Goal: Task Accomplishment & Management: Manage account settings

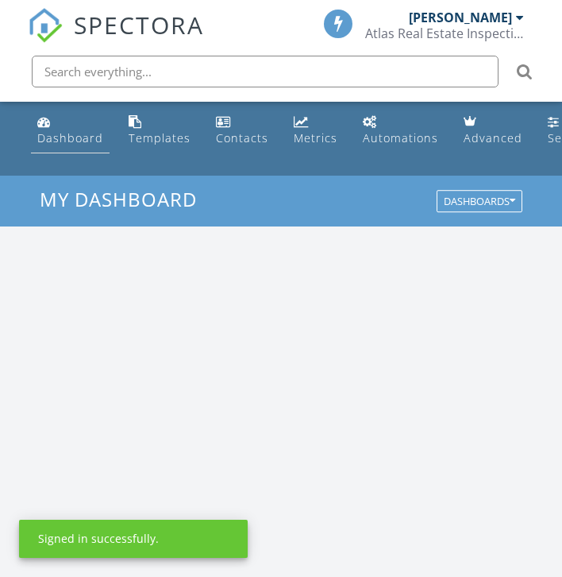
scroll to position [2718, 563]
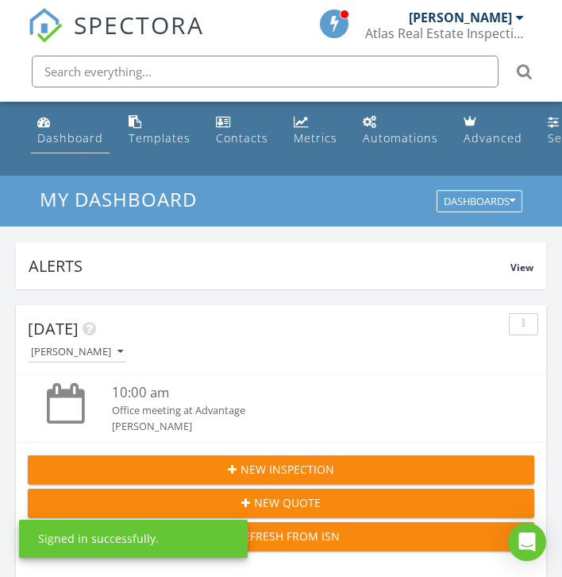
click at [55, 136] on div "Dashboard" at bounding box center [70, 137] width 66 height 15
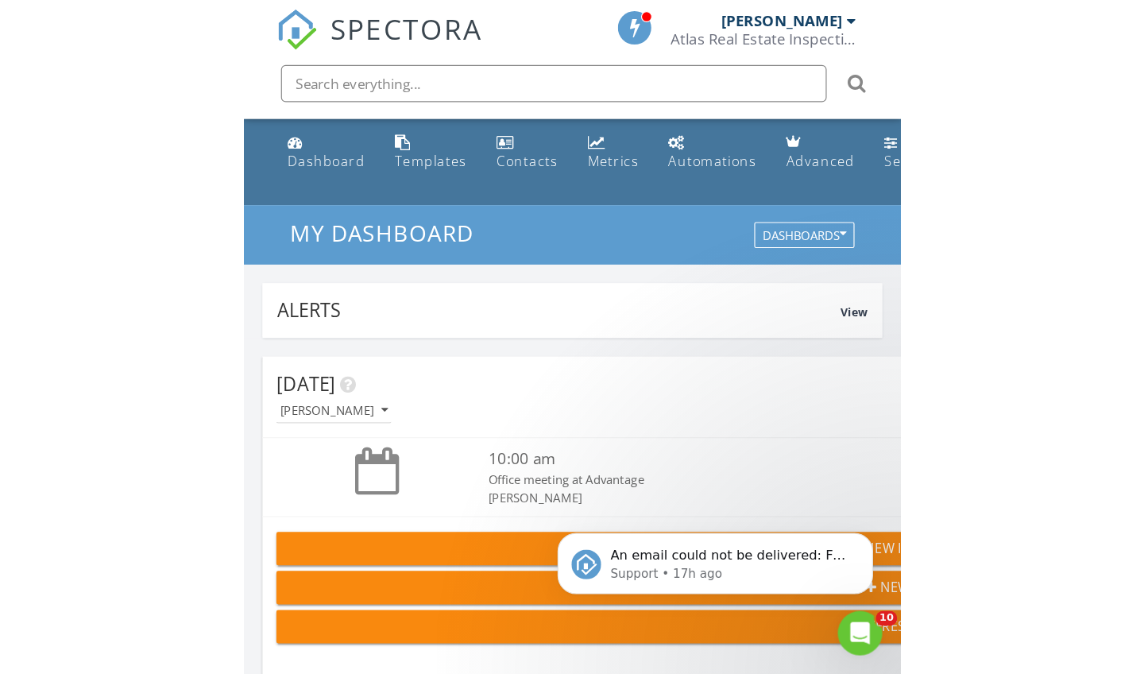
scroll to position [2718, 1145]
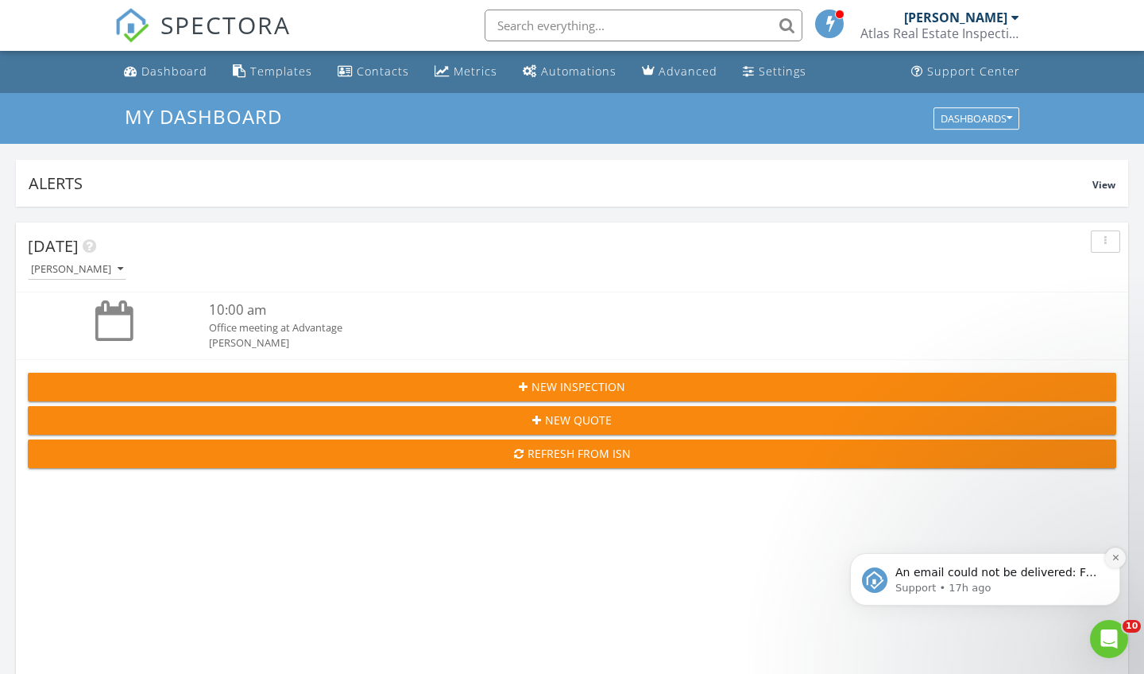
click at [562, 557] on icon "Dismiss notification" at bounding box center [1115, 557] width 9 height 9
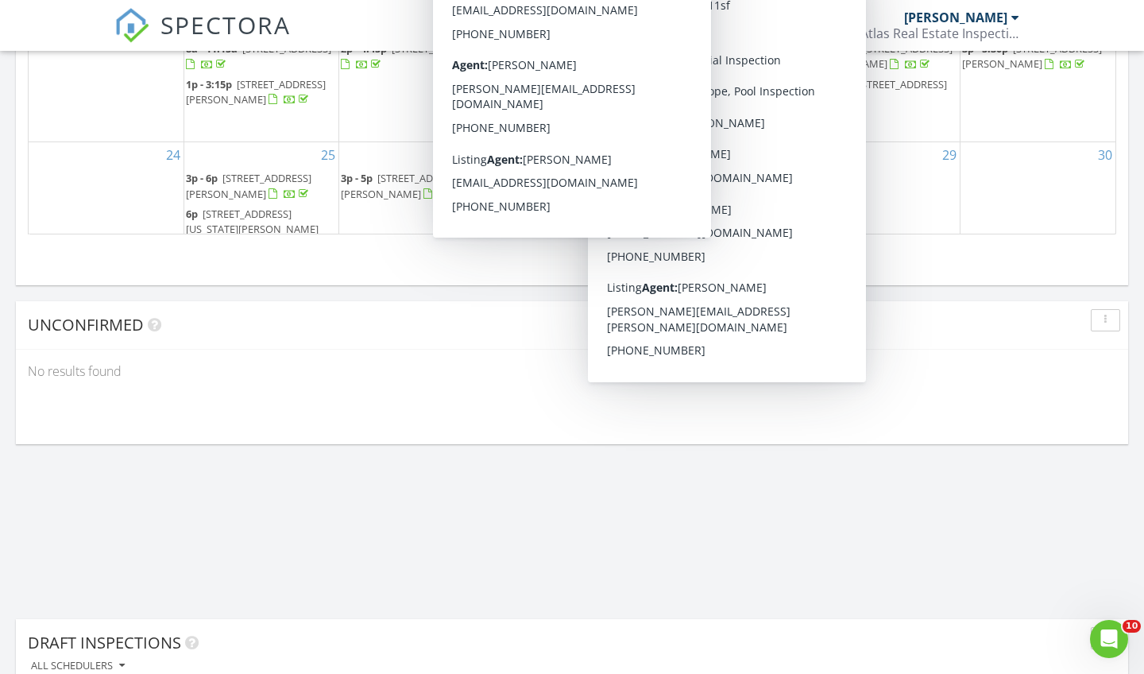
scroll to position [1968, 0]
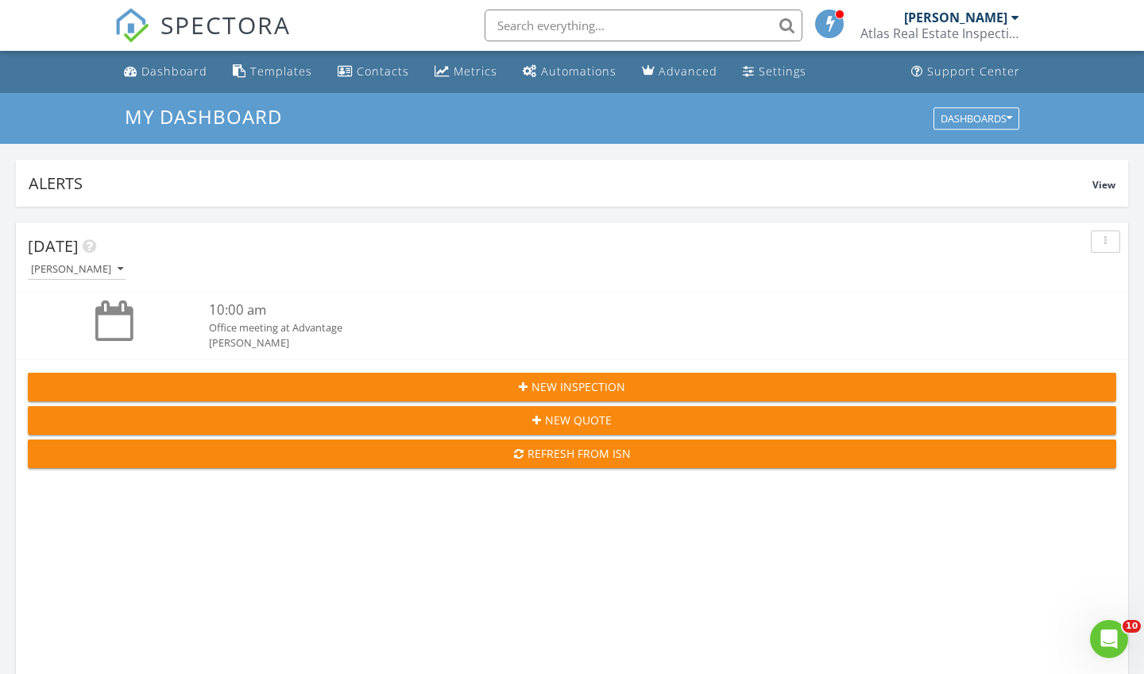
scroll to position [0, 0]
click at [562, 384] on span "New Inspection" at bounding box center [578, 386] width 94 height 17
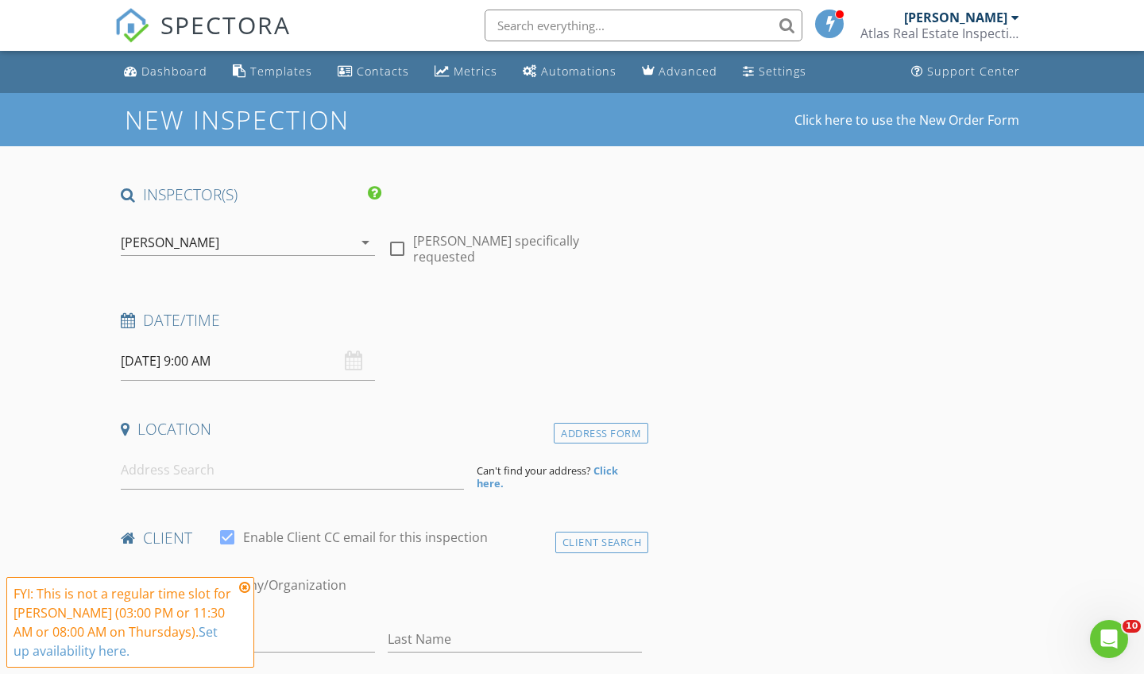
click at [245, 590] on icon at bounding box center [244, 587] width 11 height 13
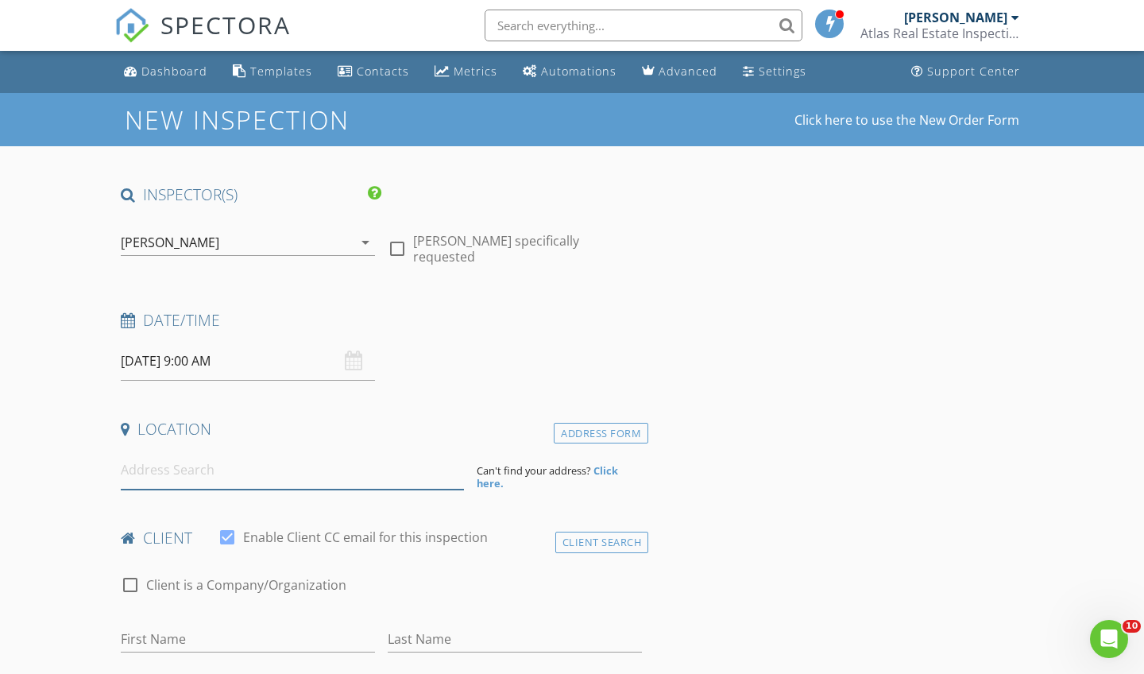
click at [411, 481] on input at bounding box center [292, 469] width 343 height 39
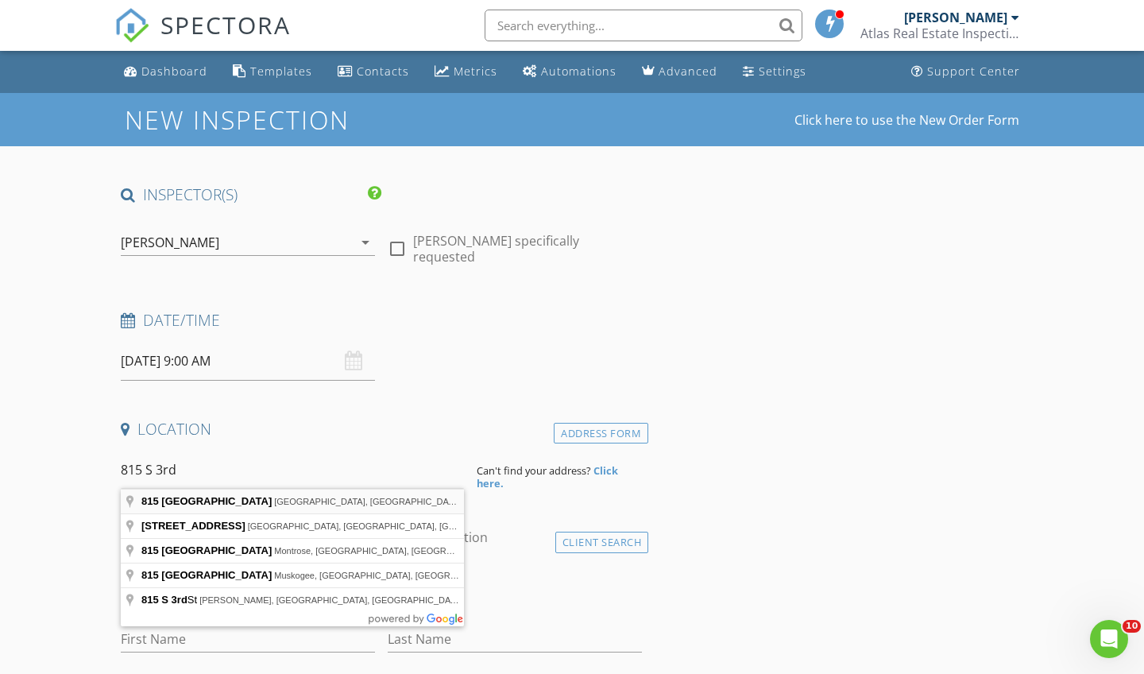
type input "815 South 3rd Street, Nederland, TX, USA"
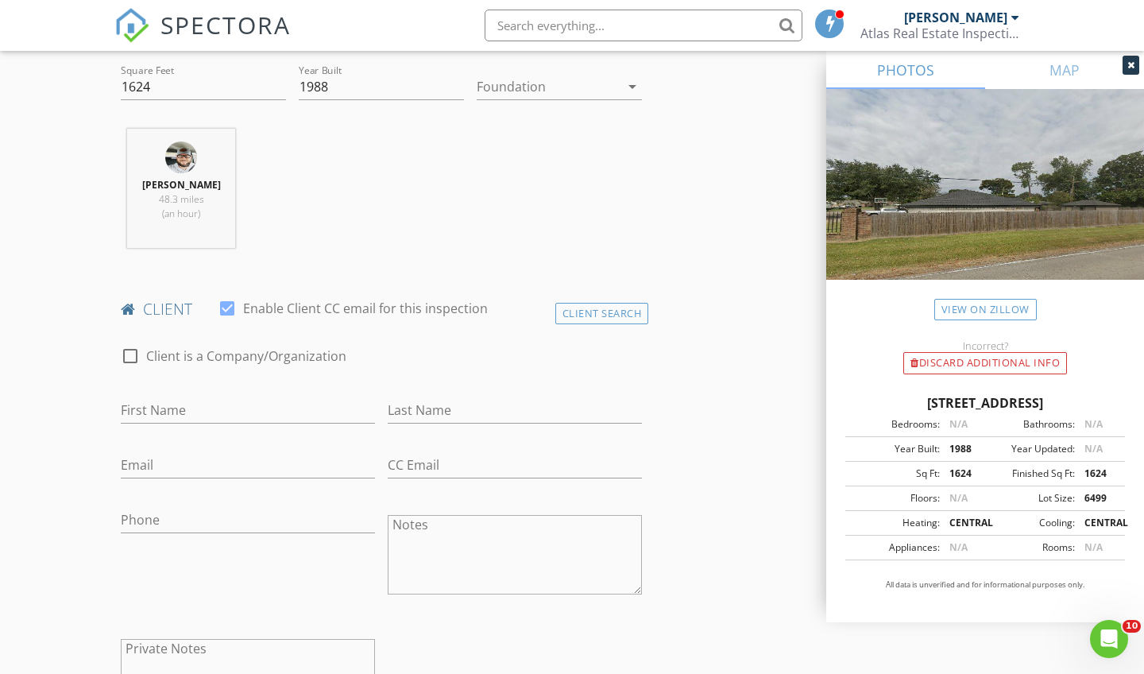
scroll to position [553, 0]
type input "Robert"
type input "Mamos"
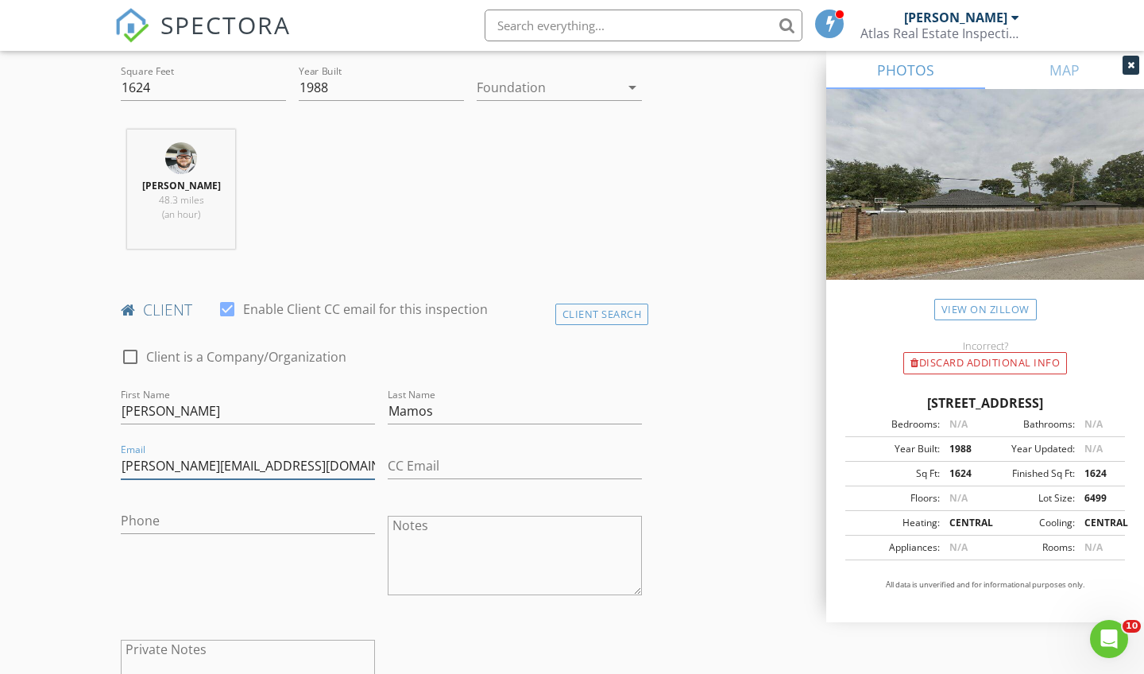
type input "[PERSON_NAME][EMAIL_ADDRESS][DOMAIN_NAME]"
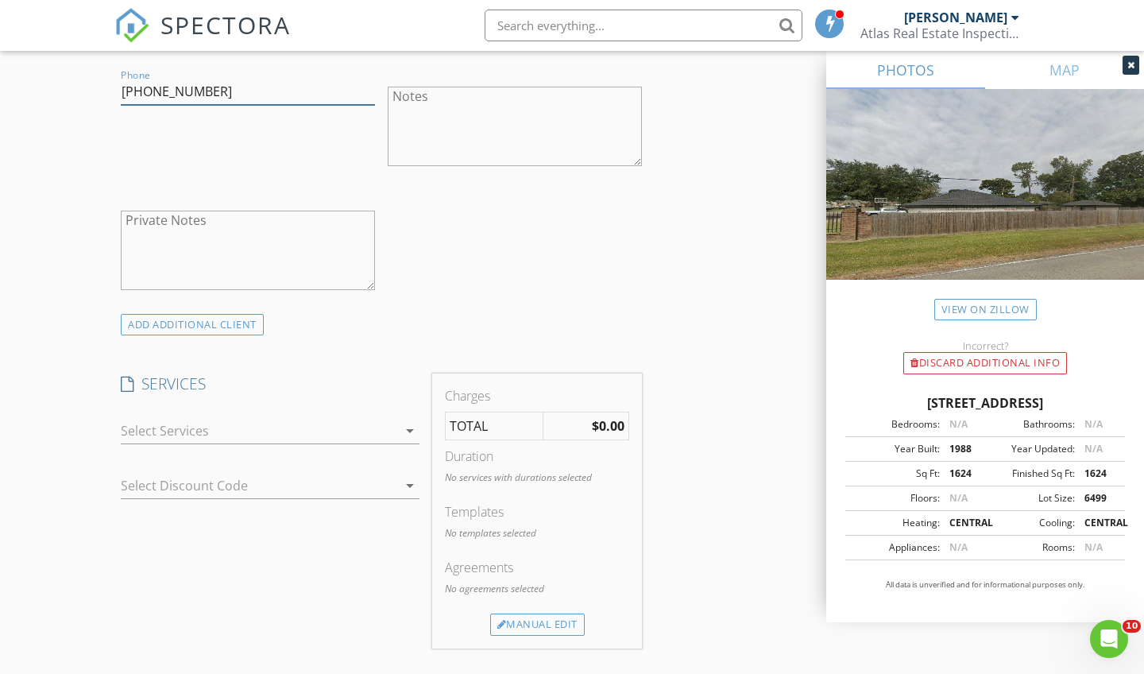
scroll to position [1004, 0]
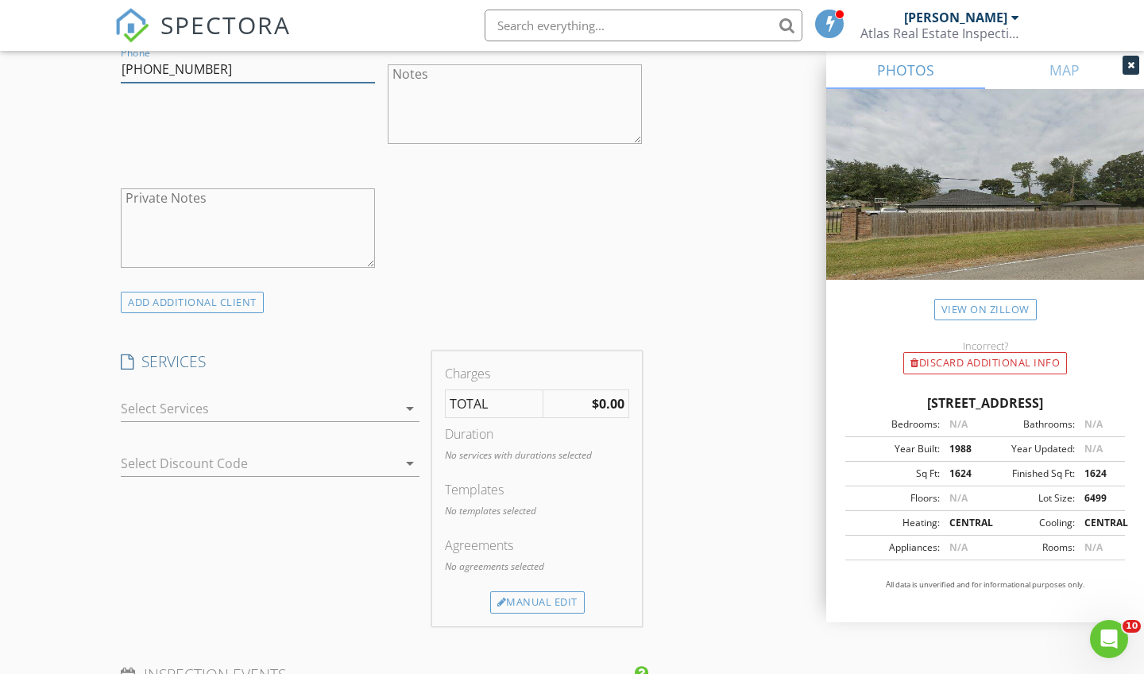
type input "818-937-3770"
click at [269, 398] on div at bounding box center [259, 408] width 276 height 25
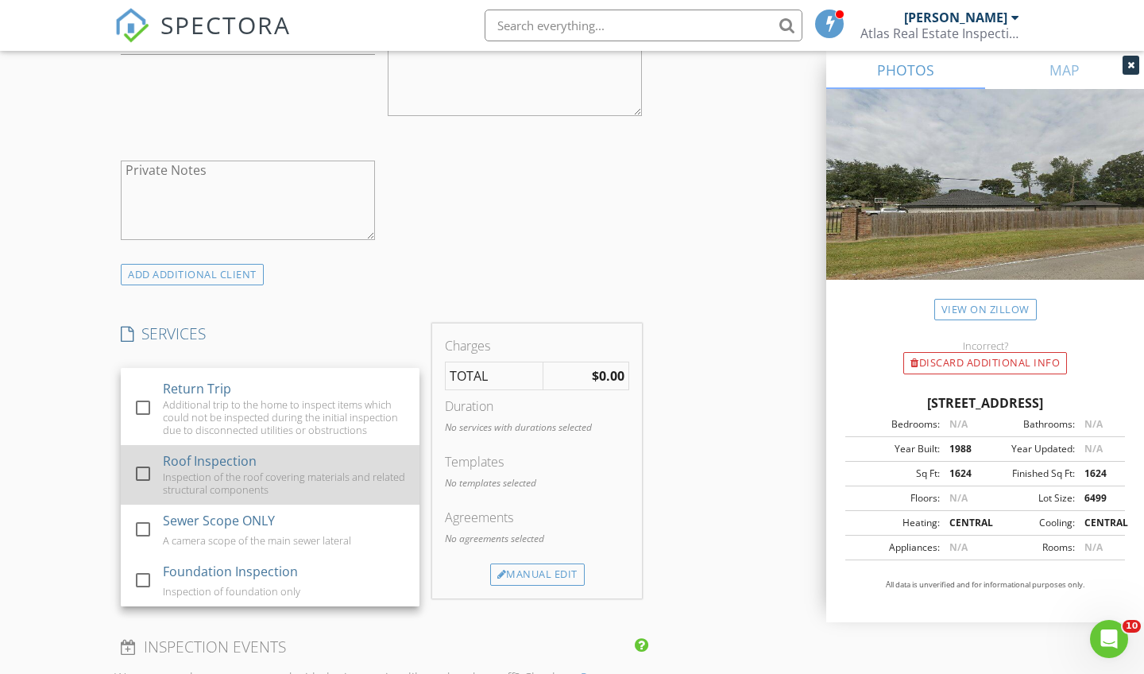
scroll to position [1096, 0]
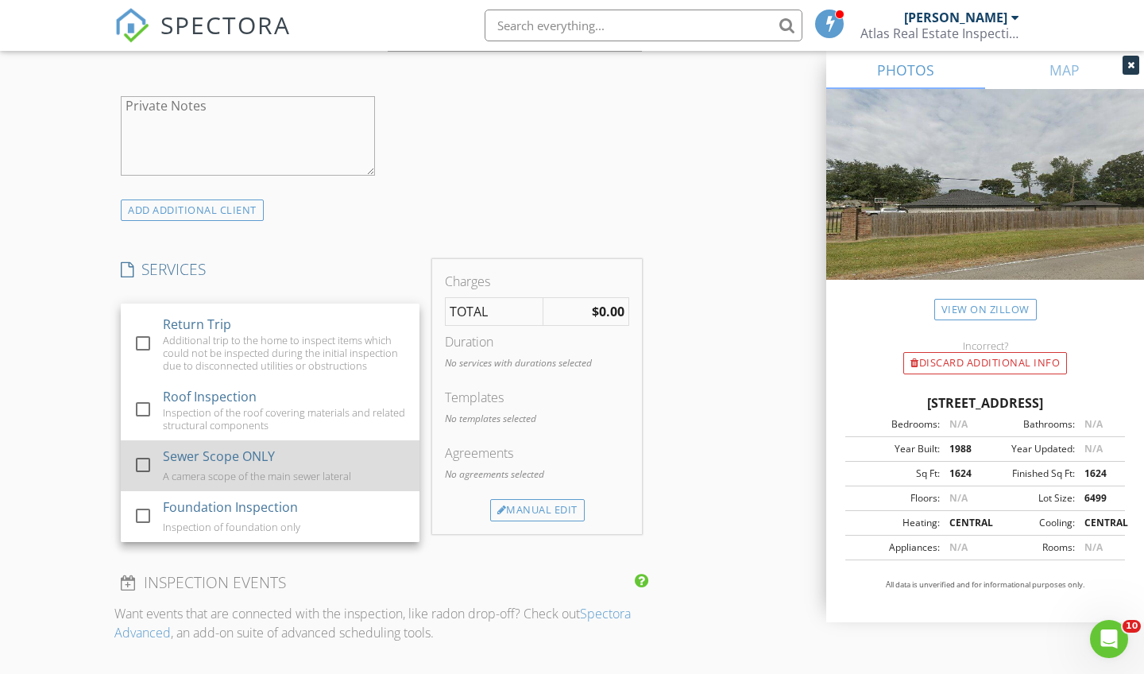
click at [243, 470] on div "A camera scope of the main sewer lateral" at bounding box center [257, 476] width 188 height 13
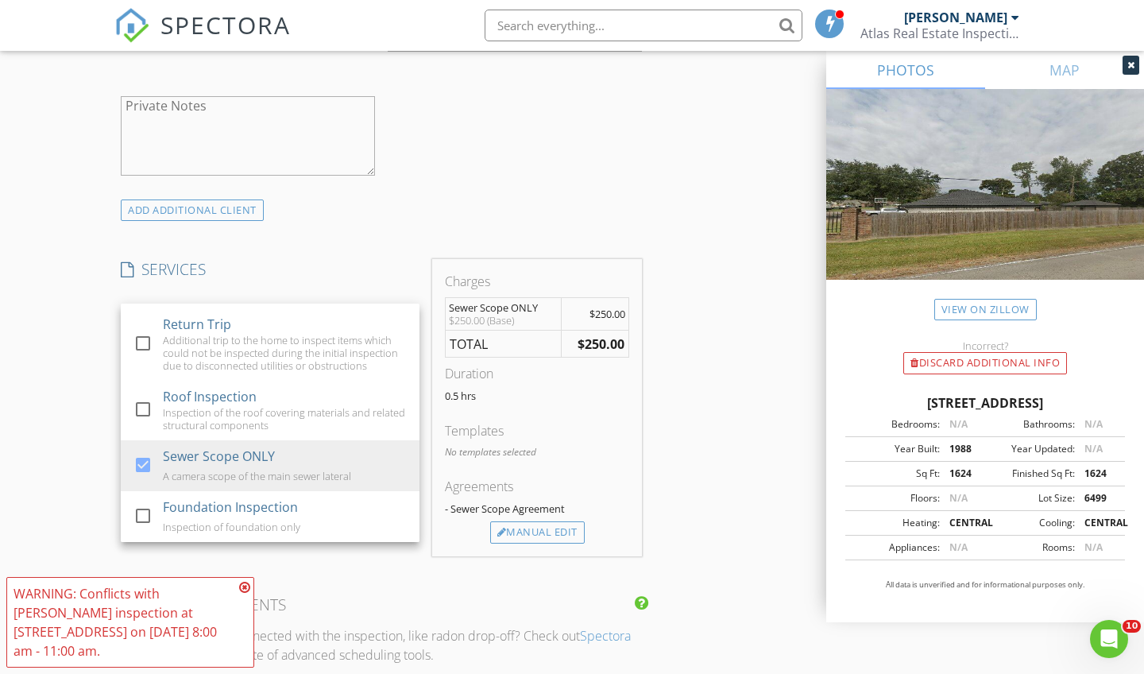
click at [246, 593] on icon at bounding box center [244, 587] width 11 height 13
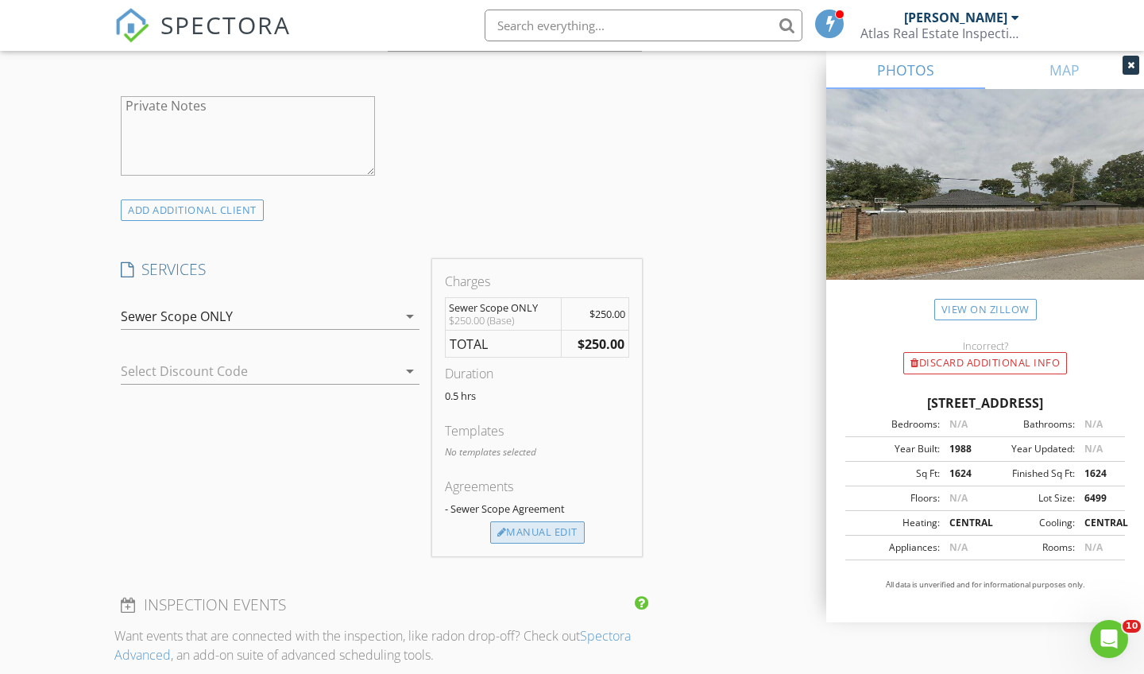
click at [510, 521] on div "Manual Edit" at bounding box center [537, 532] width 95 height 22
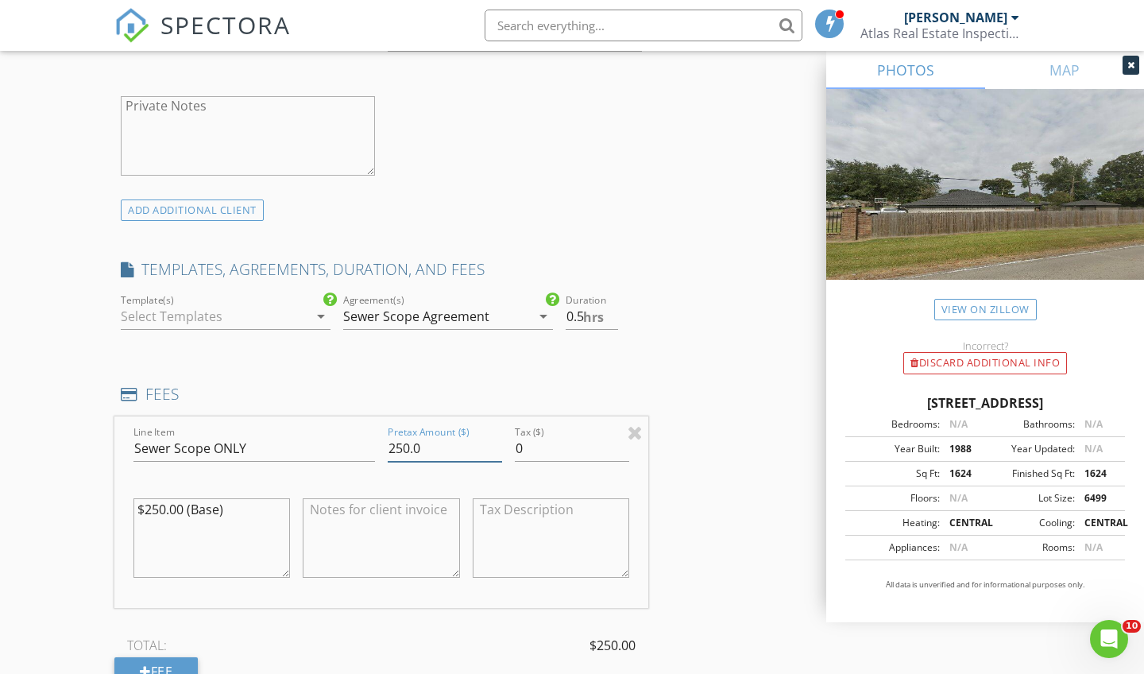
drag, startPoint x: 437, startPoint y: 449, endPoint x: 230, endPoint y: 434, distance: 207.9
click at [230, 434] on div "Line Item Sewer Scope ONLY Pretax Amount ($) 250.0 Tax ($) 0 $250.00 (Base)" at bounding box center [381, 511] width 534 height 191
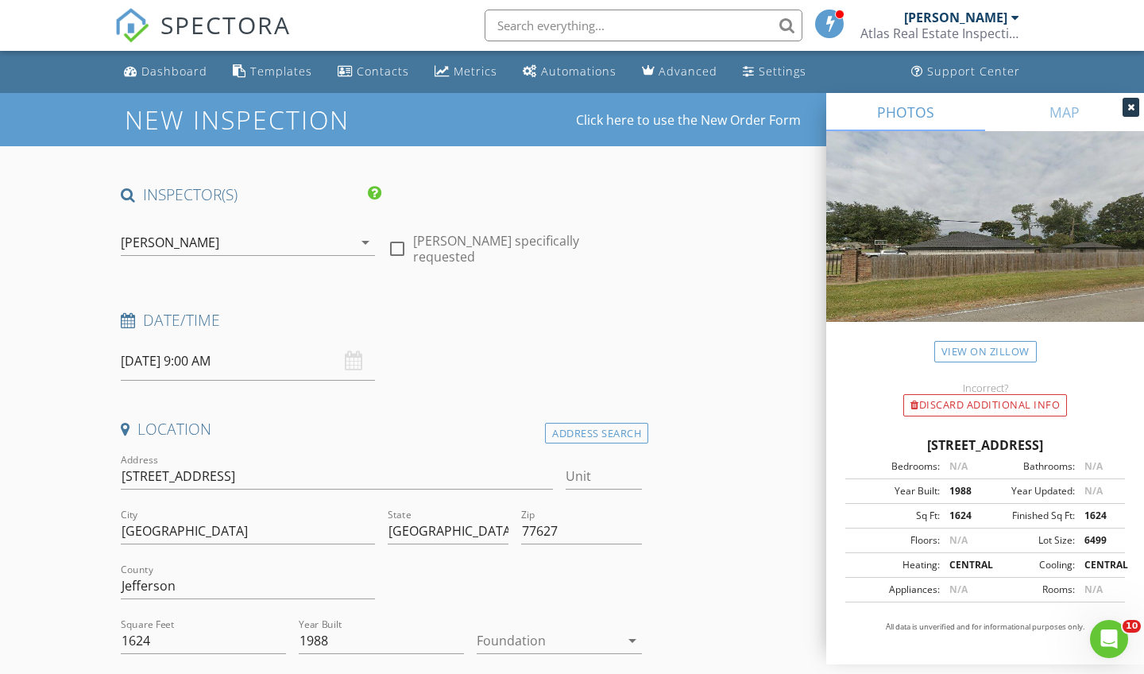
scroll to position [0, 0]
type input "150.00"
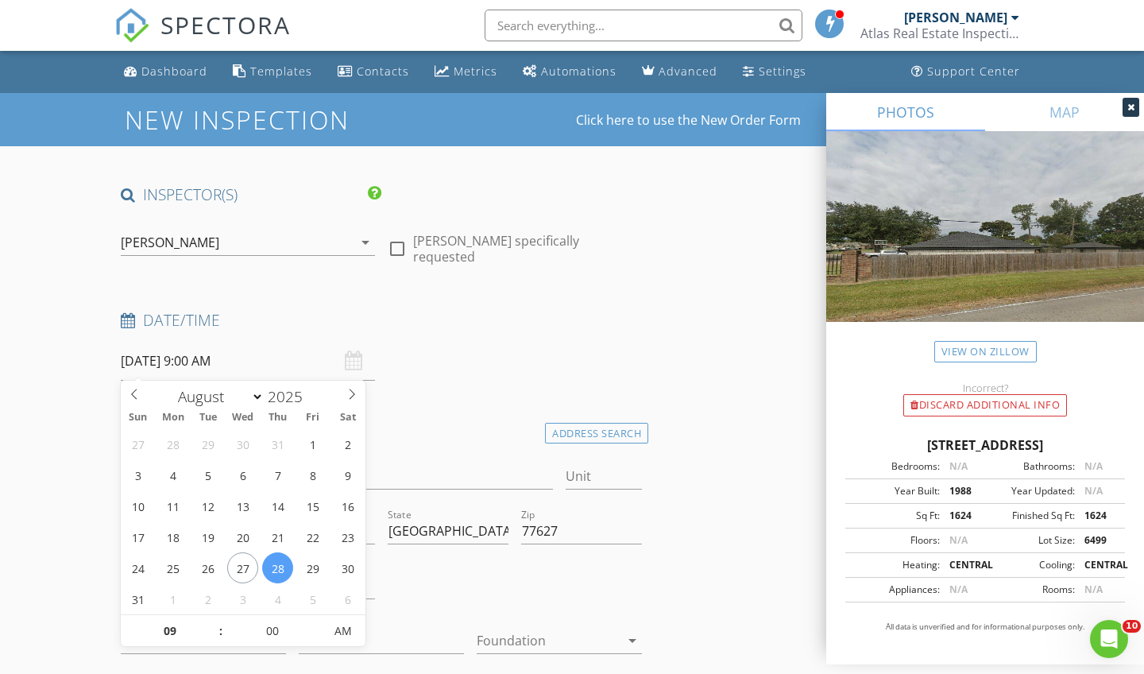
click at [342, 361] on input "[DATE] 9:00 AM" at bounding box center [248, 361] width 254 height 39
type input "[DATE] 10:00 AM"
type input "10"
click at [215, 626] on span at bounding box center [212, 623] width 11 height 16
type input "[DATE] 11:00 AM"
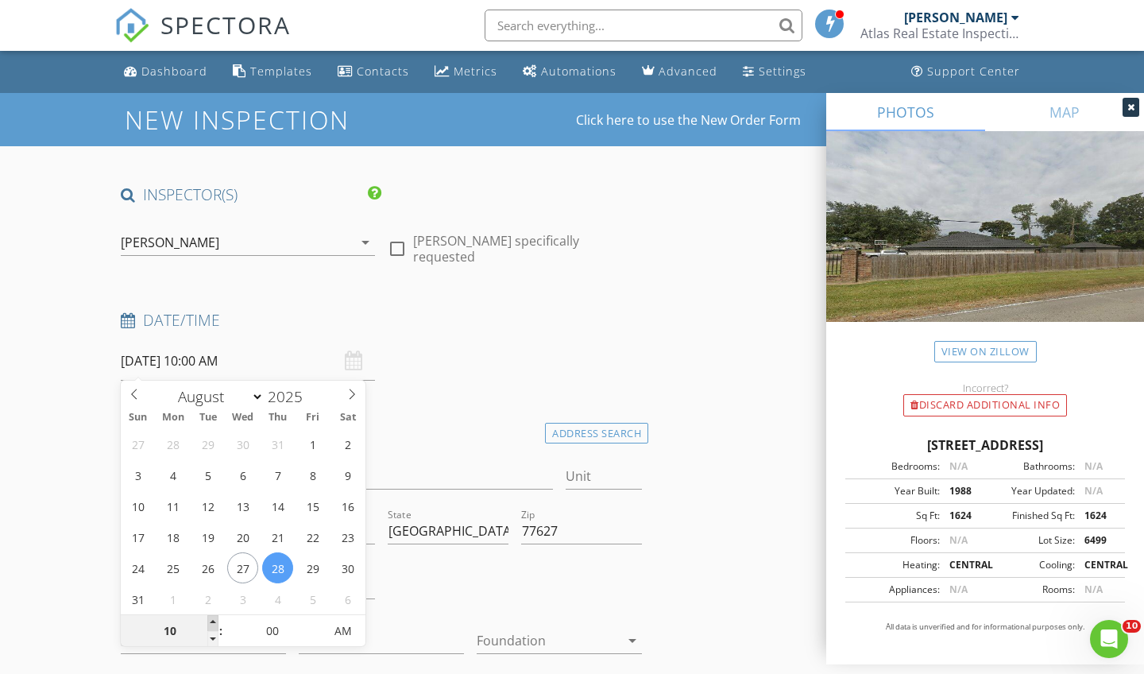
type input "11"
click at [215, 626] on span at bounding box center [212, 623] width 11 height 16
type input "[DATE] 12:00 PM"
type input "12"
click at [215, 626] on span at bounding box center [212, 623] width 11 height 16
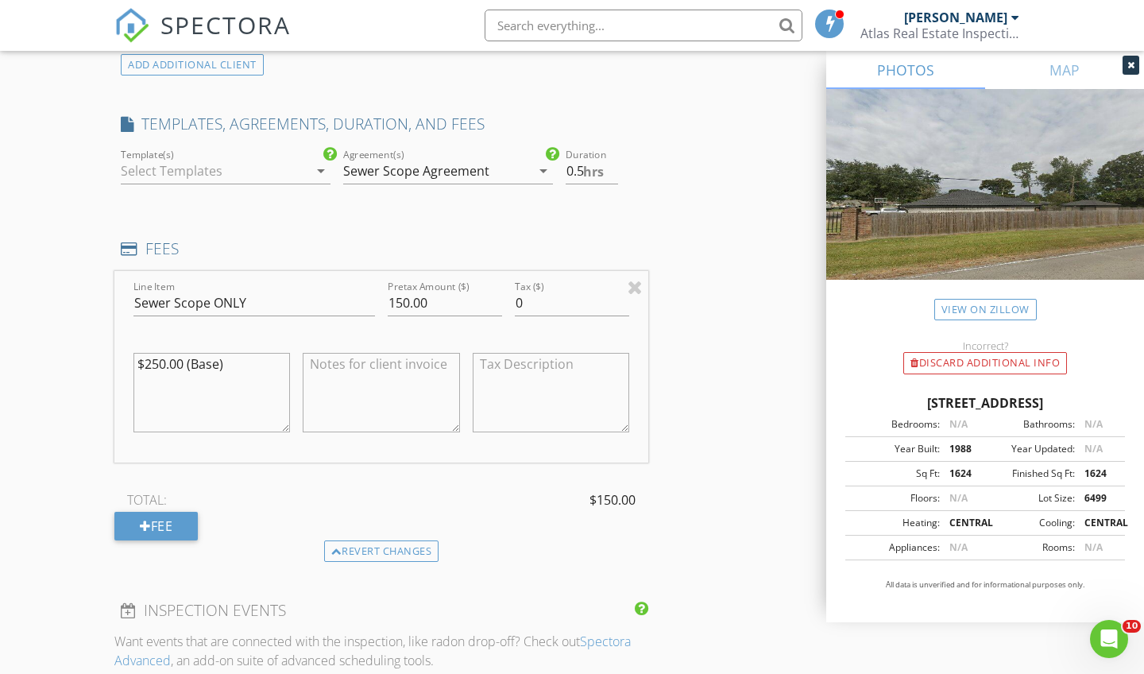
scroll to position [1242, 0]
click at [288, 178] on div at bounding box center [214, 170] width 187 height 25
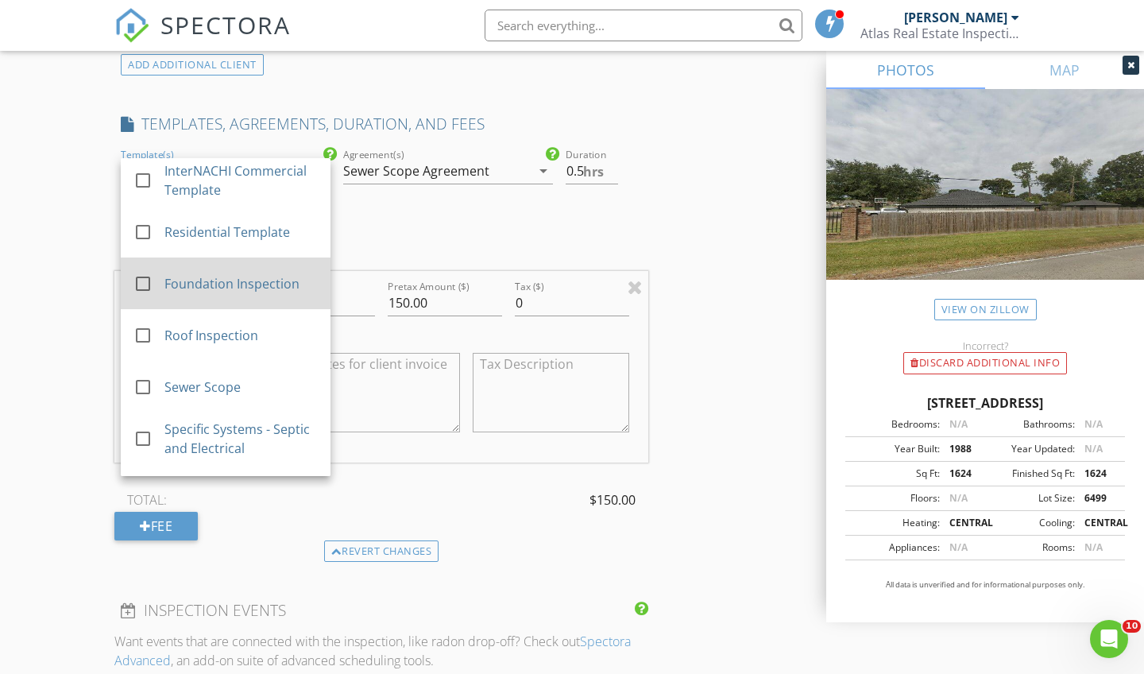
scroll to position [67, 0]
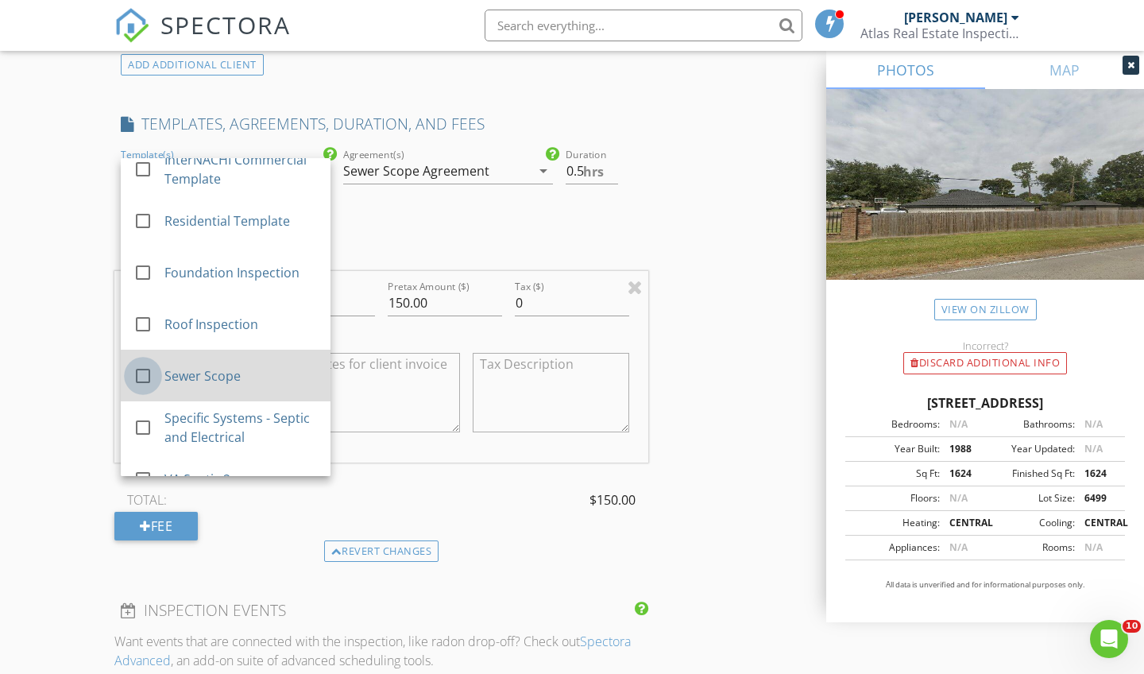
click at [148, 365] on div at bounding box center [142, 375] width 27 height 27
click at [343, 475] on div "Line Item Sewer Scope ONLY Pretax Amount ($) 150.00 Tax ($) 0 $250.00 (Base) TO…" at bounding box center [381, 405] width 534 height 269
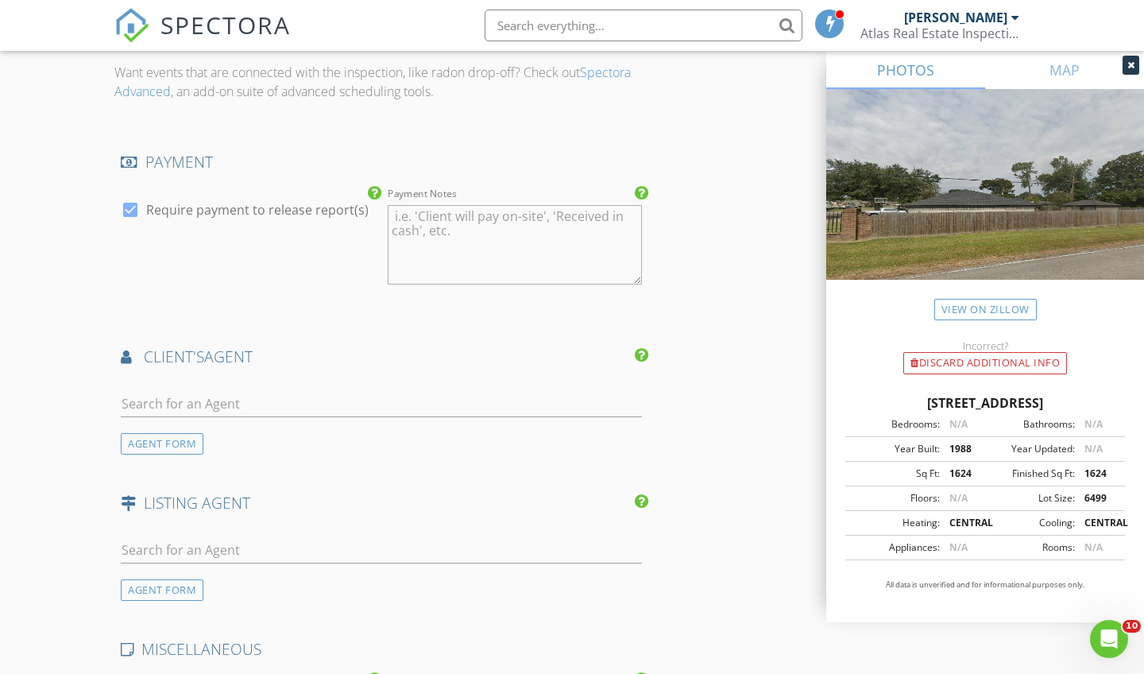
scroll to position [1810, 0]
click at [331, 397] on input "text" at bounding box center [381, 405] width 521 height 26
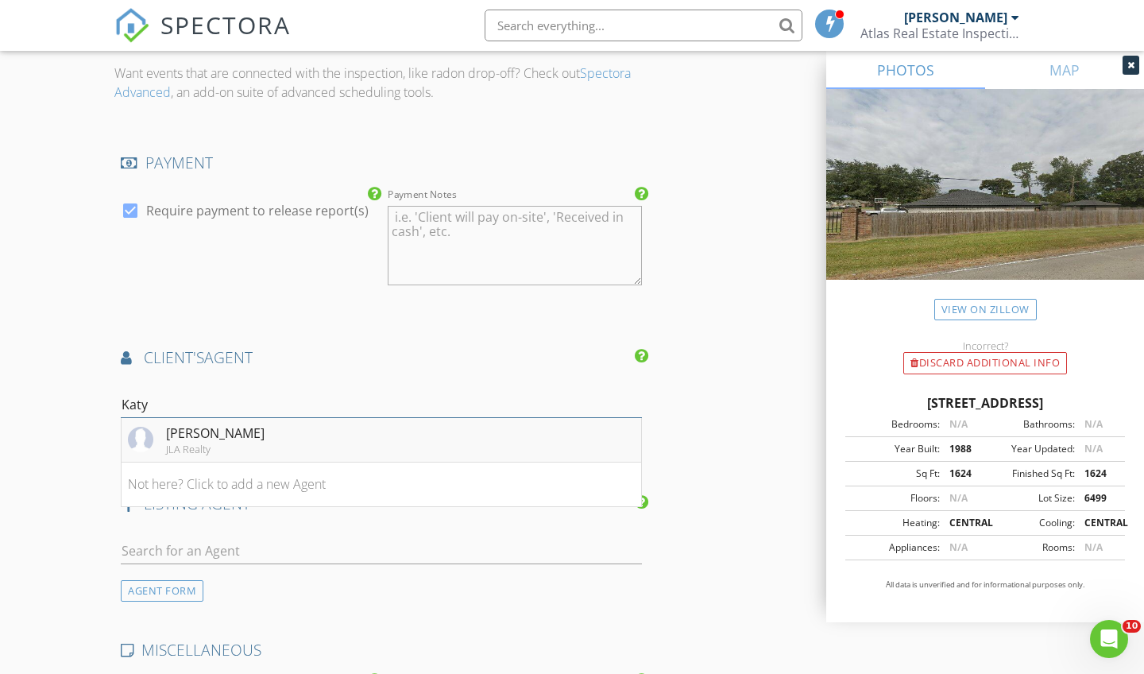
type input "Katy"
click at [316, 438] on li "Katy Mays JLA Realty" at bounding box center [382, 440] width 520 height 44
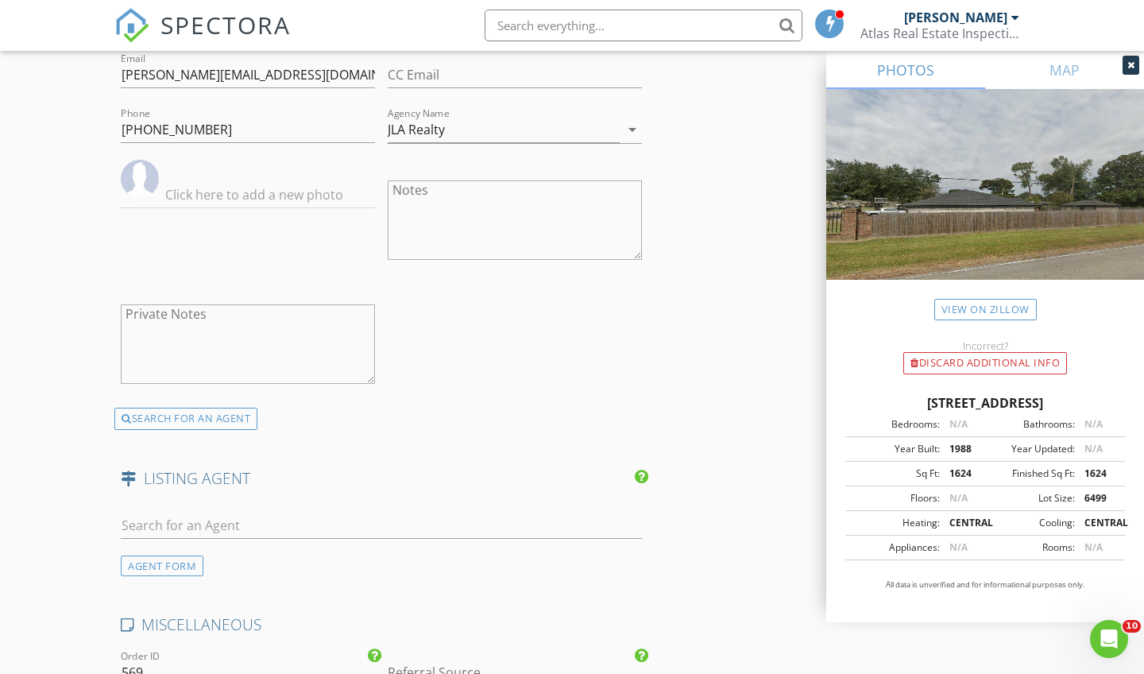
scroll to position [2201, 0]
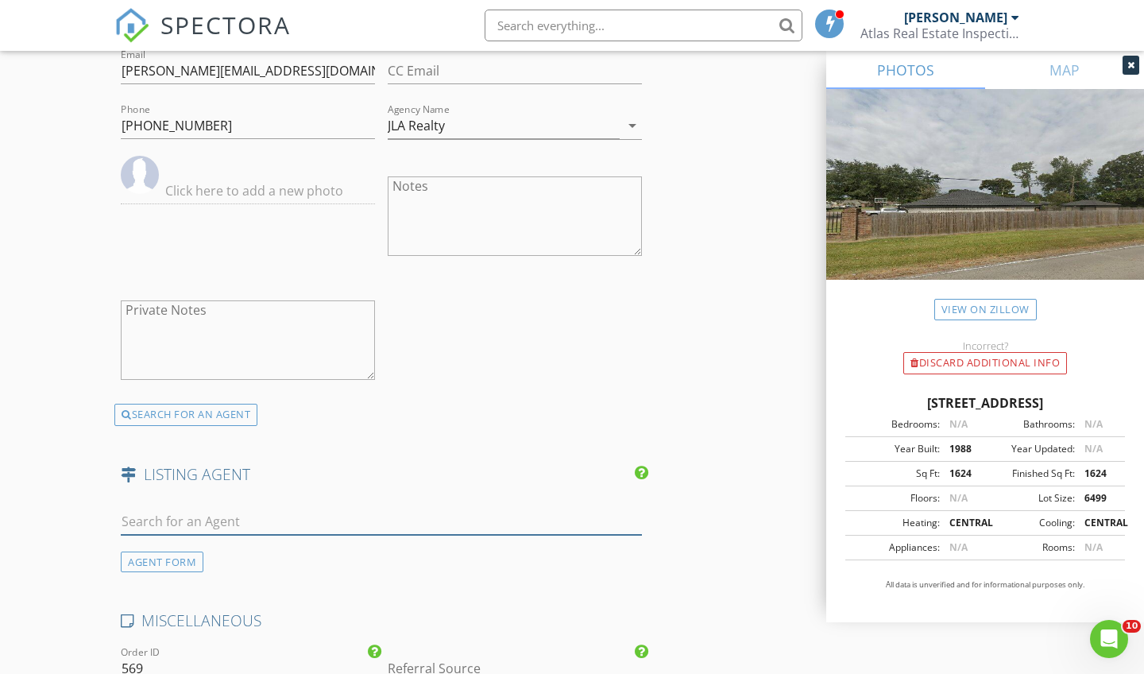
click at [261, 528] on input "text" at bounding box center [381, 521] width 521 height 26
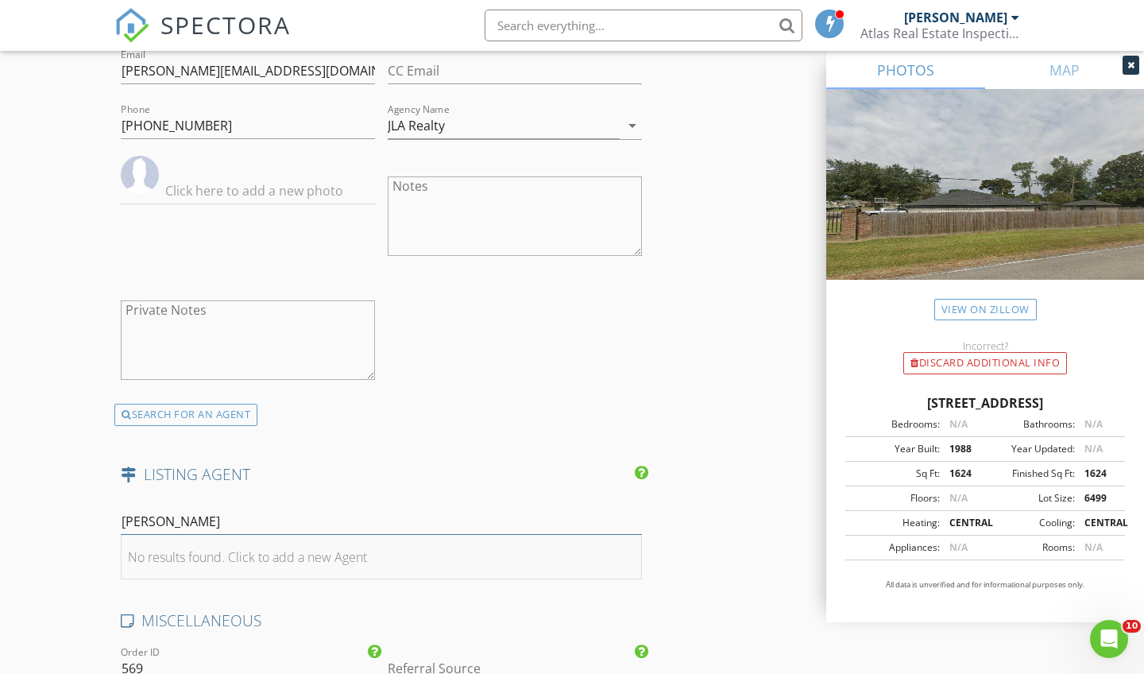
type input "Mozelle"
click at [281, 562] on li "No results found. Click to add a new Agent" at bounding box center [382, 557] width 520 height 44
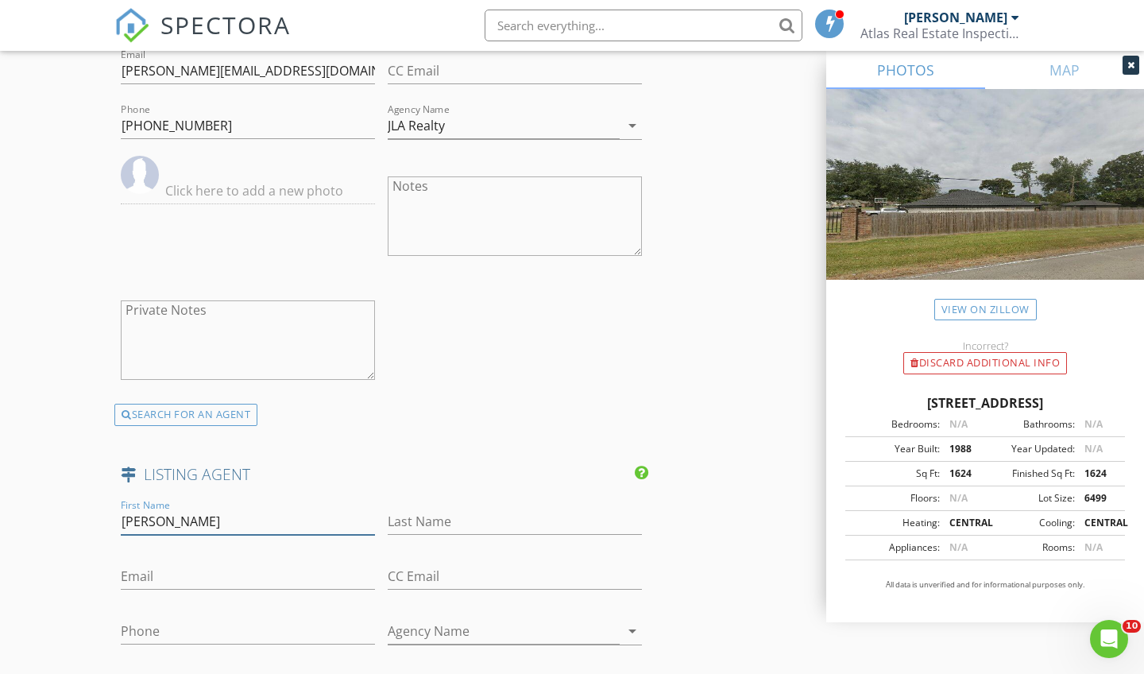
type input "Mozelle"
type input "Cobb"
type input "successfulinfo@gmail.com"
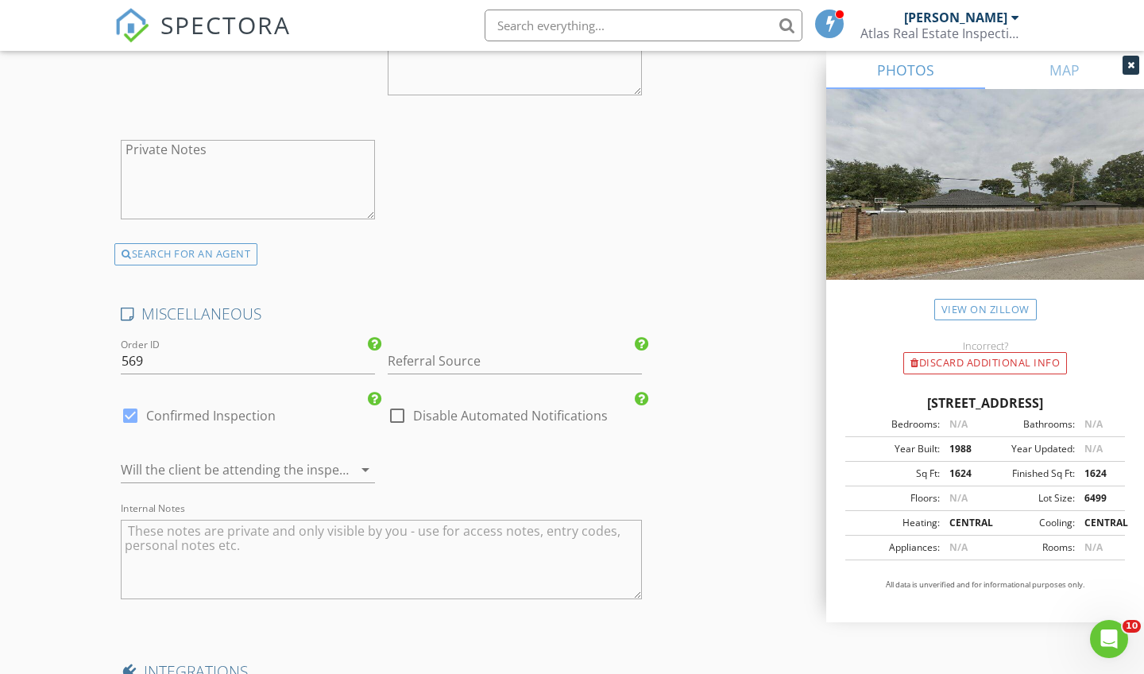
scroll to position [2883, 0]
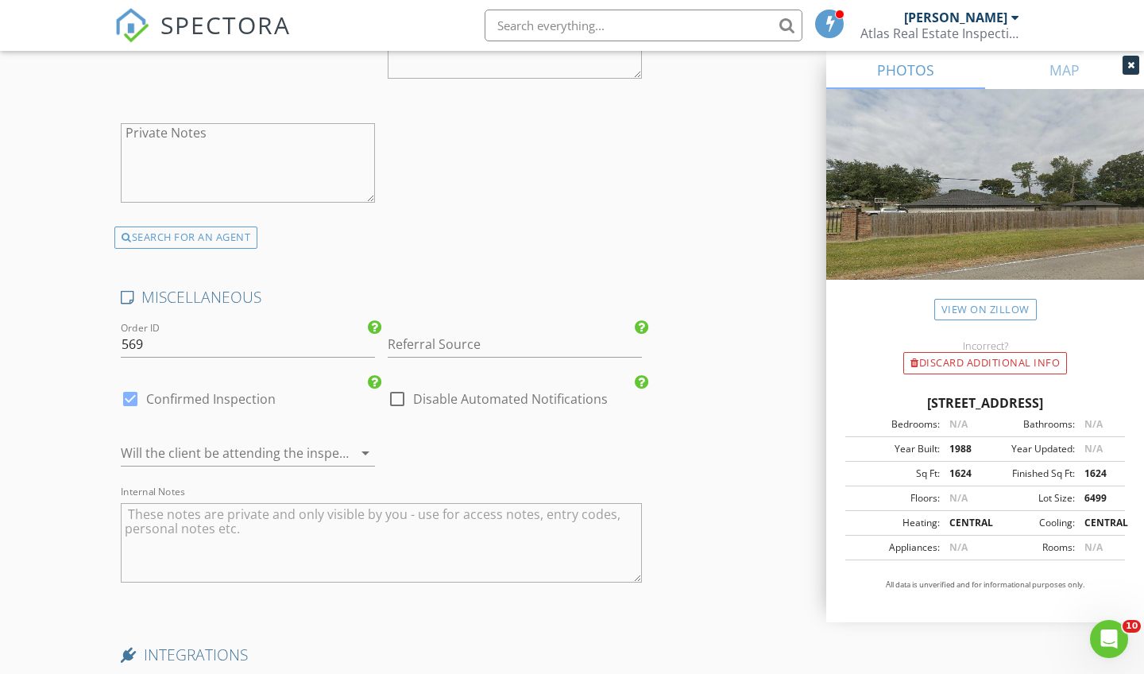
type input "[PHONE_NUMBER]"
click at [286, 453] on div at bounding box center [226, 452] width 210 height 25
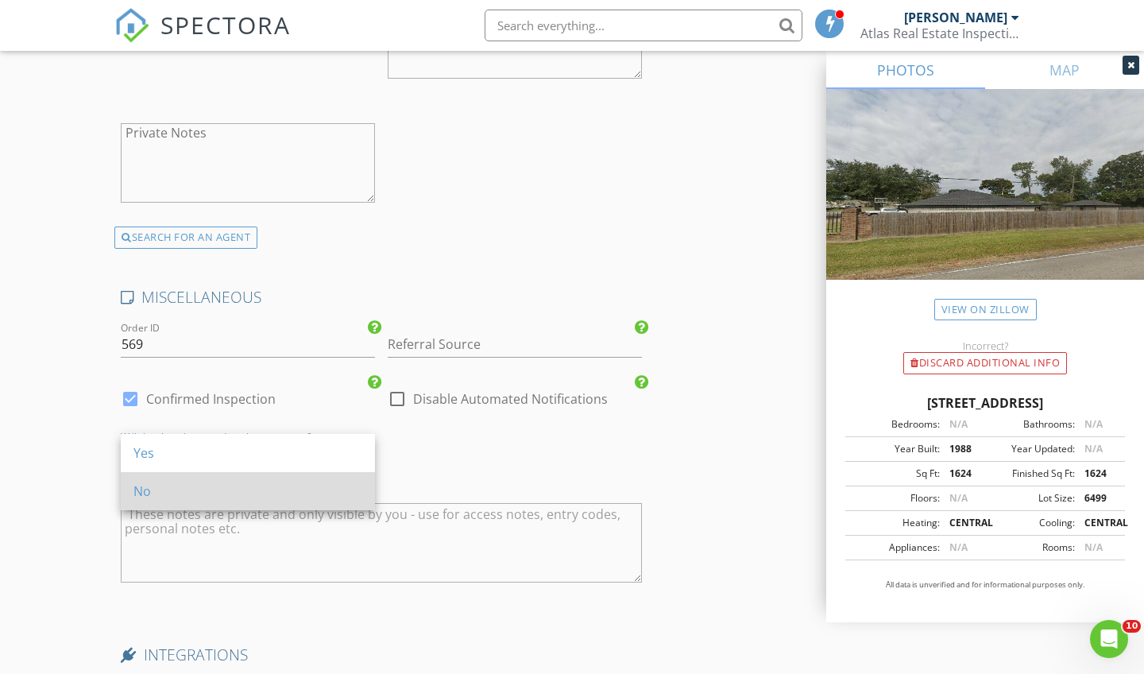
click at [277, 493] on div "No" at bounding box center [247, 490] width 229 height 19
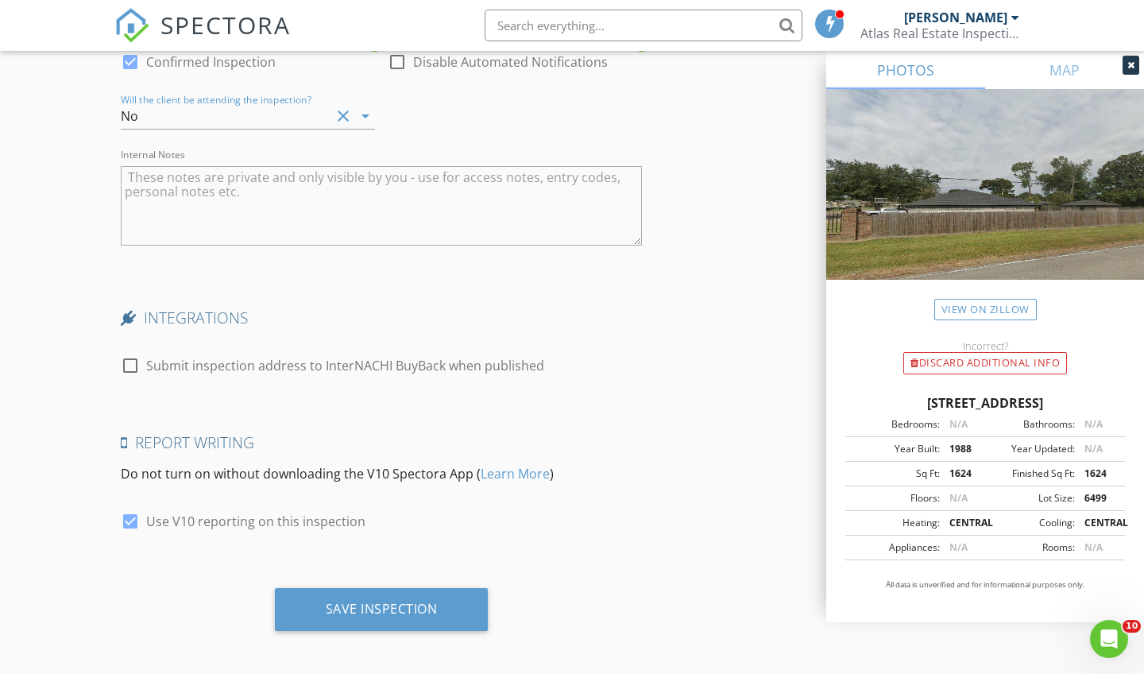
scroll to position [3219, 0]
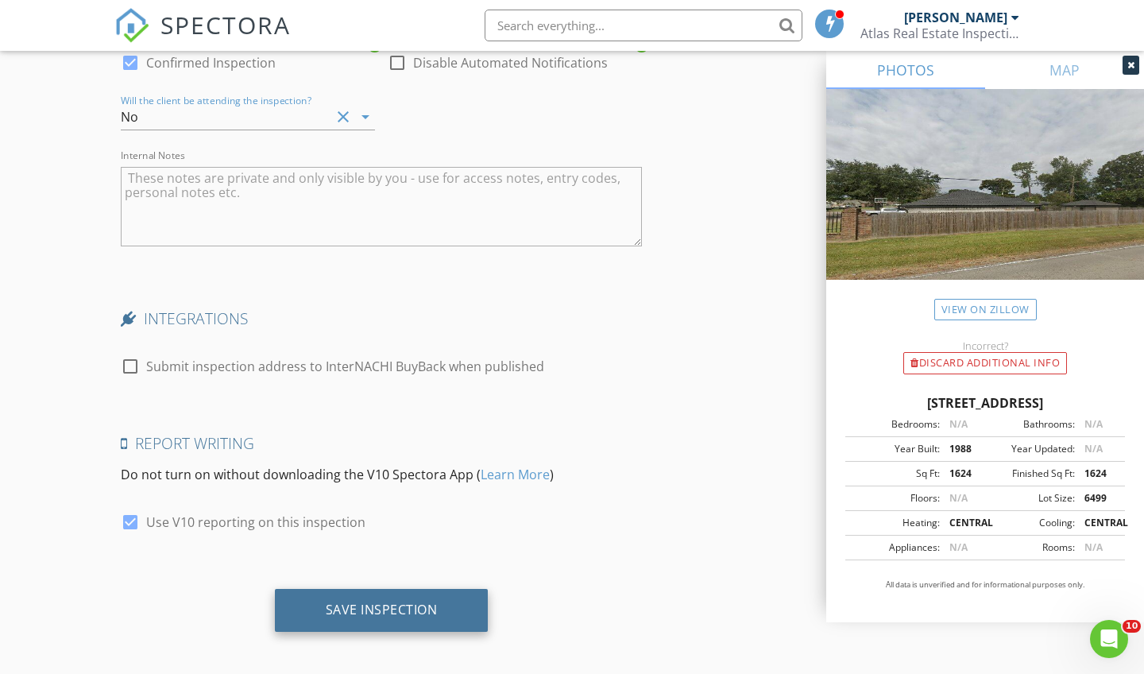
click at [423, 604] on div "Save Inspection" at bounding box center [382, 609] width 112 height 16
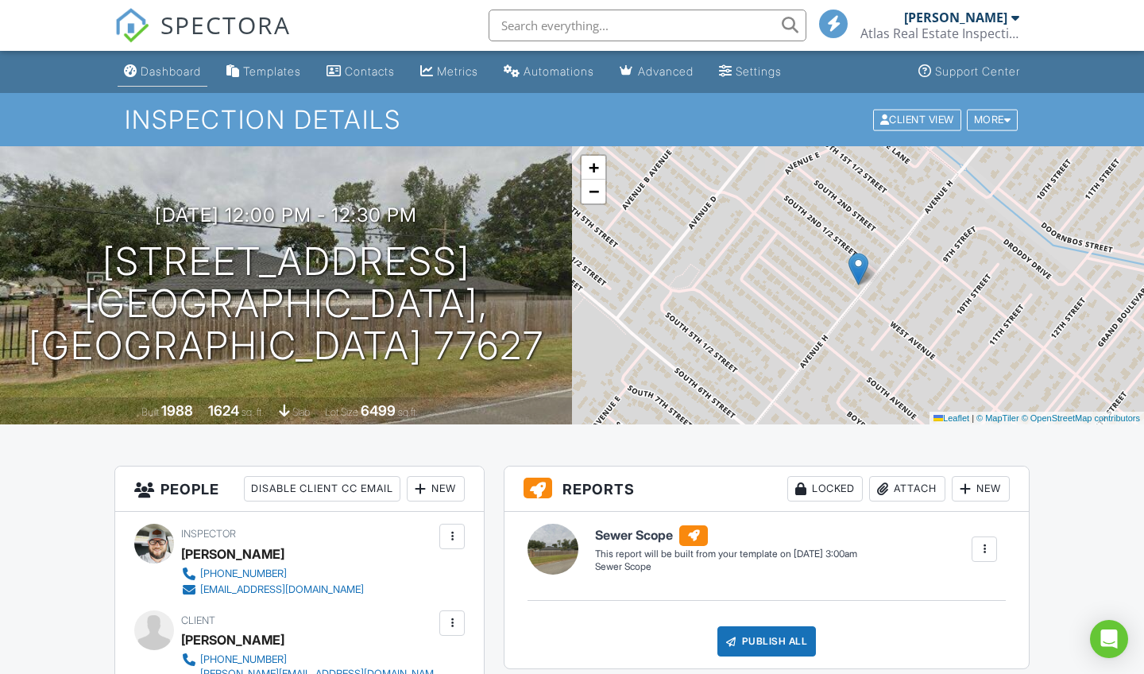
click at [180, 76] on div "Dashboard" at bounding box center [171, 71] width 60 height 14
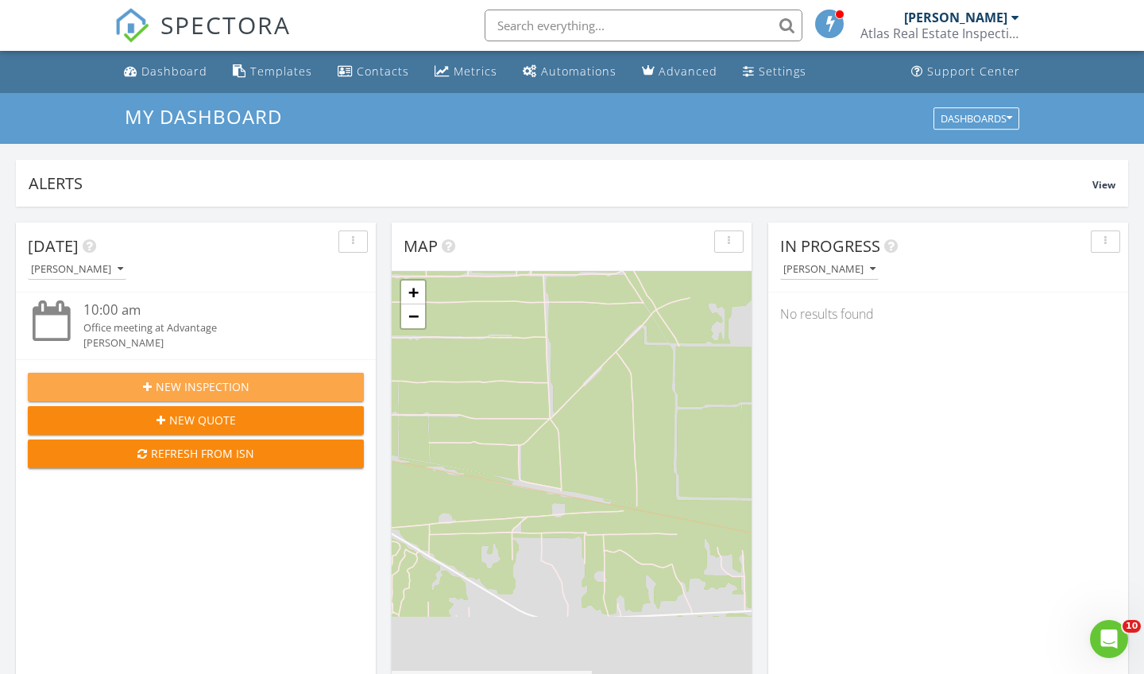
click at [258, 392] on div "New Inspection" at bounding box center [196, 386] width 311 height 17
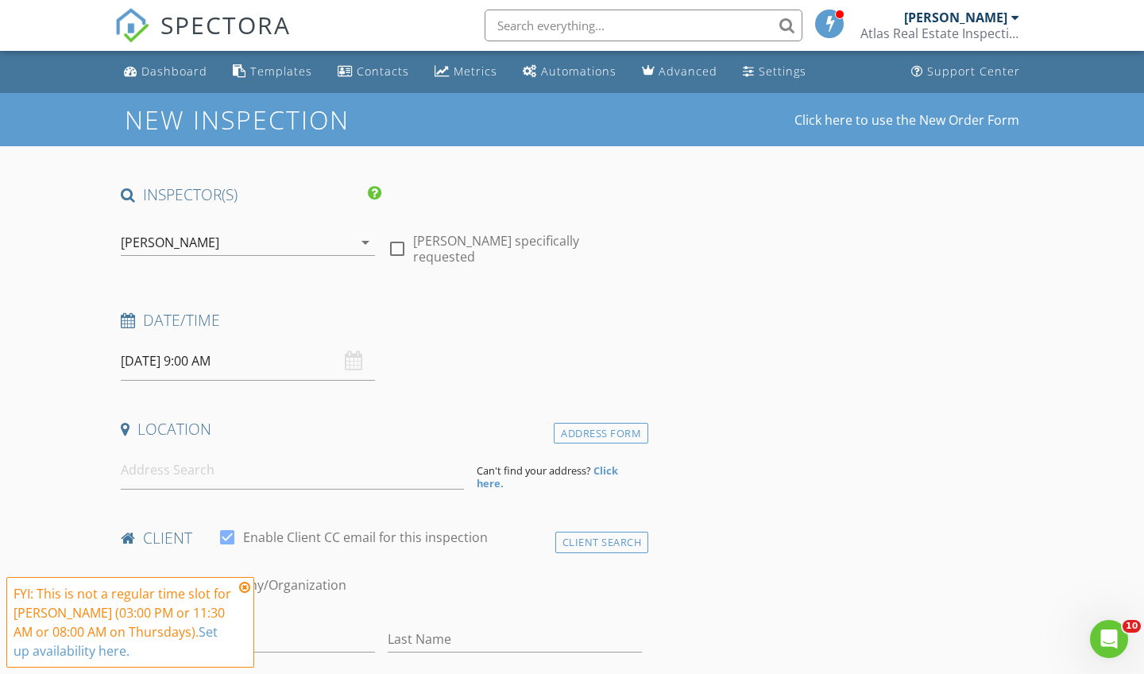
click at [221, 359] on input "[DATE] 9:00 AM" at bounding box center [248, 361] width 254 height 39
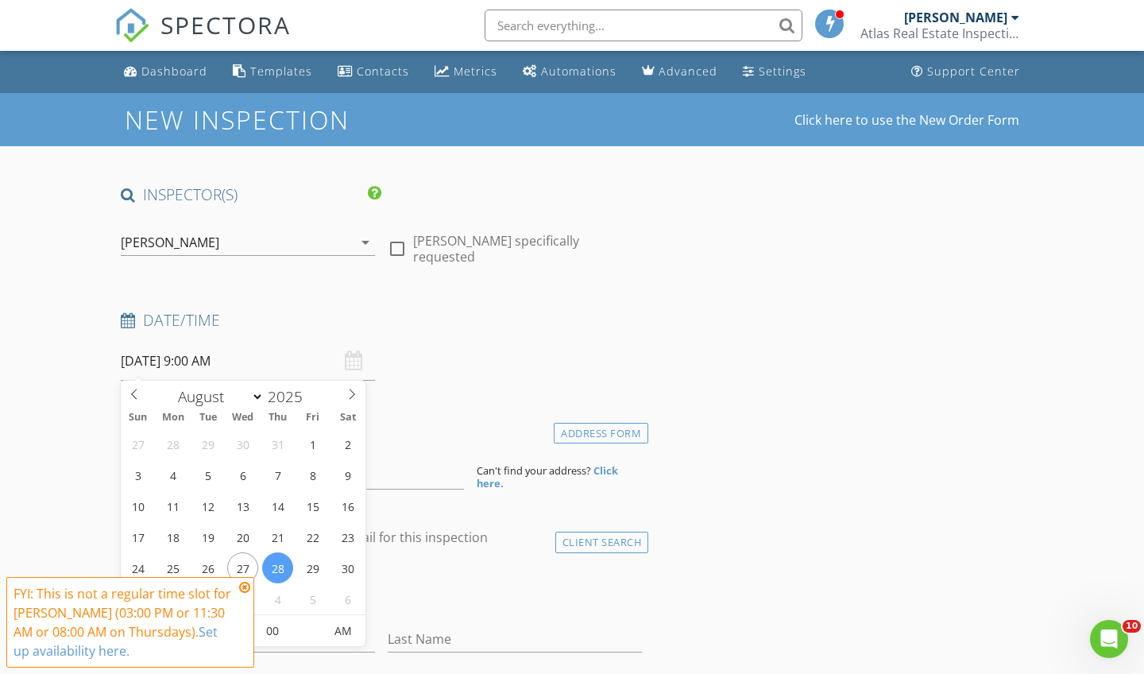
click at [245, 589] on icon at bounding box center [244, 587] width 11 height 13
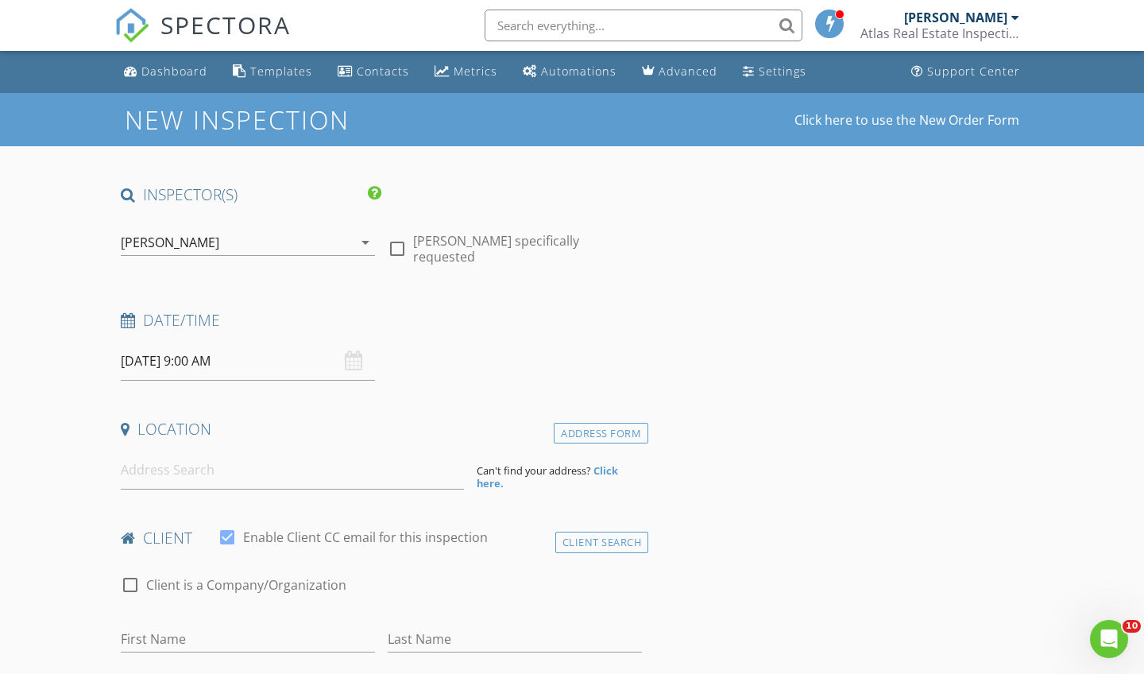
click at [210, 361] on input "[DATE] 9:00 AM" at bounding box center [248, 361] width 254 height 39
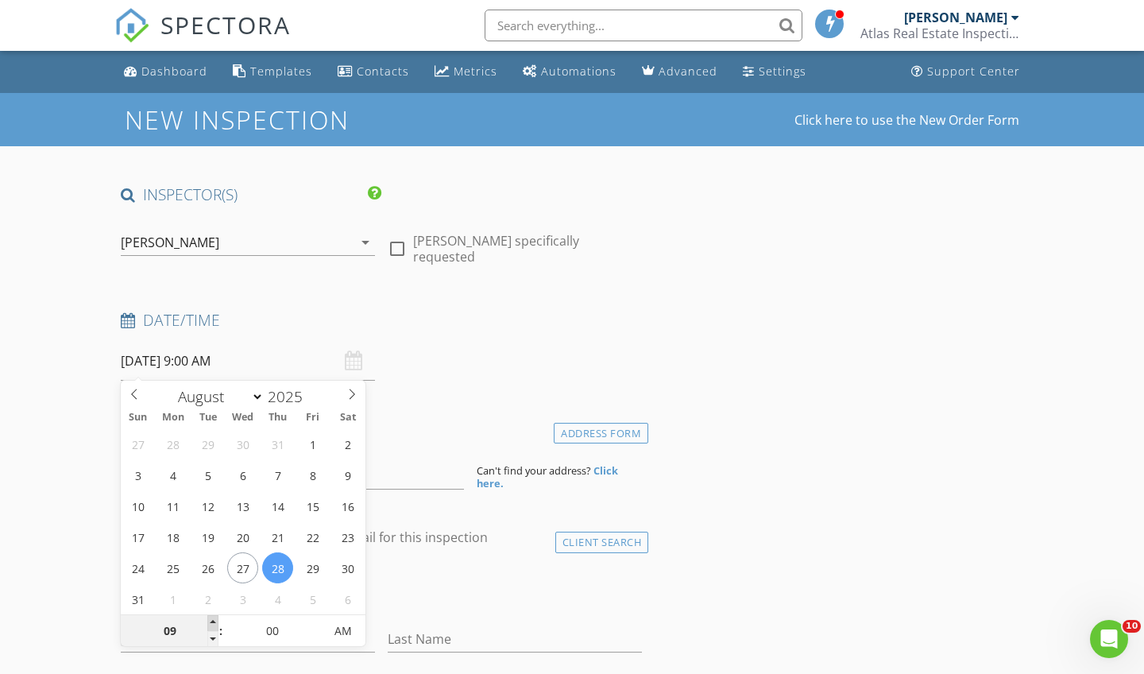
type input "10"
type input "[DATE] 10:00 AM"
click at [215, 624] on span at bounding box center [212, 623] width 11 height 16
type input "11"
type input "[DATE] 11:00 AM"
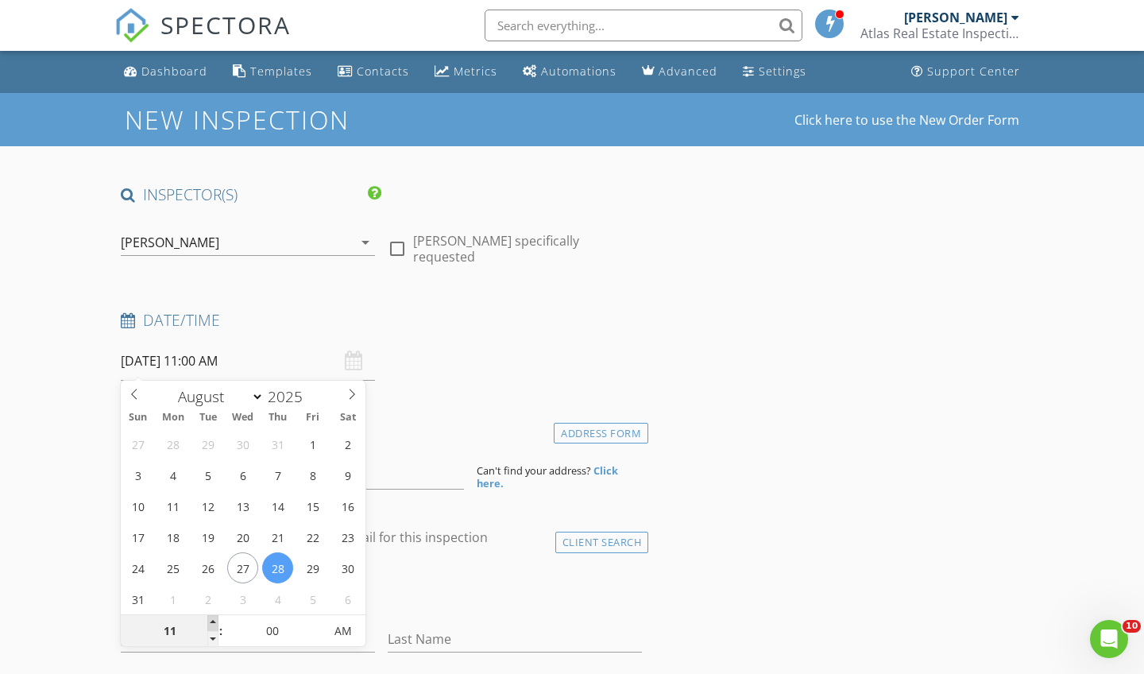
click at [215, 624] on span at bounding box center [212, 623] width 11 height 16
type input "12"
type input "[DATE] 12:00 PM"
click at [215, 624] on span at bounding box center [212, 623] width 11 height 16
type input "01"
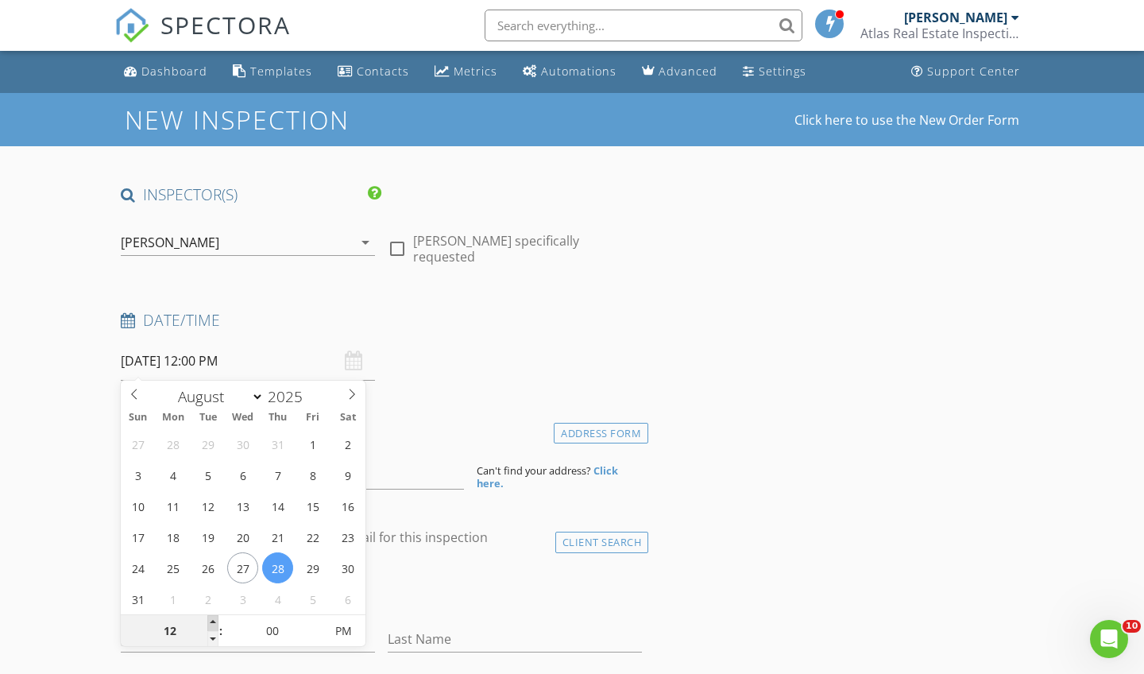
type input "[DATE] 1:00 PM"
click at [215, 624] on span at bounding box center [212, 623] width 11 height 16
type input "12"
type input "[DATE] 12:00 PM"
click at [215, 644] on span at bounding box center [212, 639] width 11 height 16
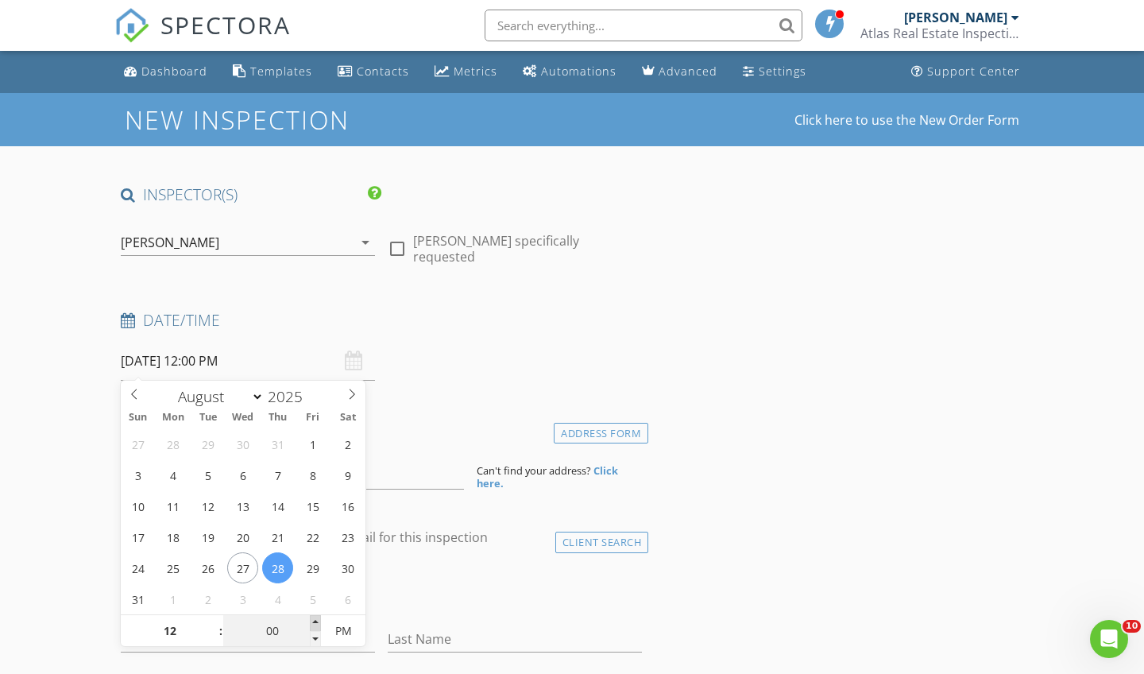
type input "05"
type input "[DATE] 12:05 PM"
click at [313, 624] on span at bounding box center [315, 623] width 11 height 16
type input "10"
type input "08/28/2025 12:10 PM"
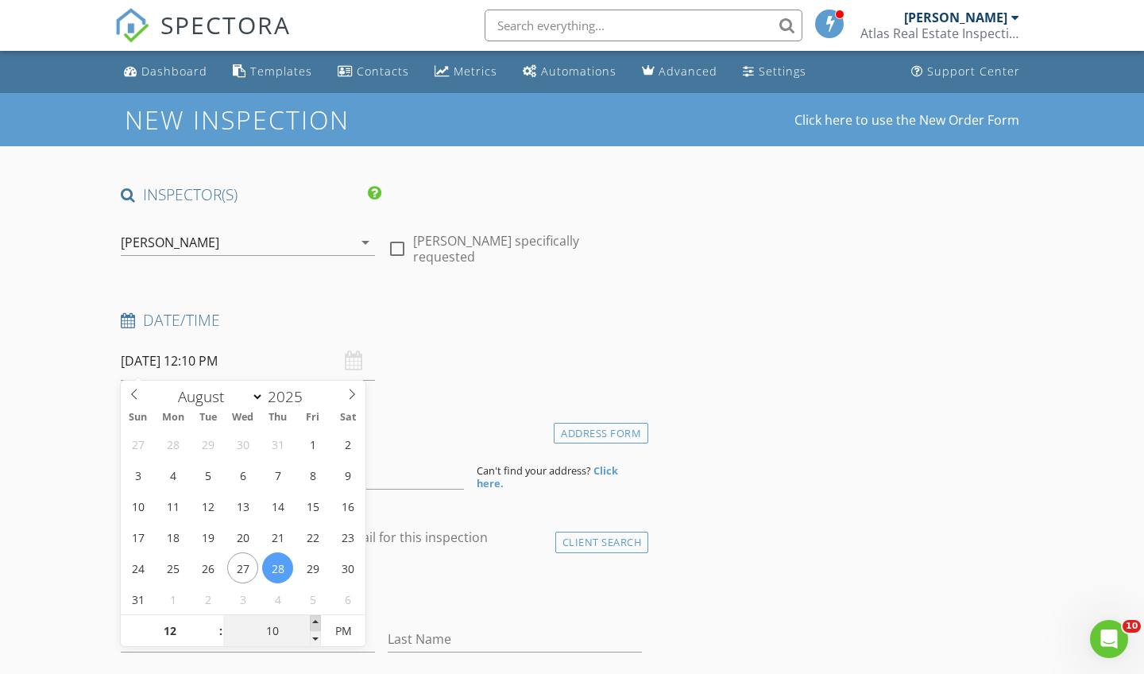
click at [313, 624] on span at bounding box center [315, 623] width 11 height 16
type input "15"
type input "08/28/2025 12:15 PM"
click at [313, 624] on span at bounding box center [315, 623] width 11 height 16
type input "20"
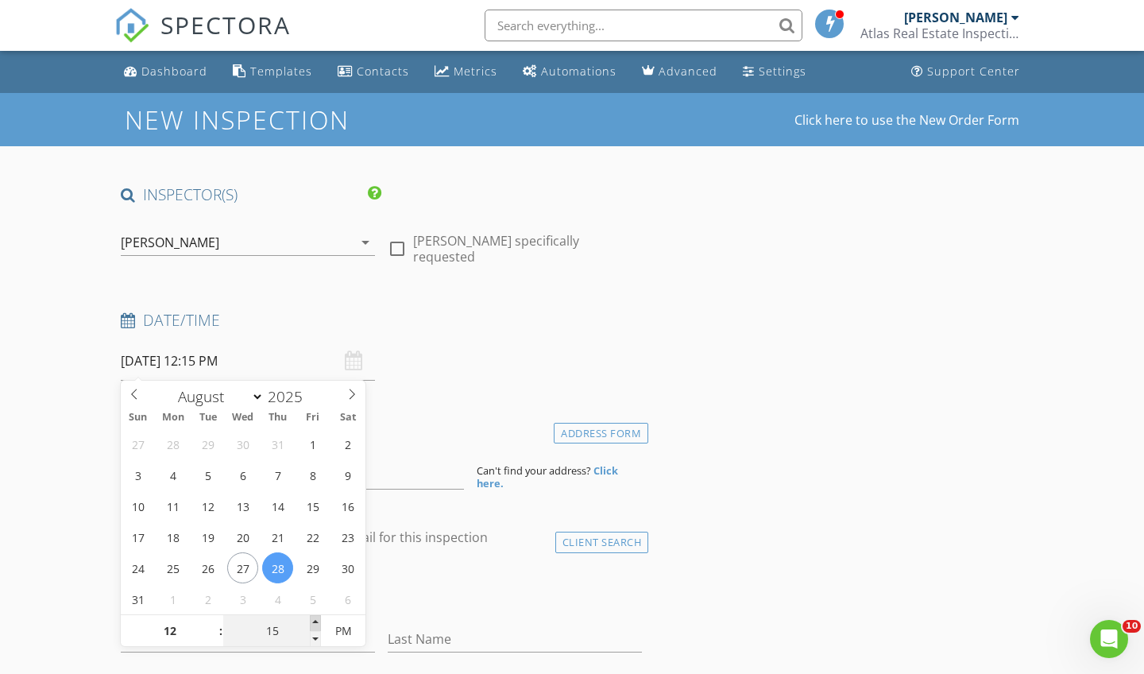
type input "08/28/2025 12:20 PM"
click at [313, 624] on span at bounding box center [315, 623] width 11 height 16
type input "25"
type input "08/28/2025 12:25 PM"
click at [313, 624] on span at bounding box center [315, 623] width 11 height 16
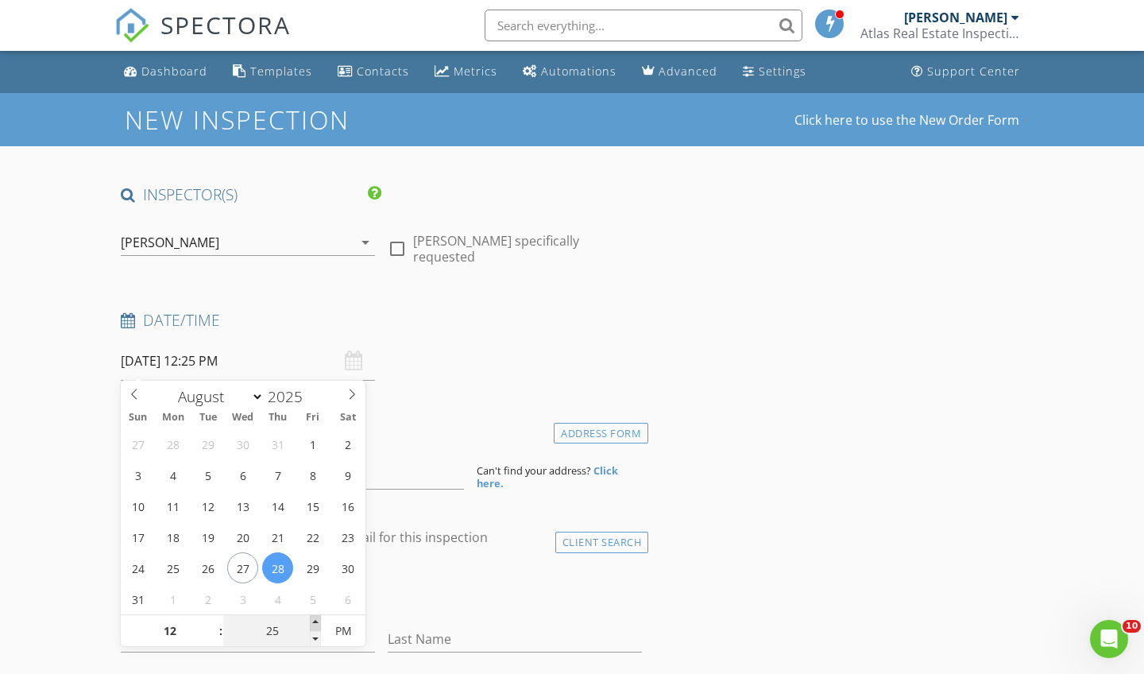
type input "30"
type input "08/28/2025 12:30 PM"
click at [313, 624] on span at bounding box center [315, 623] width 11 height 16
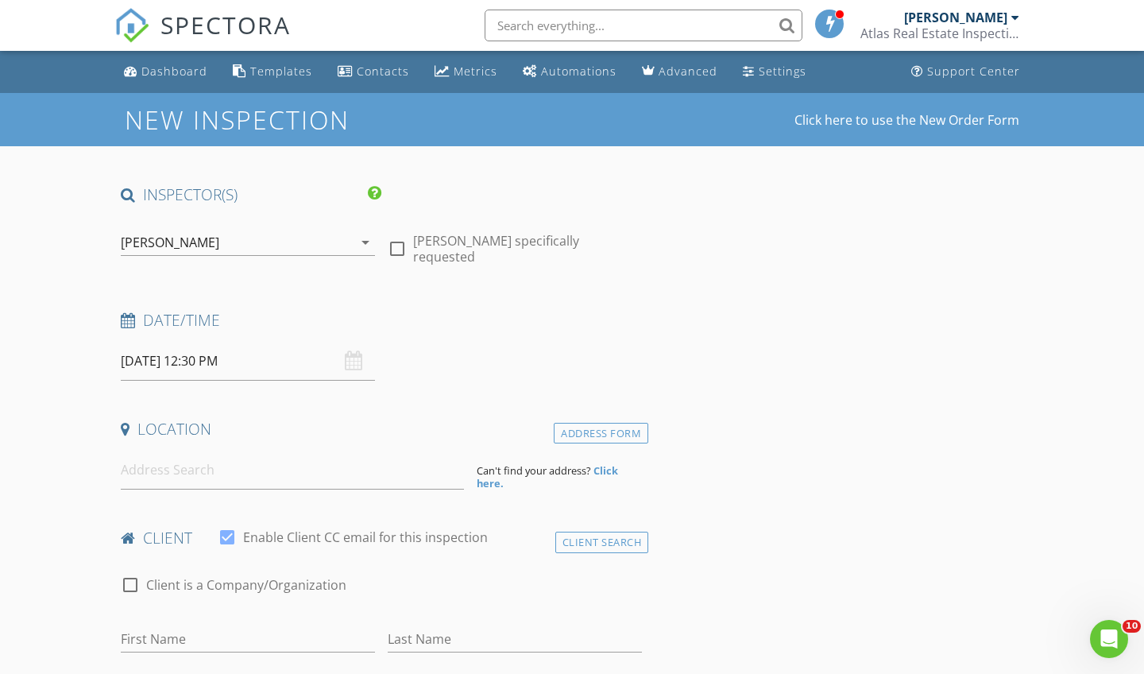
click at [427, 605] on div "check_box_outline_blank Client is a Company/Organization" at bounding box center [381, 592] width 521 height 41
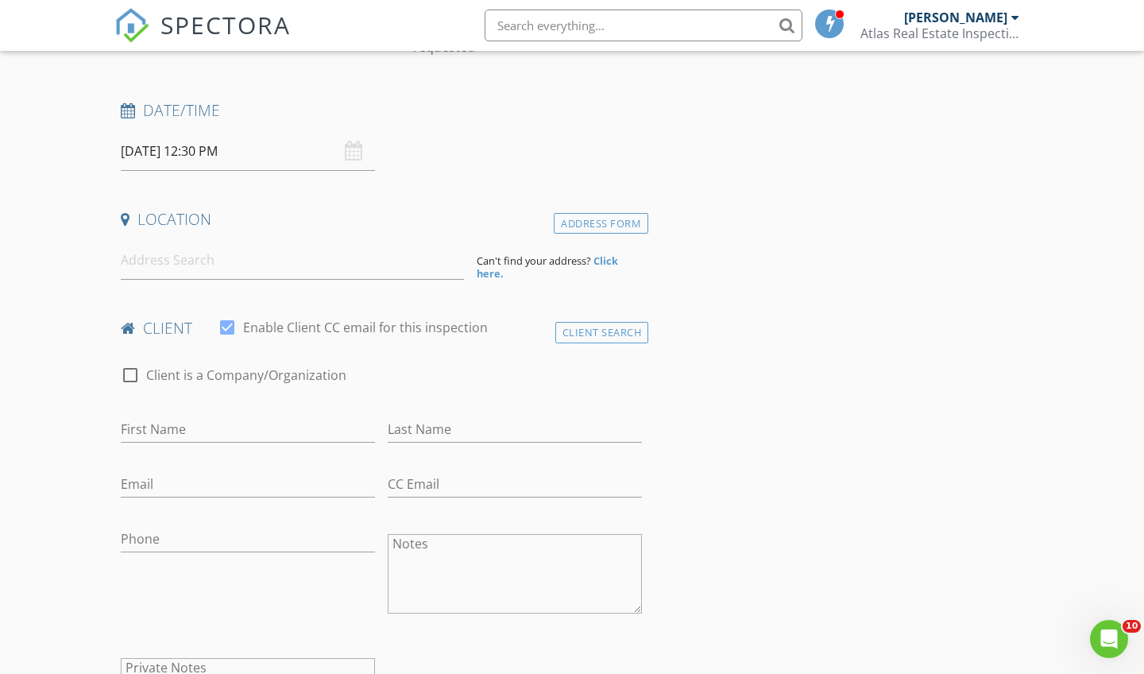
scroll to position [209, 0]
click at [157, 261] on input at bounding box center [292, 261] width 343 height 39
type input "3507 Avenue A, Nederland, TX, USA"
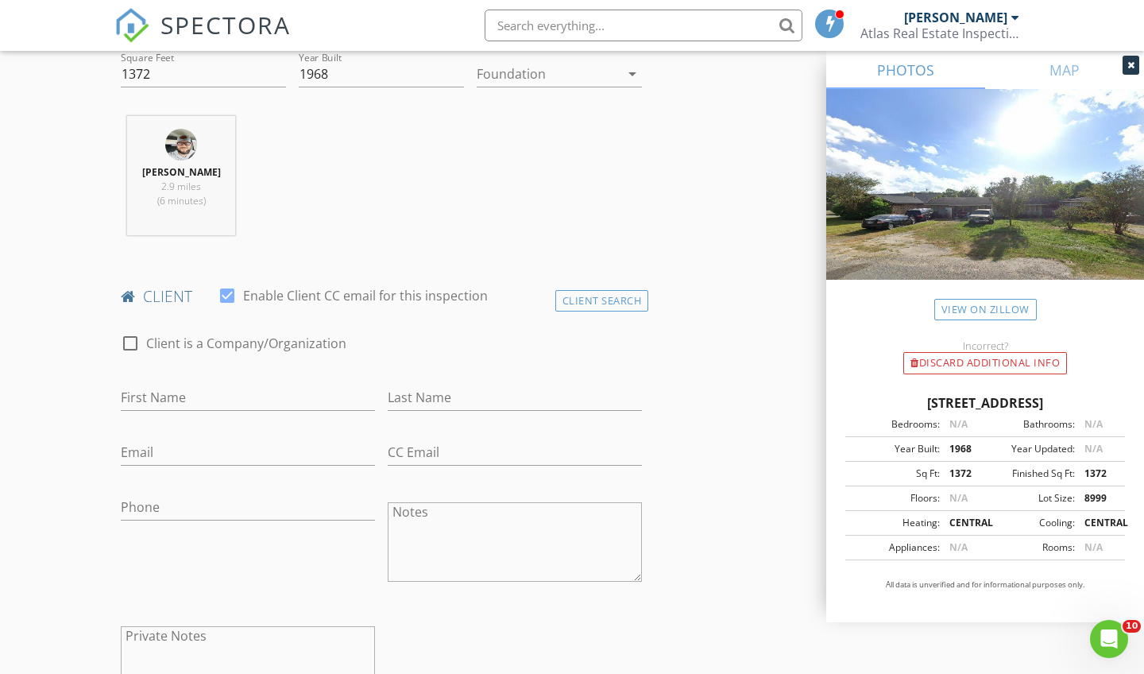
scroll to position [563, 0]
click at [577, 299] on div "Client Search" at bounding box center [602, 303] width 94 height 21
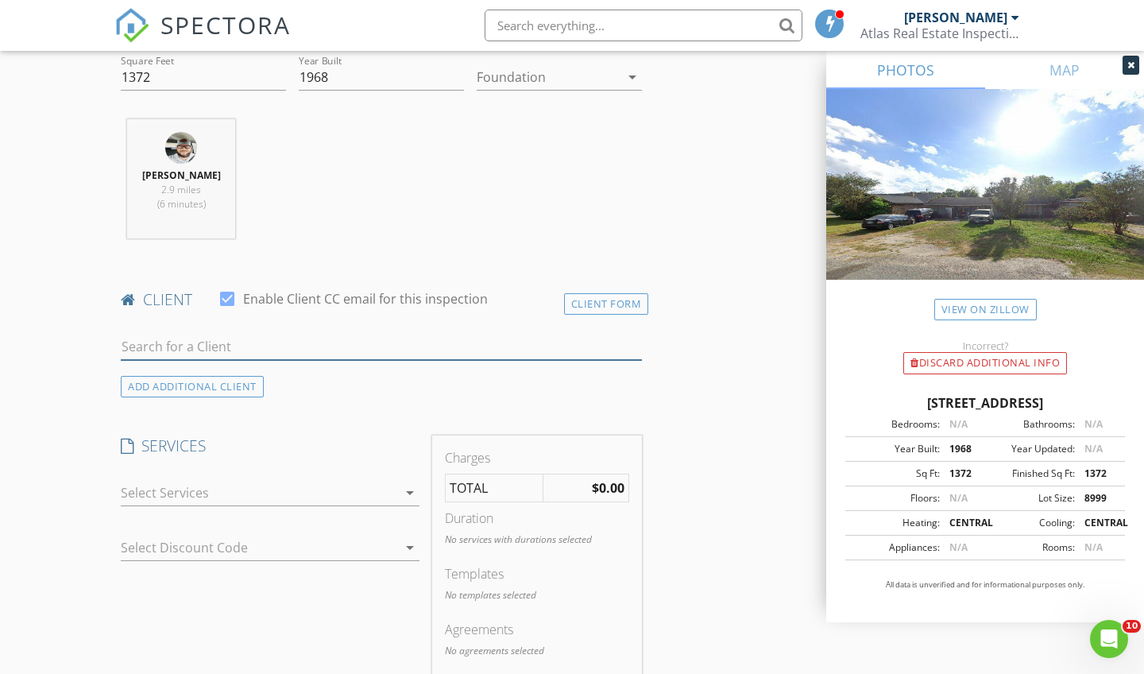
click at [294, 352] on input "text" at bounding box center [381, 347] width 521 height 26
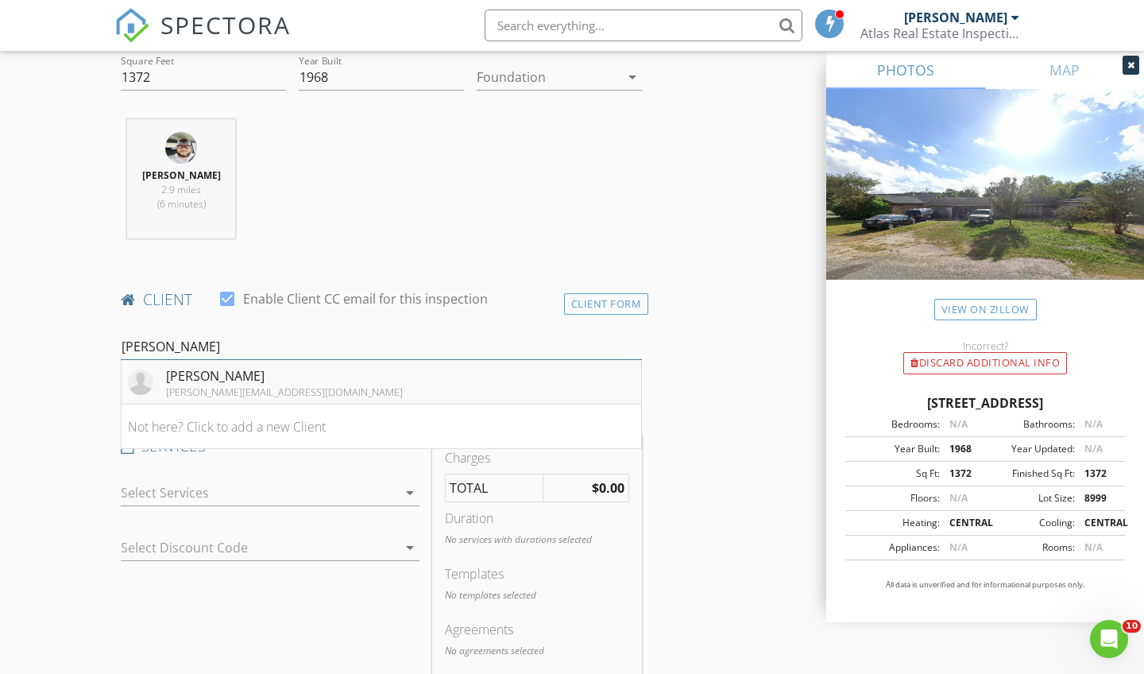
type input "Robert Ma"
click at [325, 395] on li "Robert Mamos robert@burbankcomputers.com" at bounding box center [382, 382] width 520 height 44
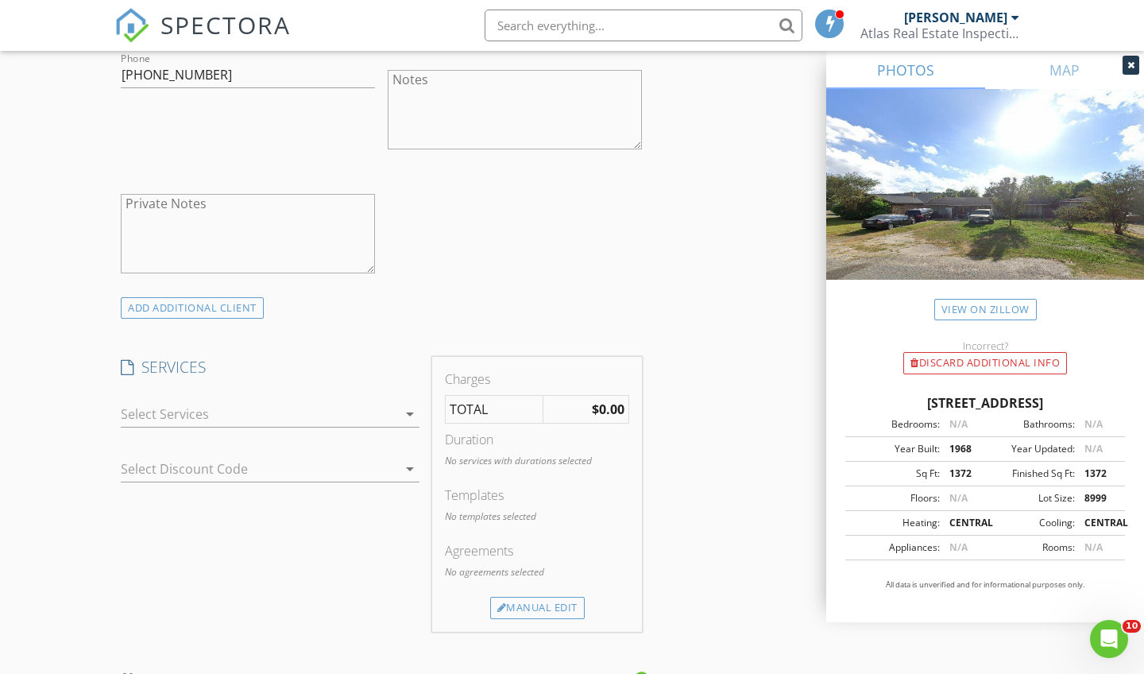
scroll to position [997, 0]
click at [285, 414] on div at bounding box center [259, 415] width 276 height 25
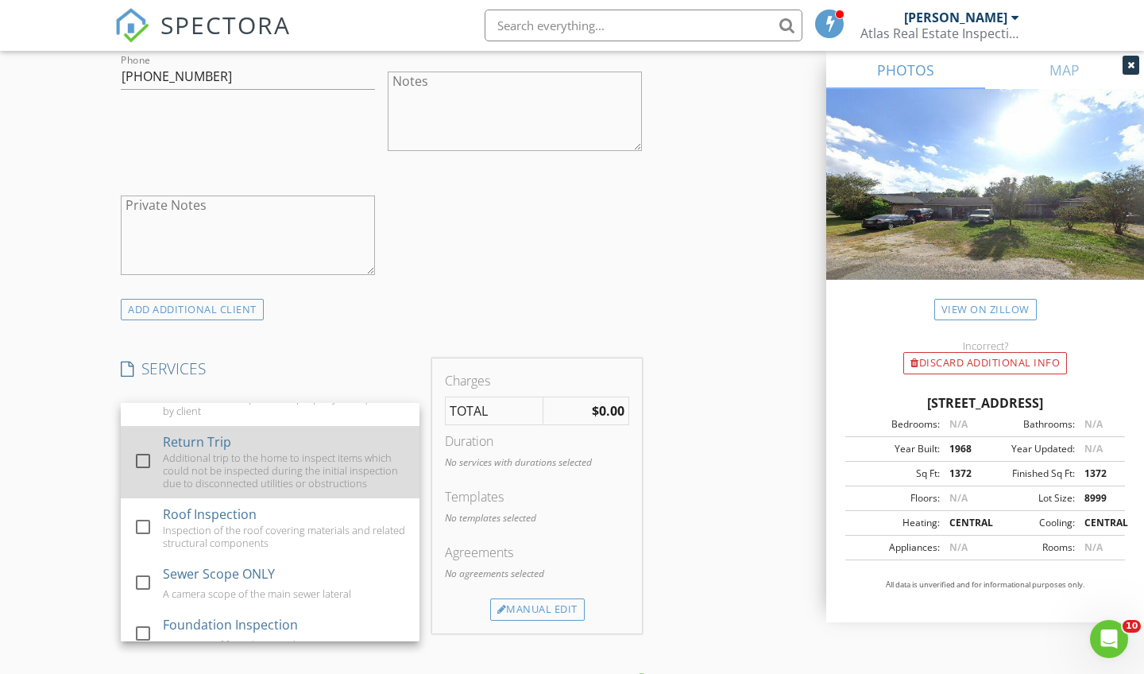
scroll to position [540, 0]
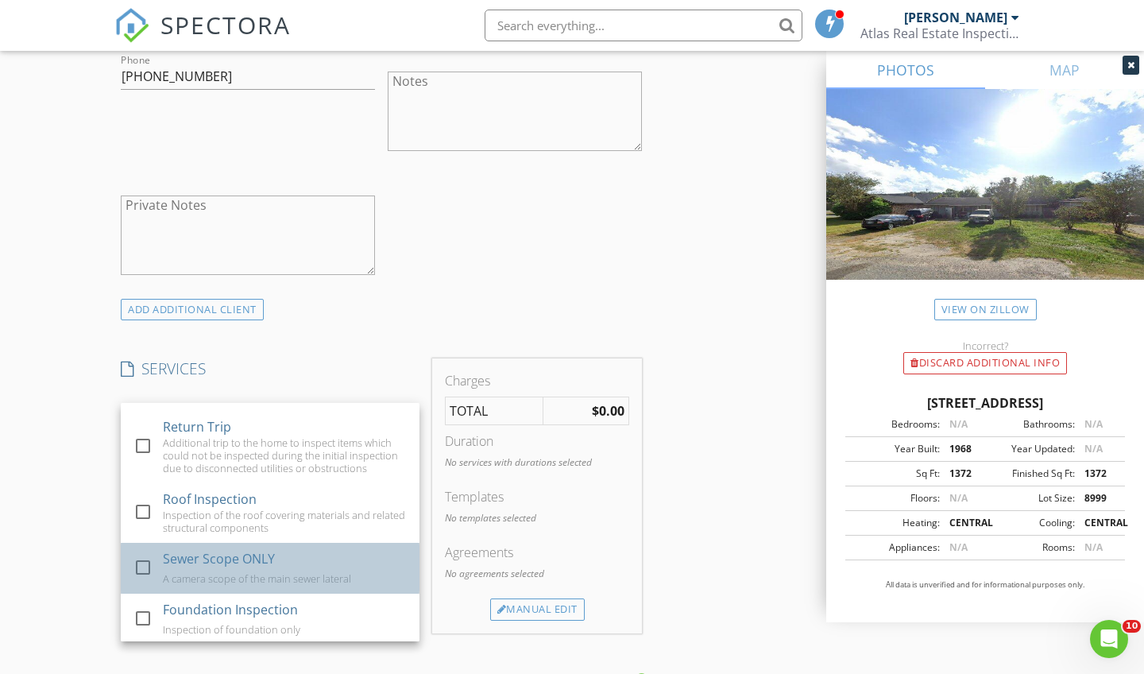
click at [239, 555] on div "Sewer Scope ONLY" at bounding box center [219, 558] width 112 height 19
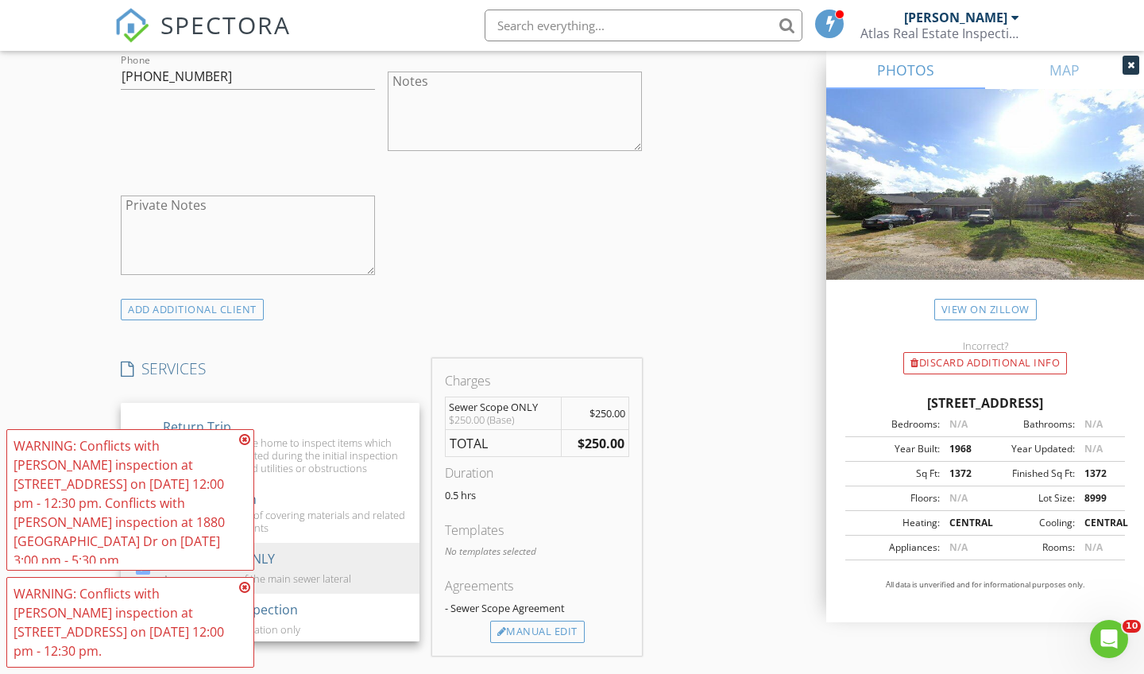
scroll to position [1146, 0]
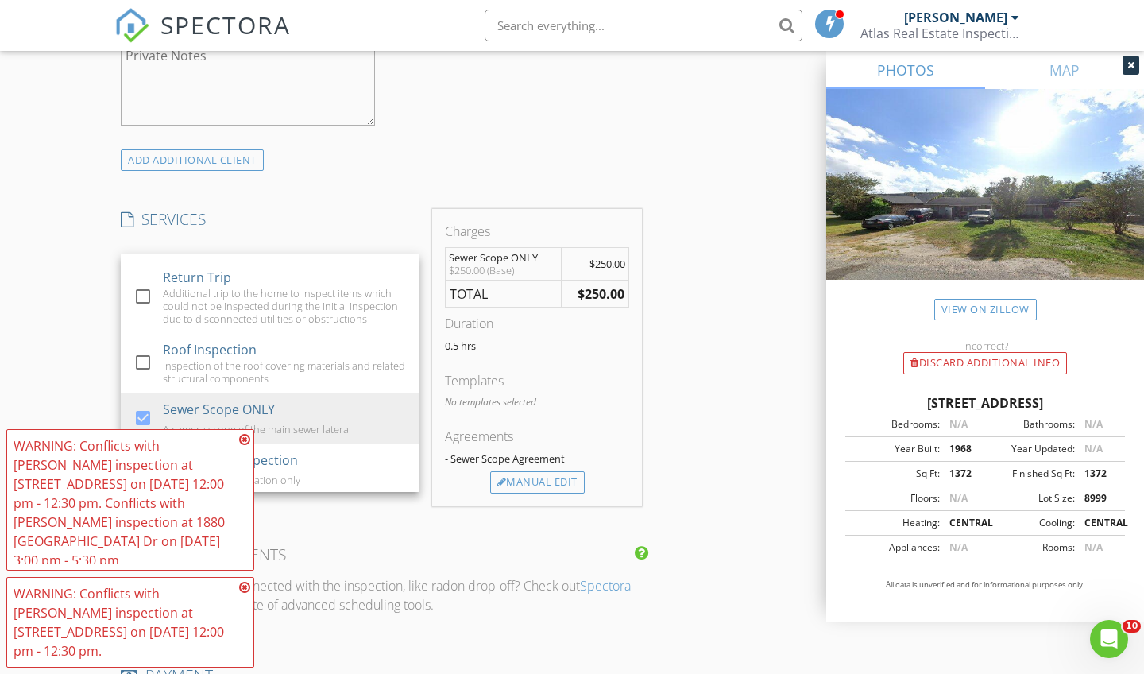
click at [248, 446] on icon at bounding box center [244, 439] width 11 height 13
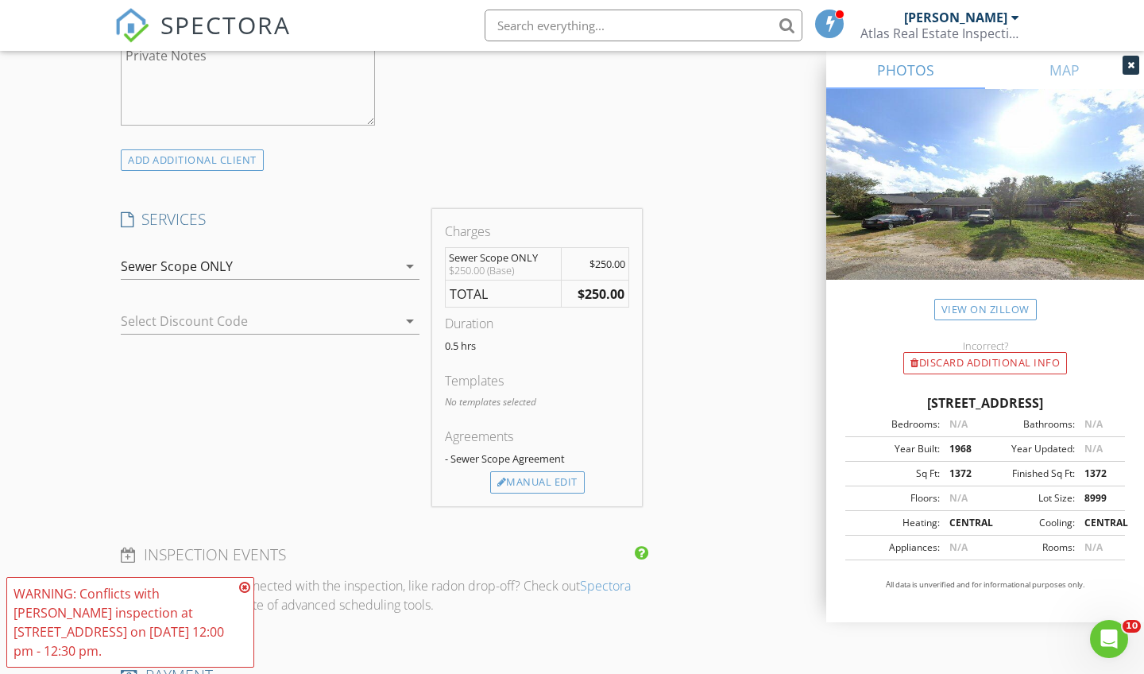
click at [245, 593] on icon at bounding box center [244, 587] width 11 height 13
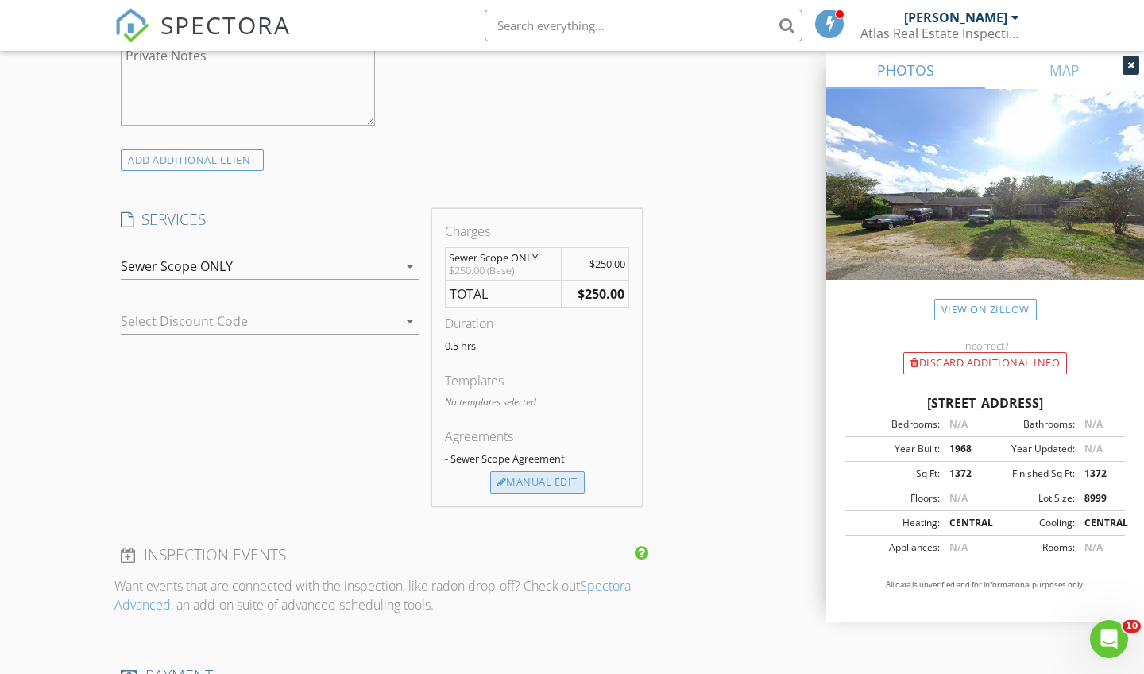
click at [516, 484] on div "Manual Edit" at bounding box center [537, 482] width 95 height 22
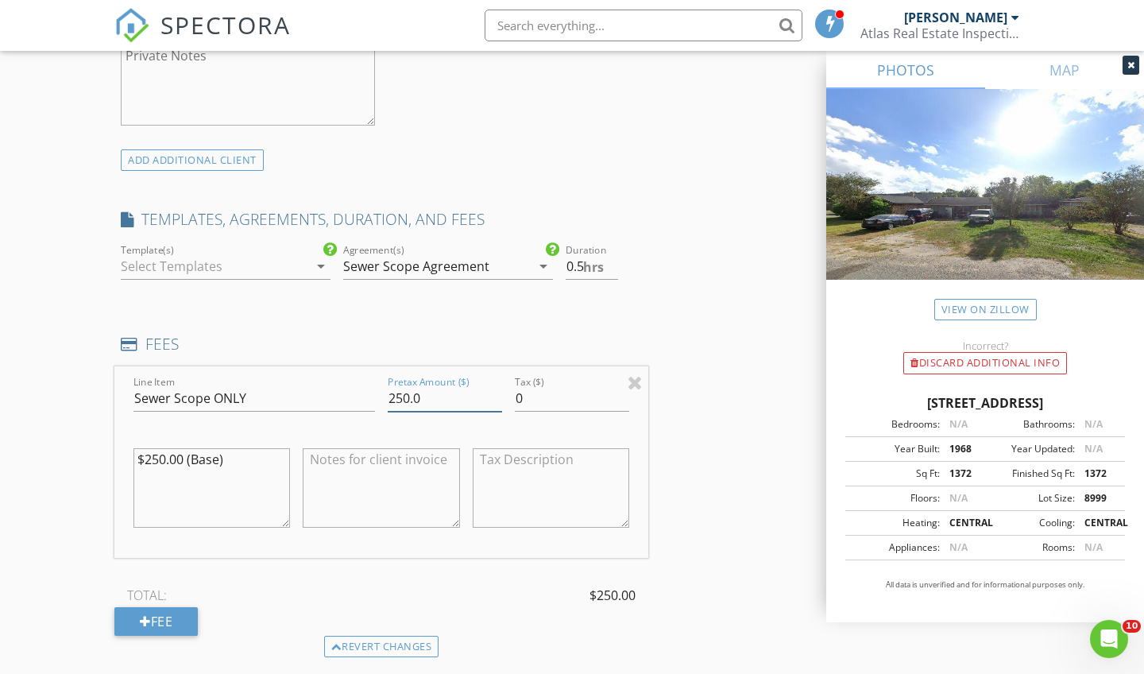
drag, startPoint x: 443, startPoint y: 399, endPoint x: 317, endPoint y: 397, distance: 126.3
click at [317, 397] on div "Line Item Sewer Scope ONLY Pretax Amount ($) 250.0 Tax ($) 0 $250.00 (Base)" at bounding box center [381, 461] width 534 height 191
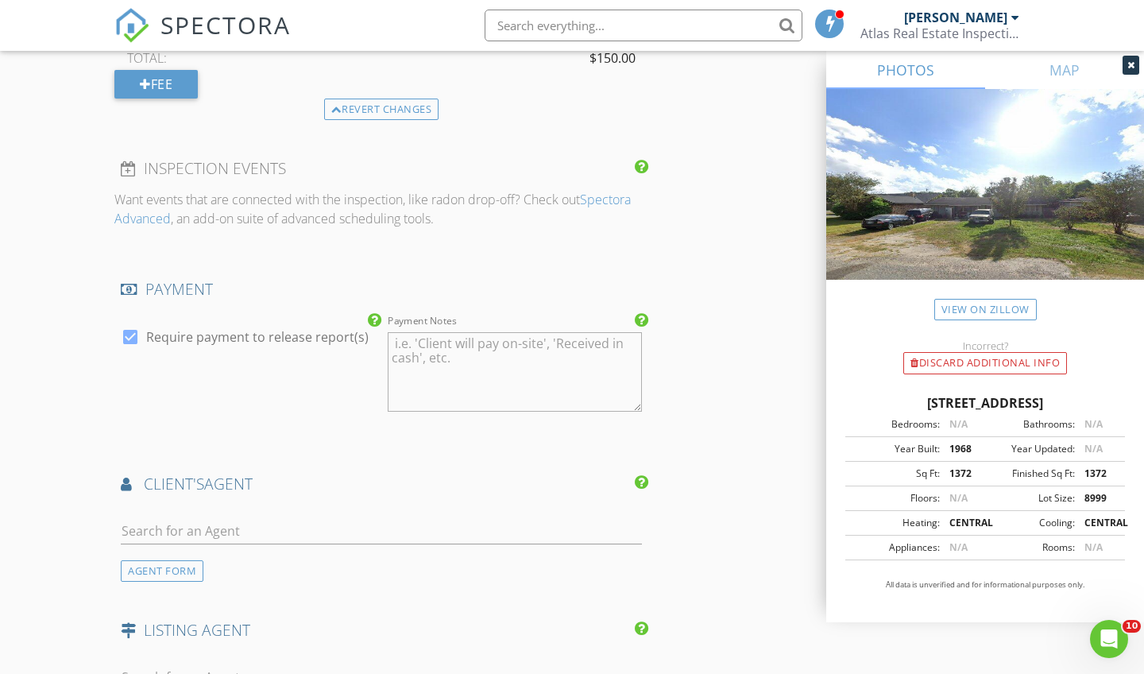
scroll to position [1772, 0]
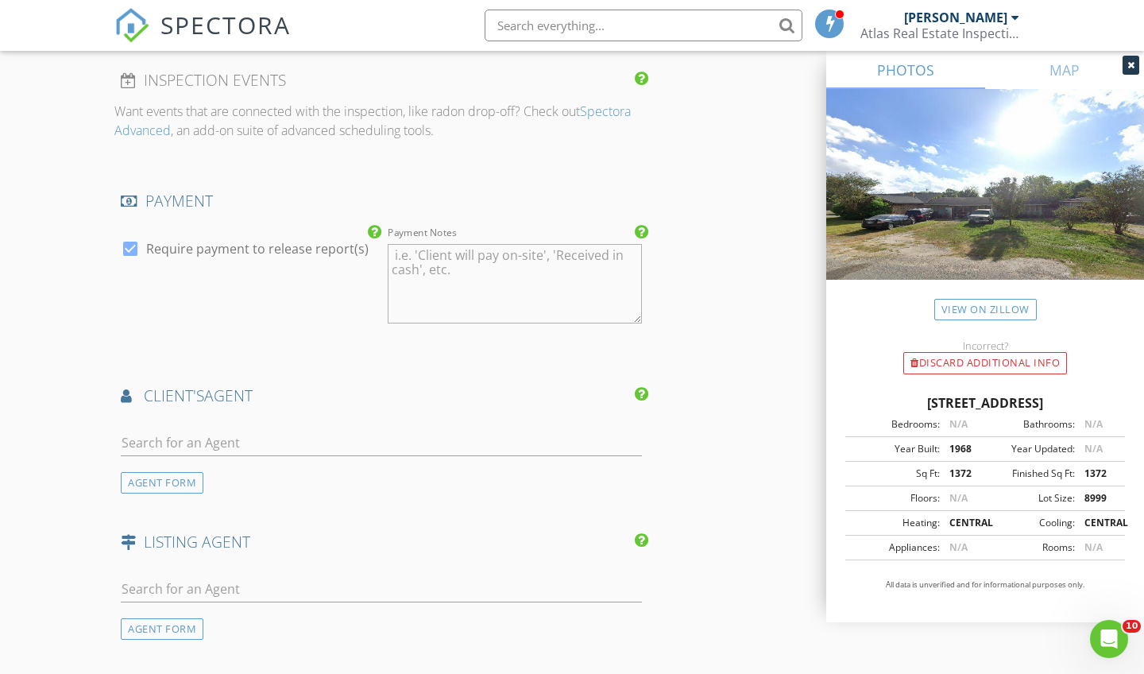
type input "150.00"
click at [292, 446] on input "text" at bounding box center [381, 443] width 521 height 26
type input "Katy"
click at [300, 477] on li "Katy Mays JLA Realty" at bounding box center [382, 478] width 520 height 44
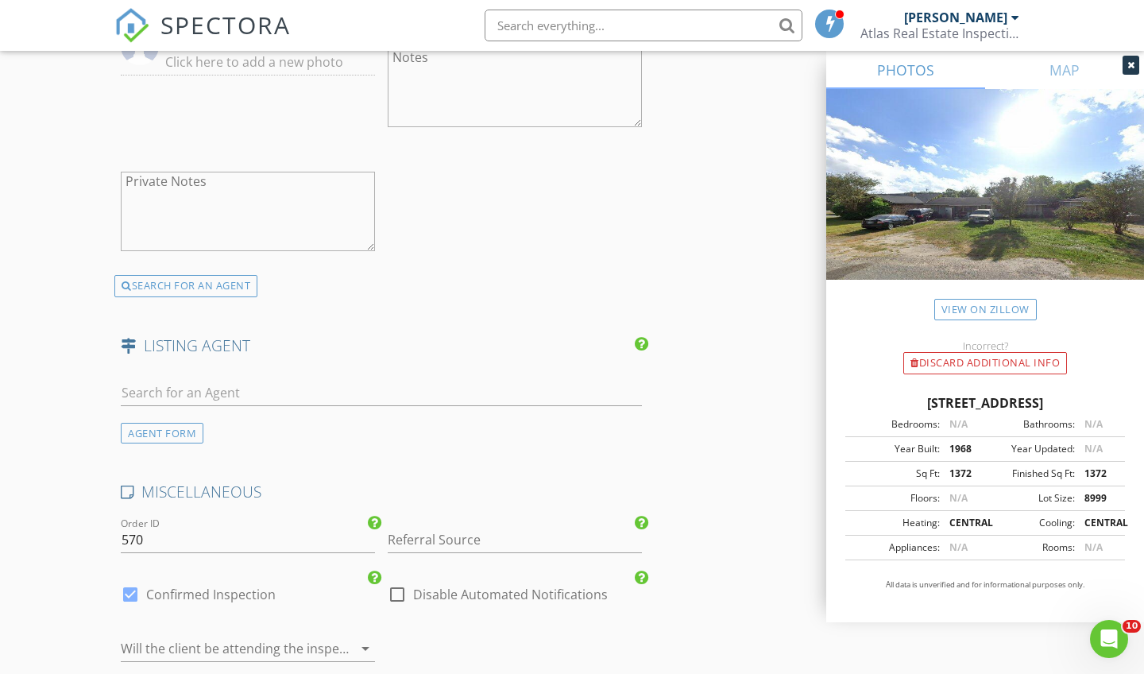
scroll to position [2329, 0]
click at [308, 396] on input "text" at bounding box center [381, 394] width 521 height 26
type input "Harpeet"
click at [320, 421] on div "No results found. Click to add a new Agent" at bounding box center [247, 428] width 239 height 19
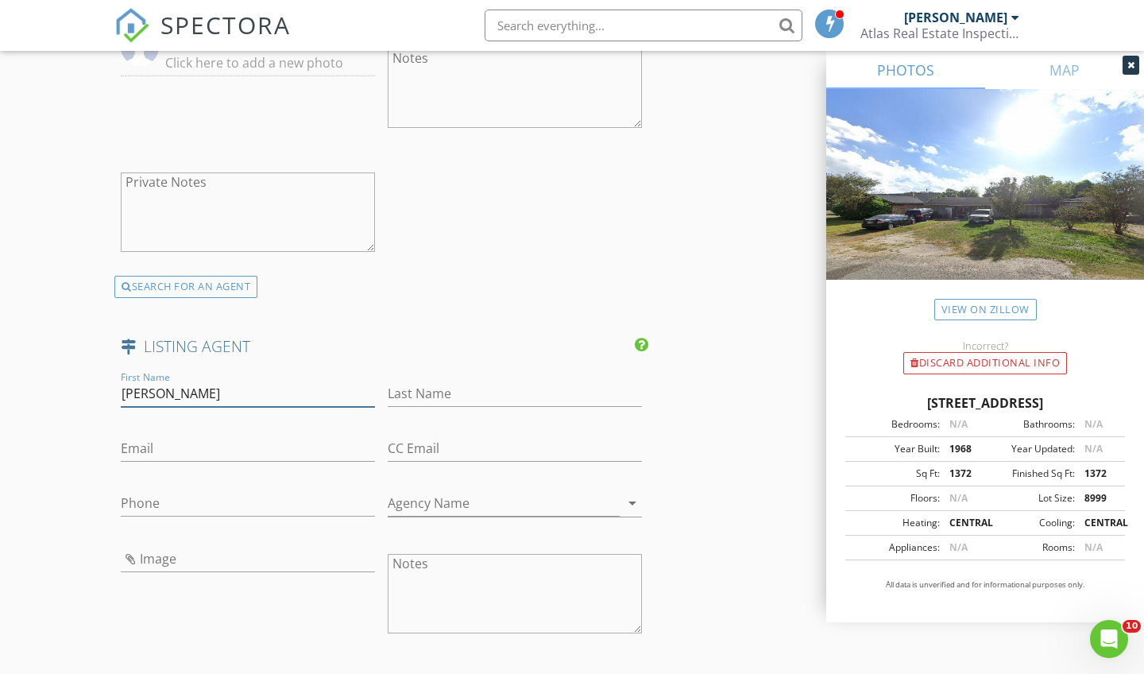
type input "Harpeet"
type input "Akhter"
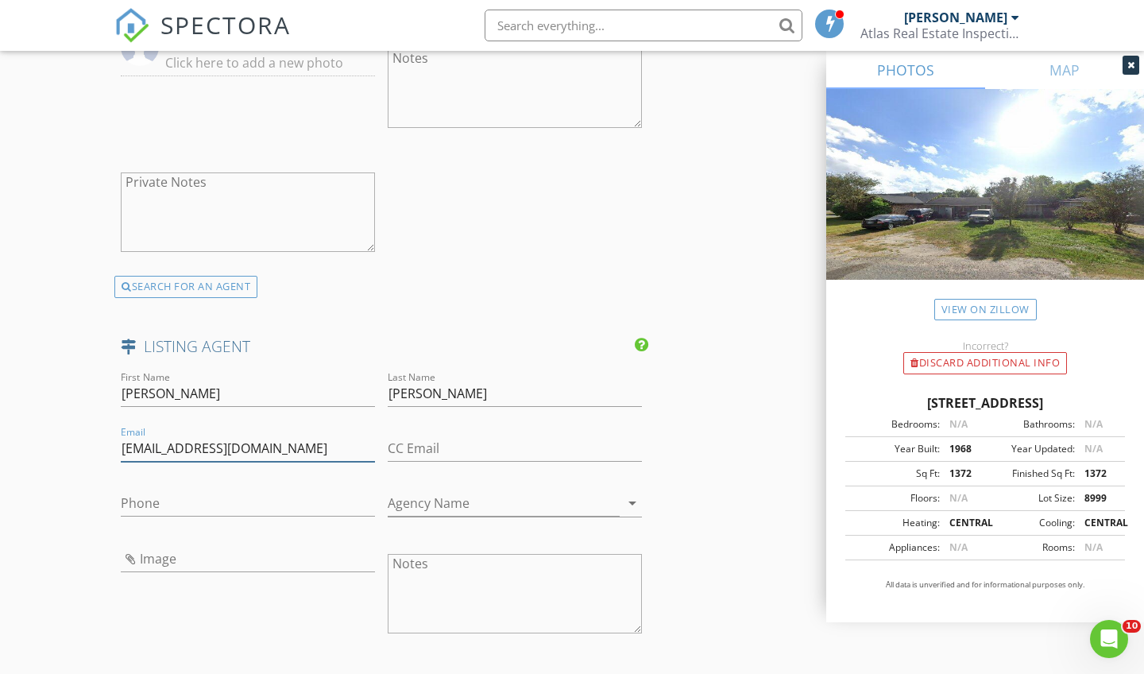
type input "harpeetakhter01@yahoo.com"
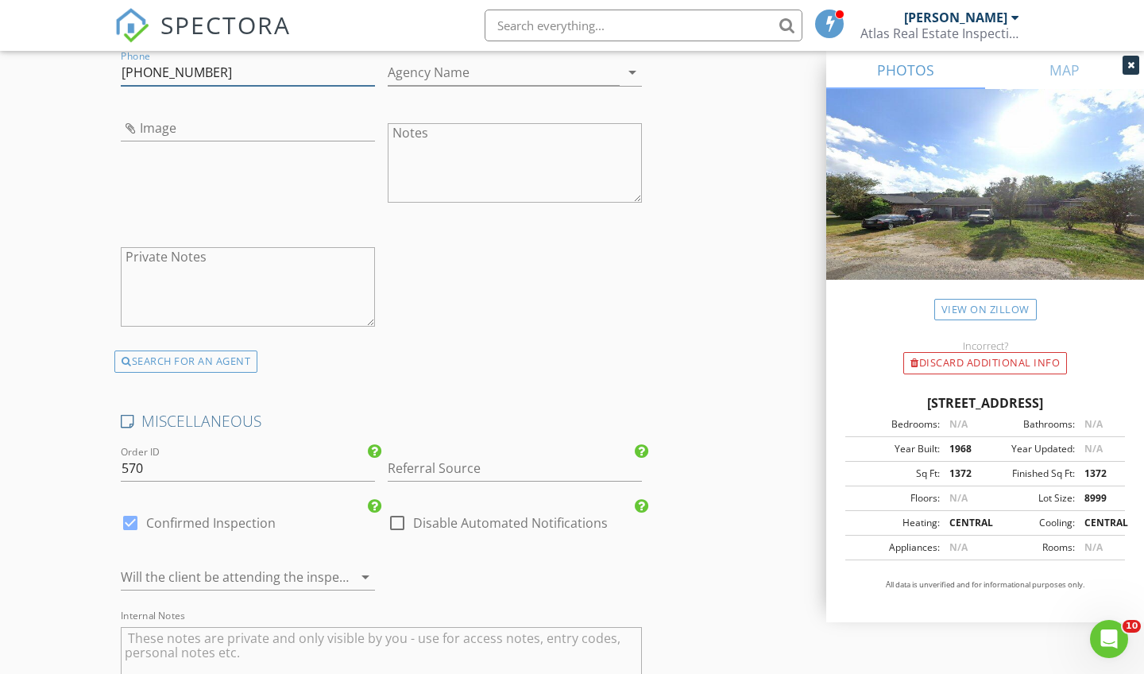
scroll to position [2797, 0]
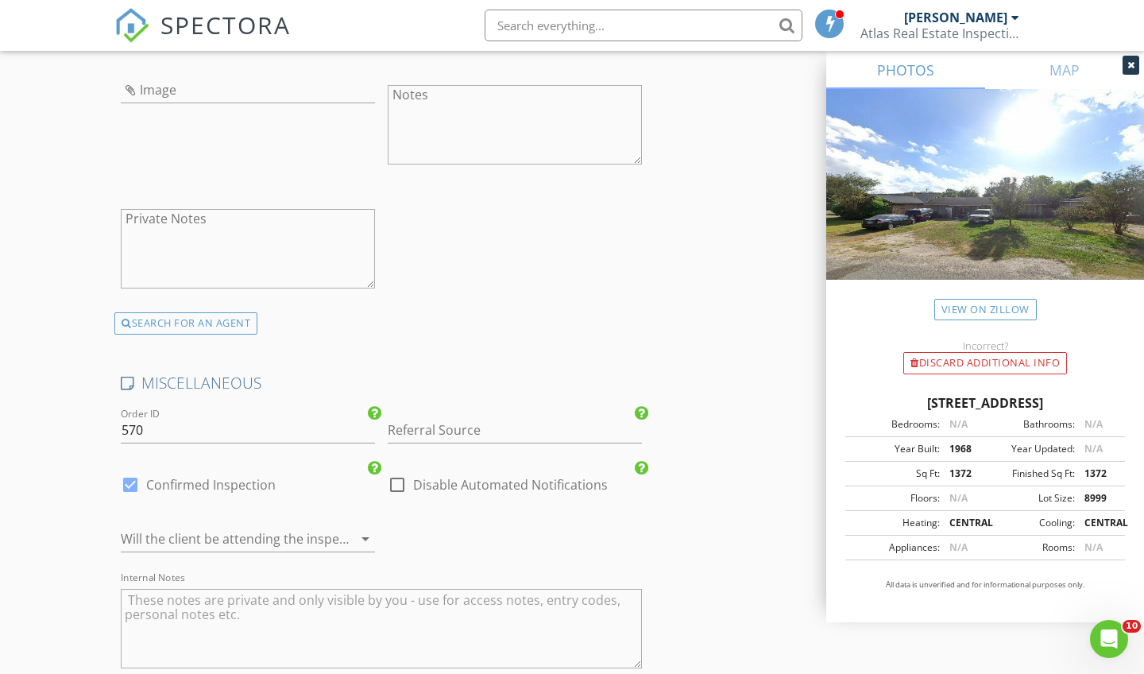
type input "[PHONE_NUMBER]"
click at [328, 533] on div at bounding box center [226, 538] width 210 height 25
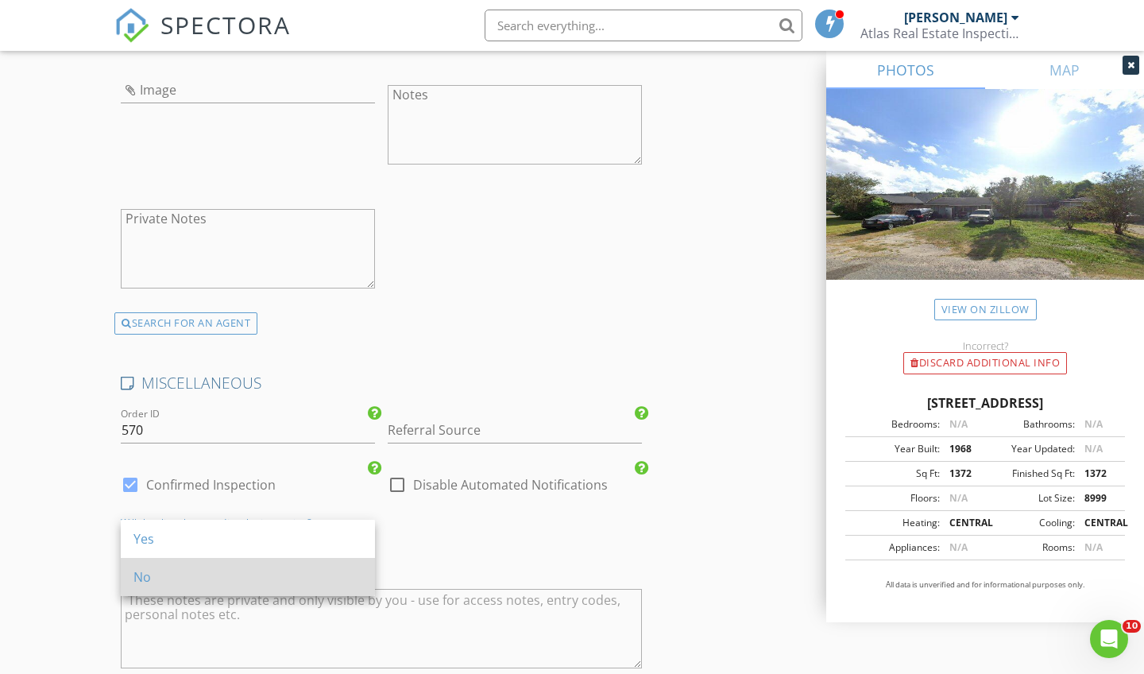
click at [305, 582] on div "No" at bounding box center [247, 576] width 229 height 19
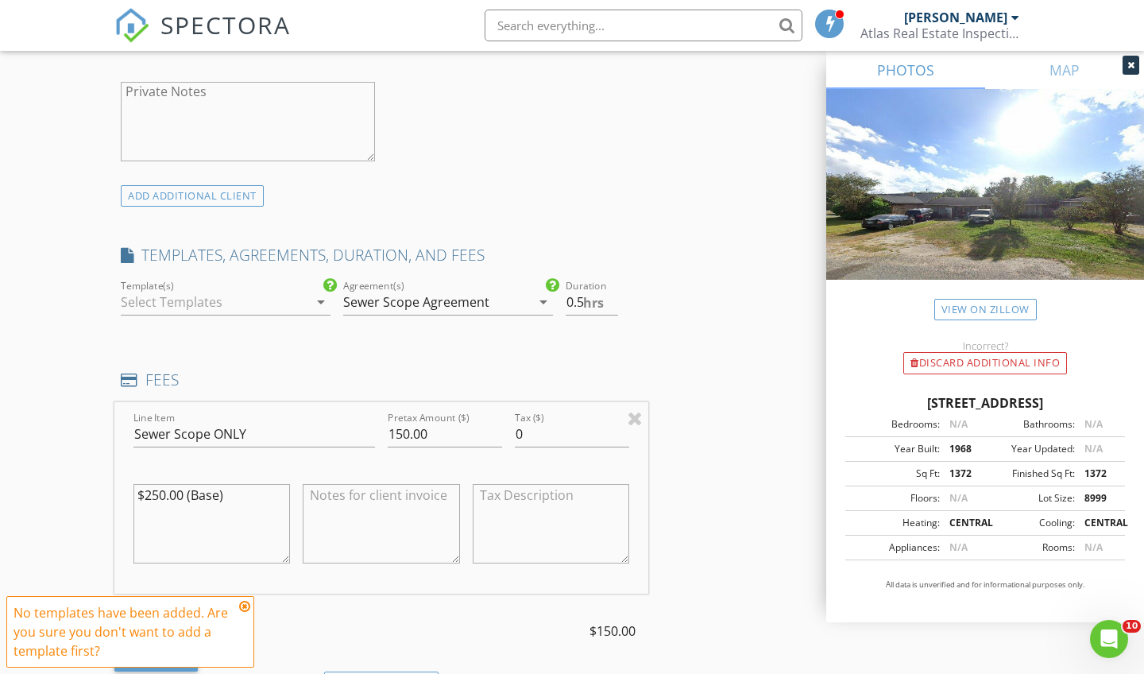
scroll to position [1136, 0]
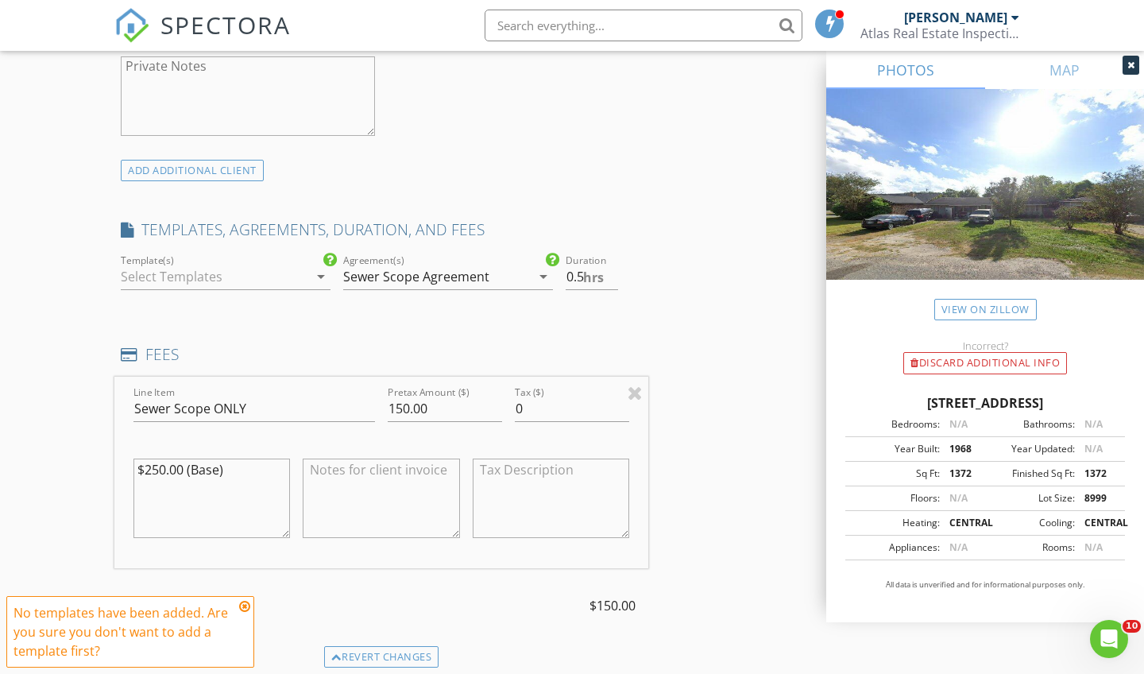
click at [267, 280] on div at bounding box center [214, 276] width 187 height 25
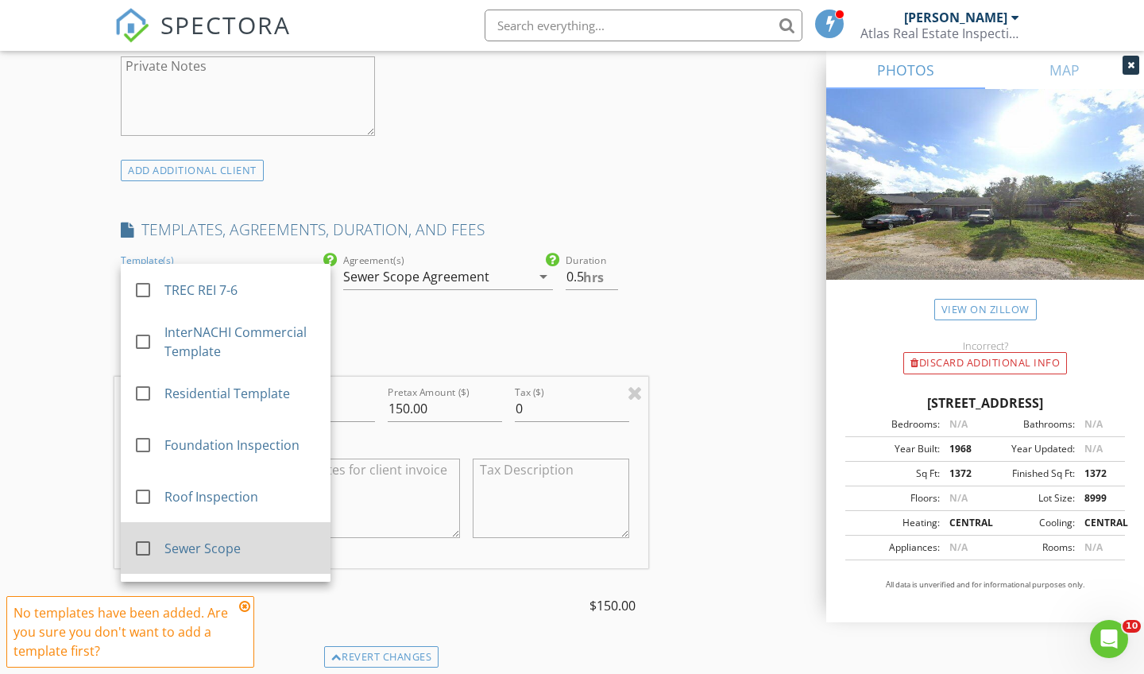
click at [207, 535] on div "check_box_outline_blank Sewer Scope" at bounding box center [225, 547] width 184 height 39
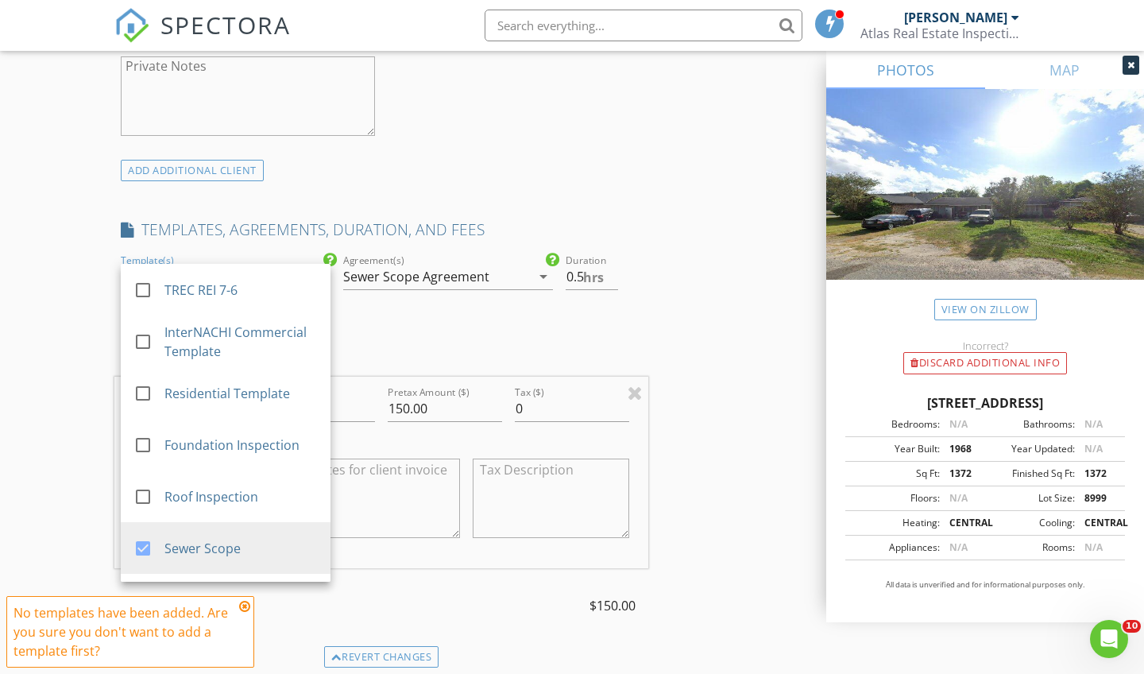
click at [411, 364] on div "FEES" at bounding box center [381, 360] width 534 height 32
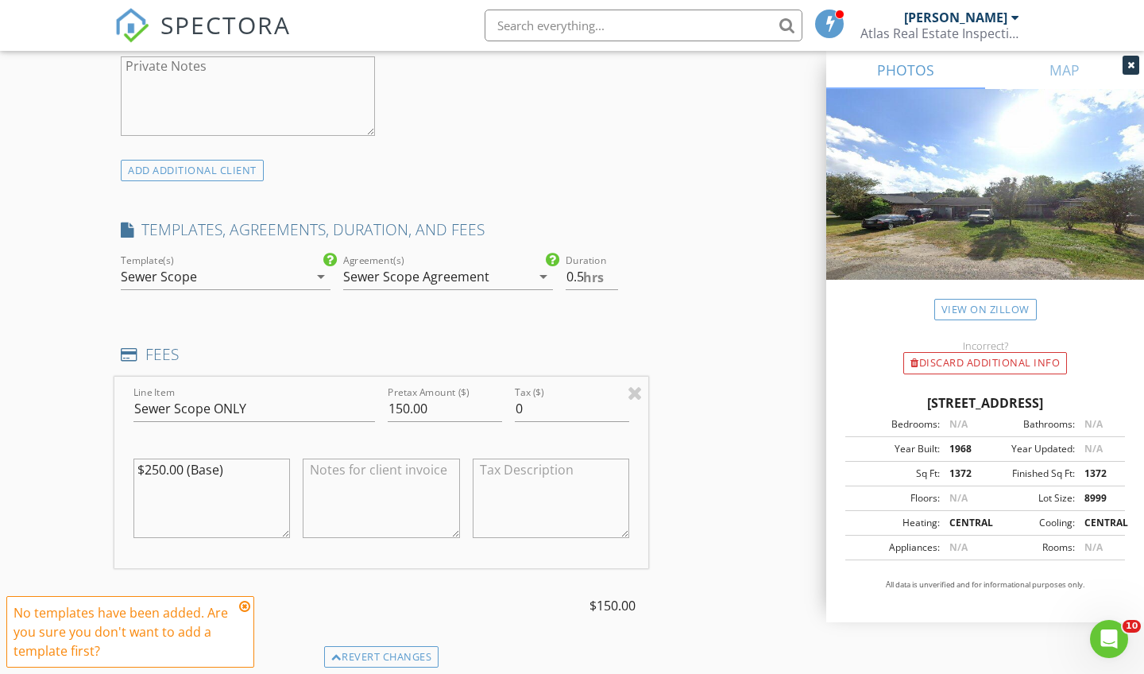
click at [249, 609] on icon at bounding box center [244, 606] width 11 height 13
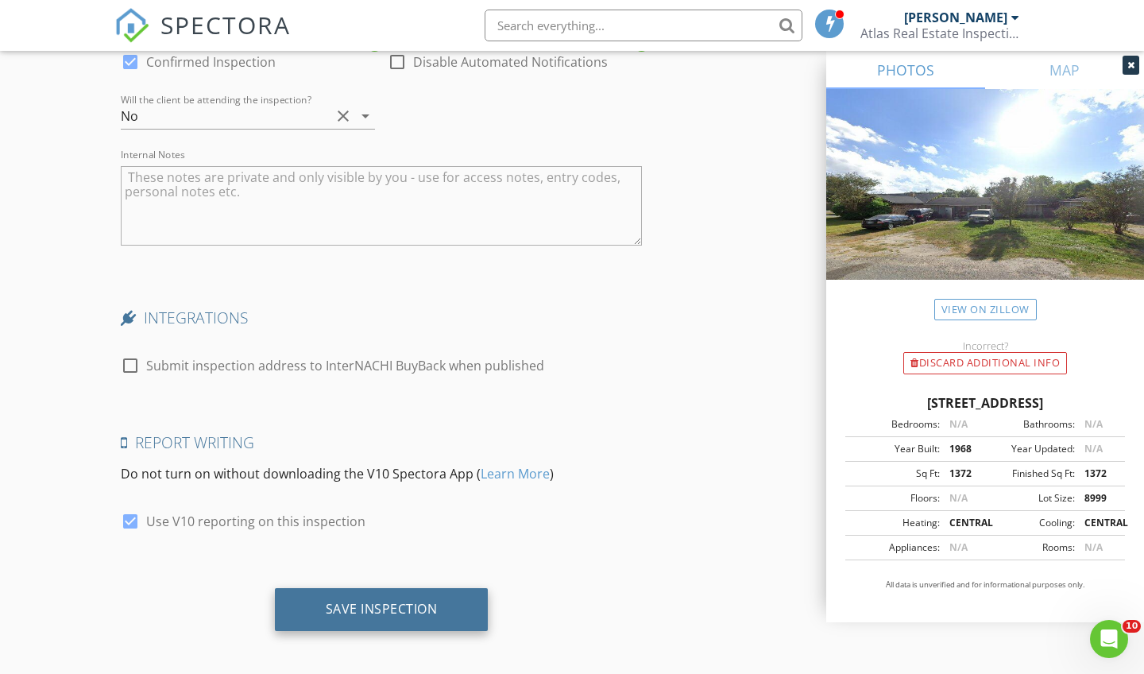
scroll to position [3219, 0]
click at [359, 617] on div "Save Inspection" at bounding box center [382, 610] width 214 height 43
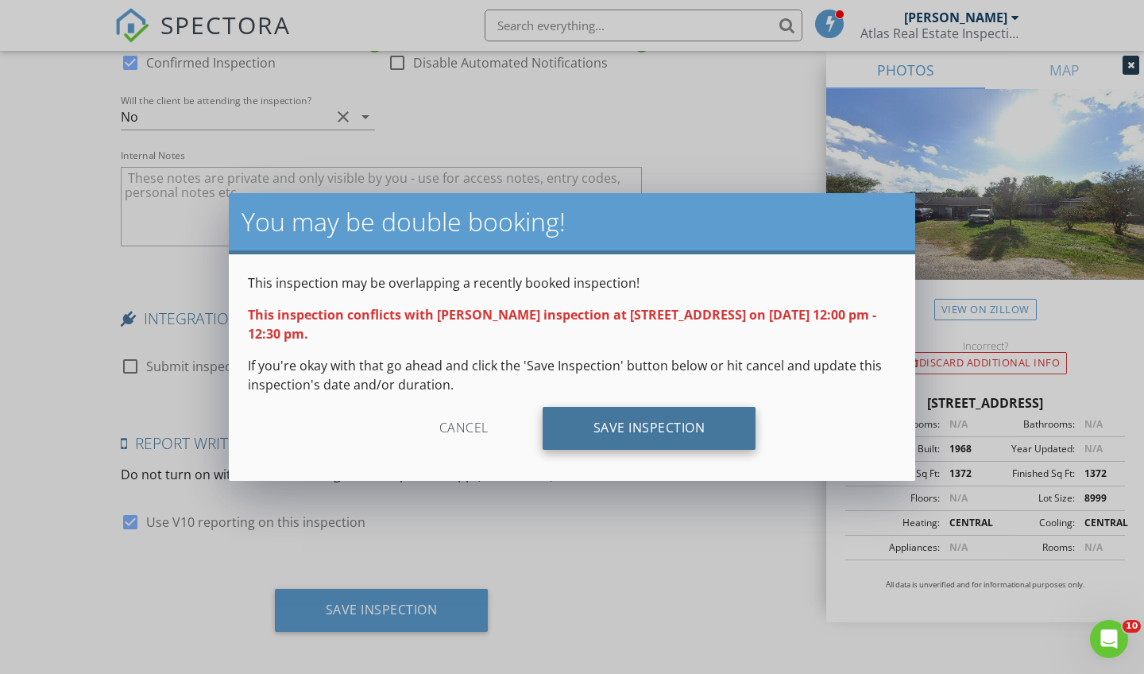
click at [632, 435] on div "Save Inspection" at bounding box center [650, 428] width 214 height 43
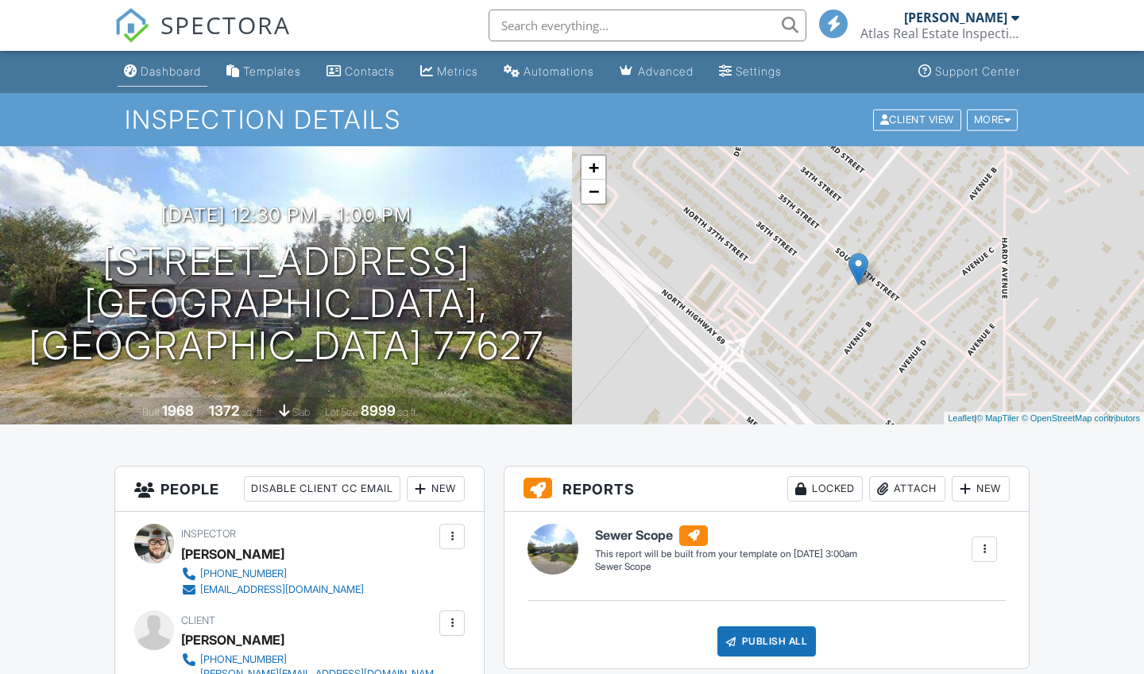
click at [177, 73] on div "Dashboard" at bounding box center [171, 71] width 60 height 14
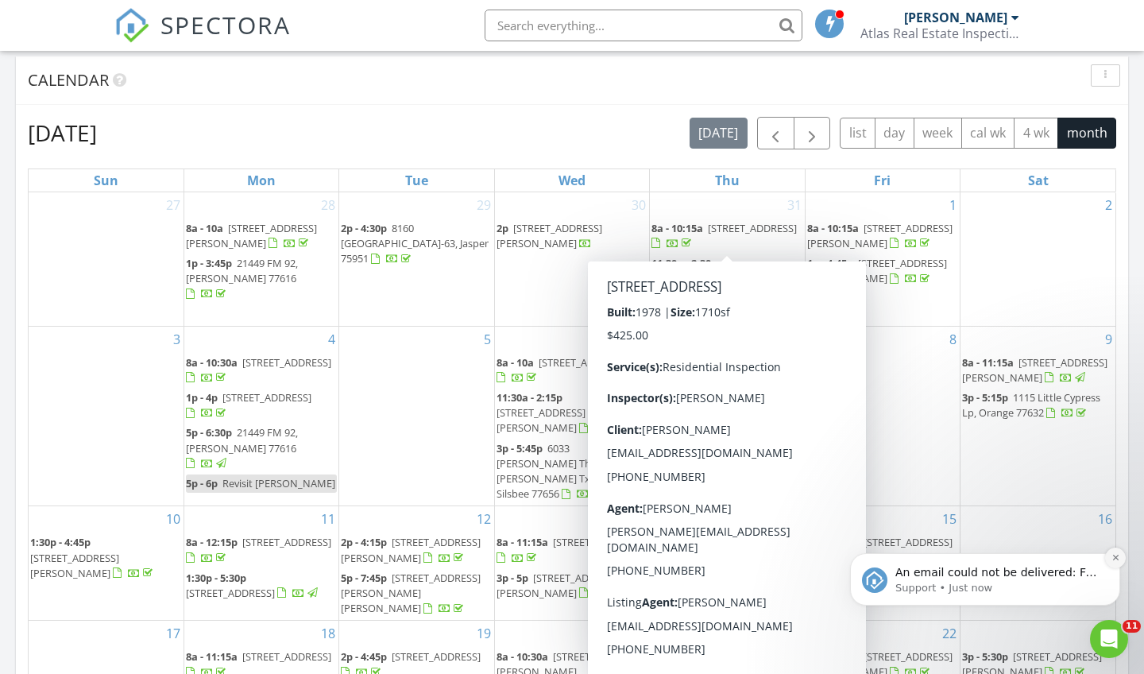
click at [1118, 560] on icon "Dismiss notification" at bounding box center [1115, 558] width 6 height 6
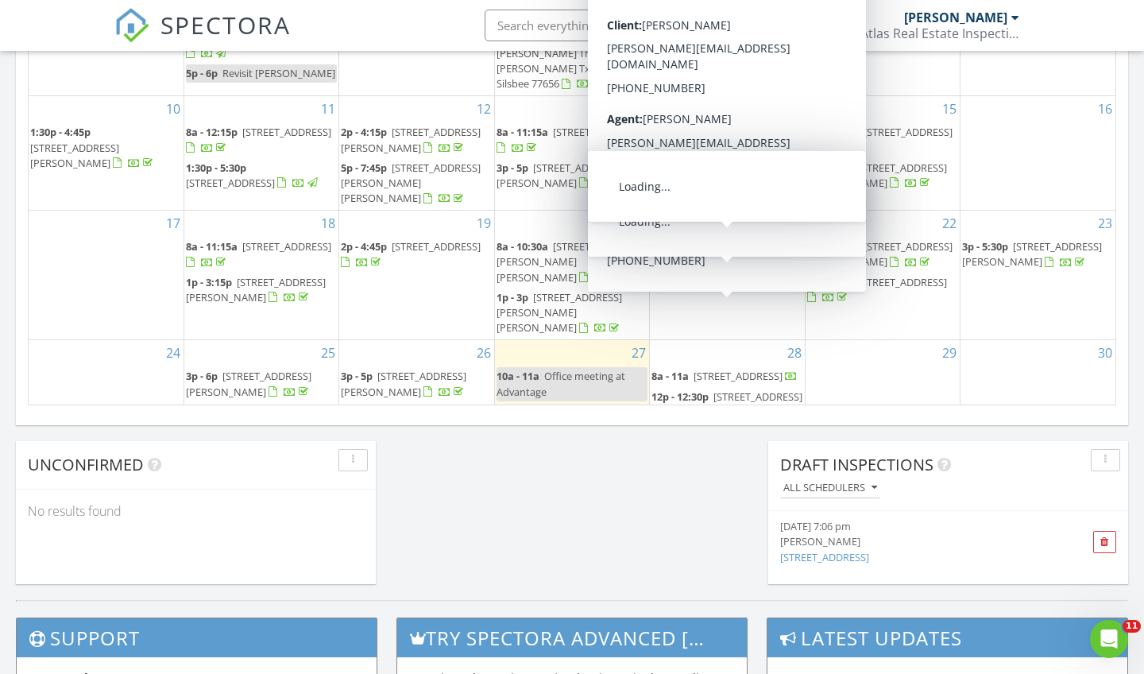
scroll to position [78, 0]
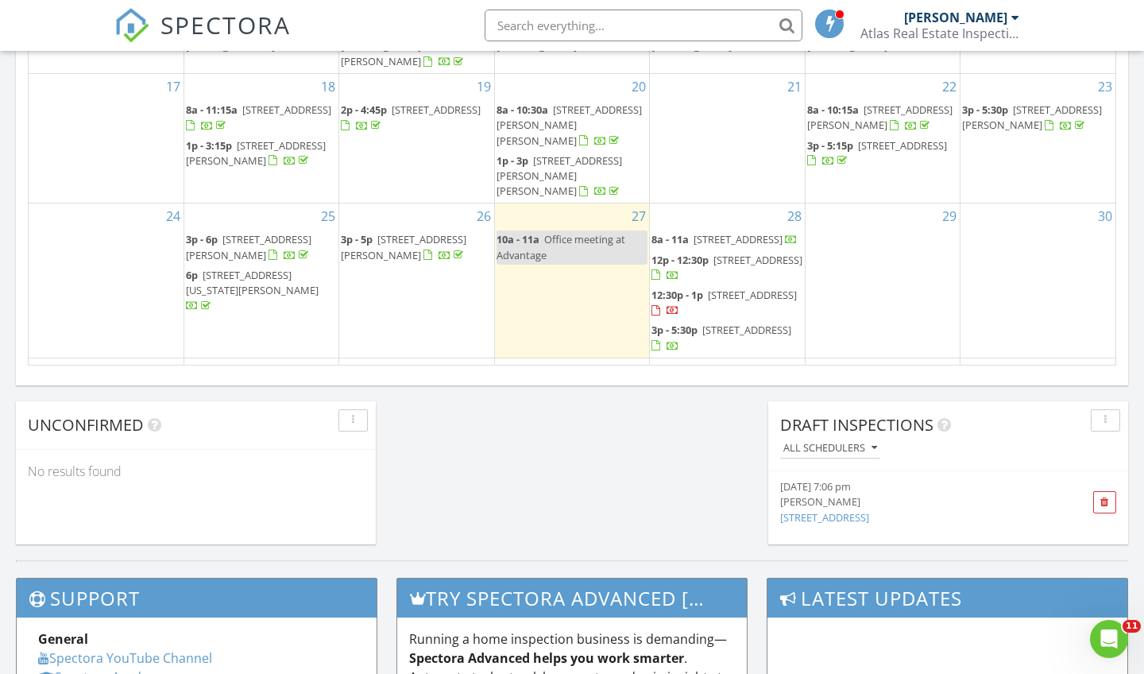
scroll to position [1091, 0]
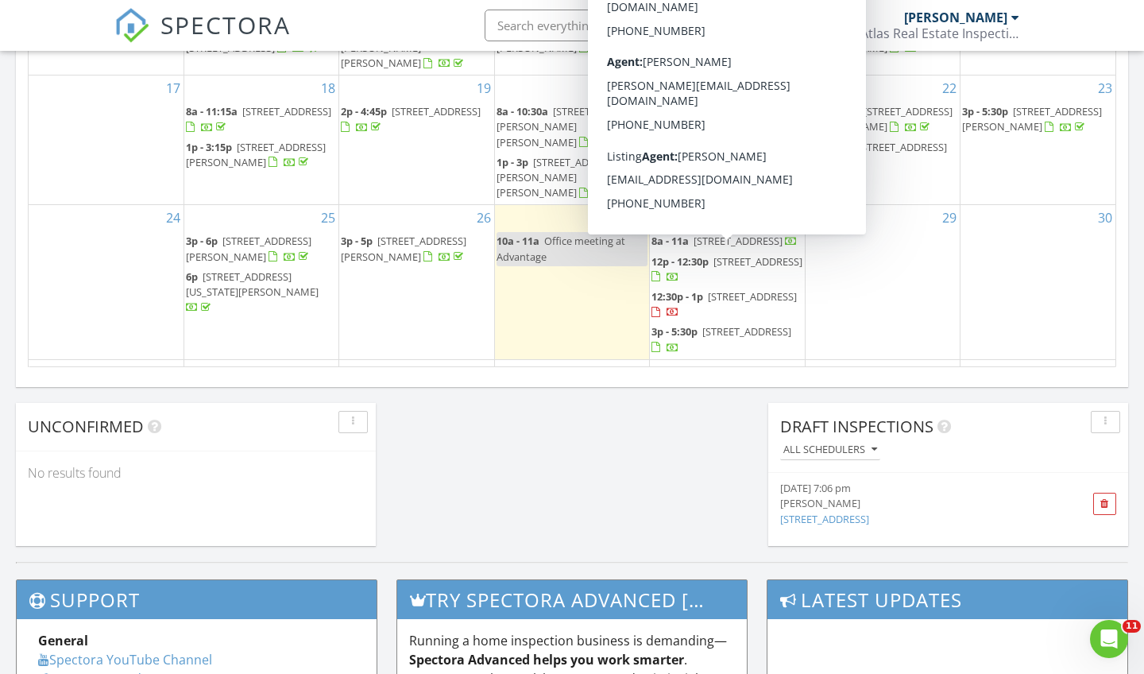
click at [708, 289] on span "3507 Ave A, Nederland 77627" at bounding box center [752, 296] width 89 height 14
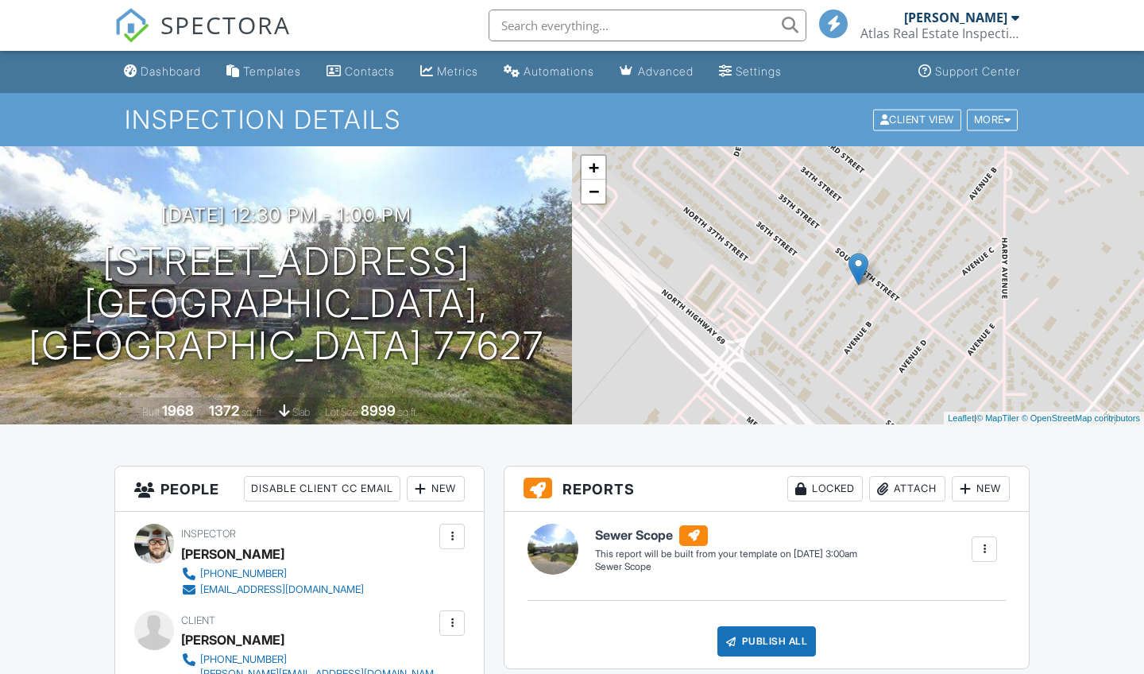
scroll to position [616, 0]
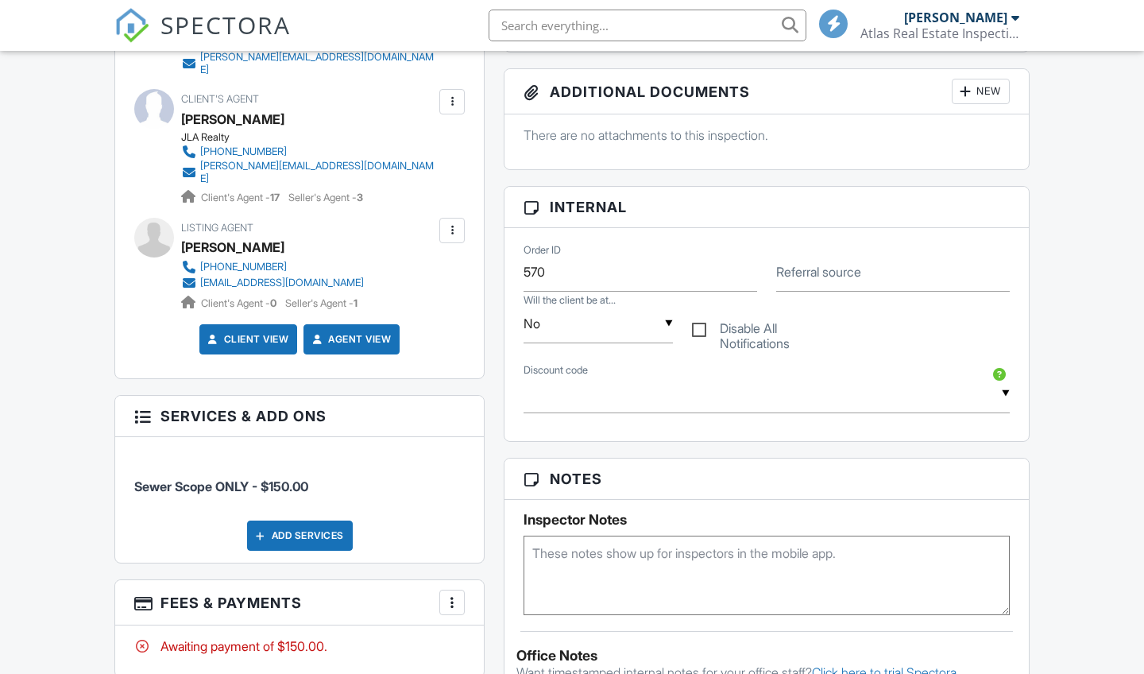
click at [610, 582] on textarea at bounding box center [767, 574] width 486 height 79
type textarea "Key in mailbox"
click at [1067, 535] on div "Dashboard Templates Contacts Metrics Automations Advanced Settings Support Cent…" at bounding box center [572, 591] width 1144 height 2315
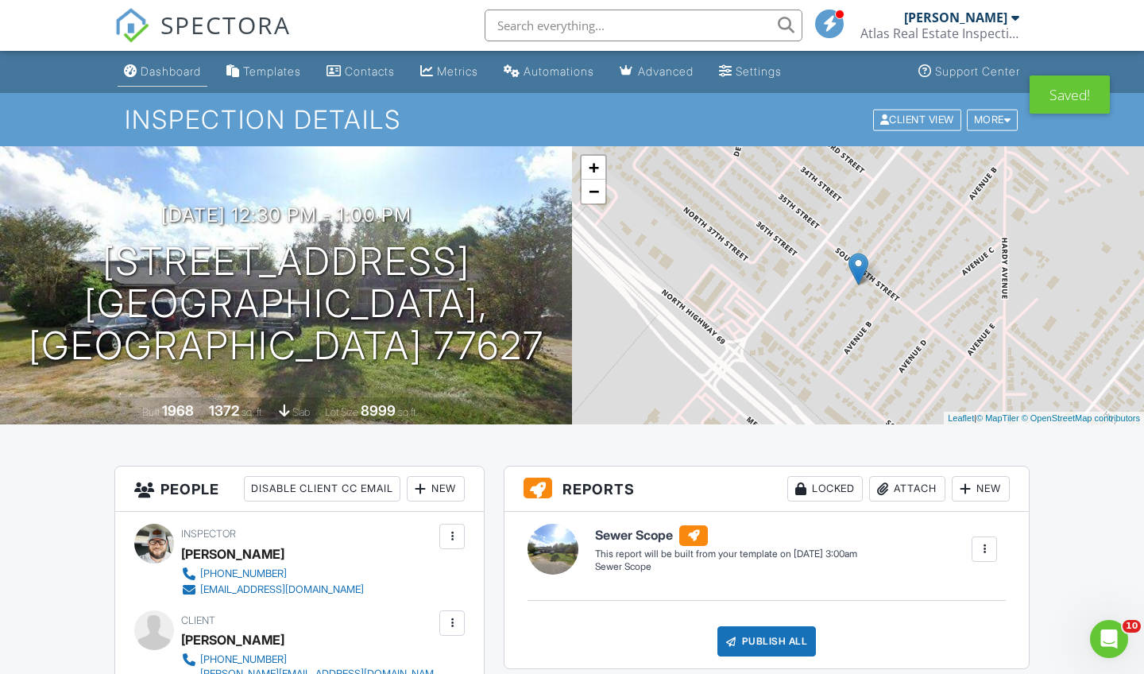
click at [184, 69] on div "Dashboard" at bounding box center [171, 71] width 60 height 14
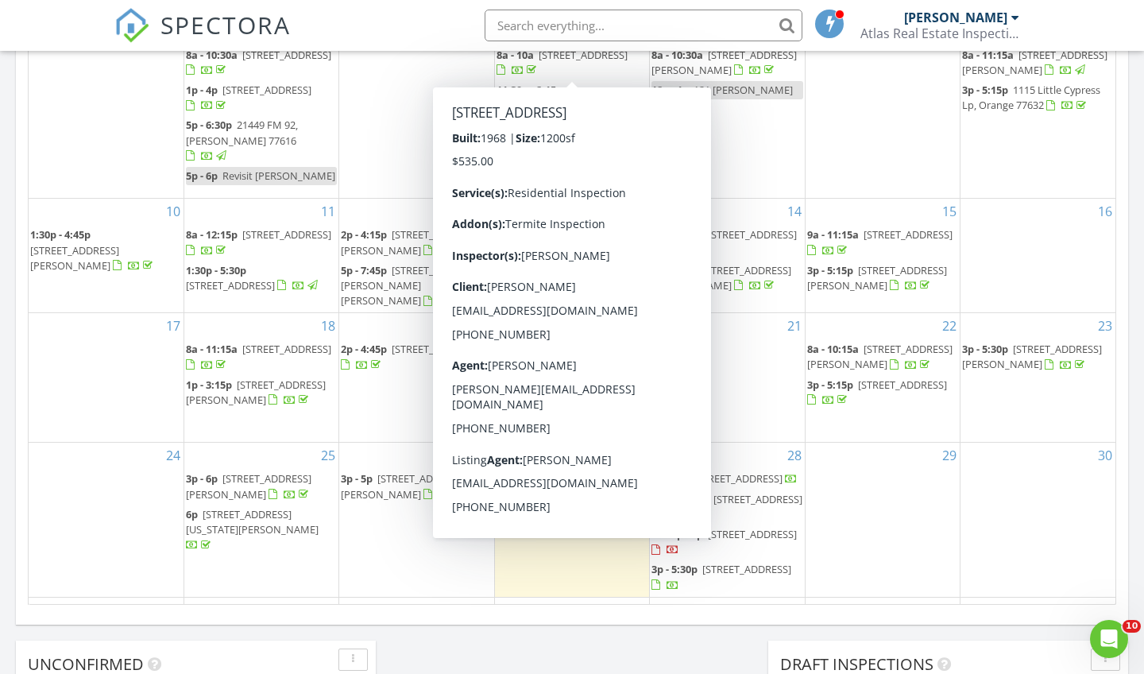
scroll to position [852, 0]
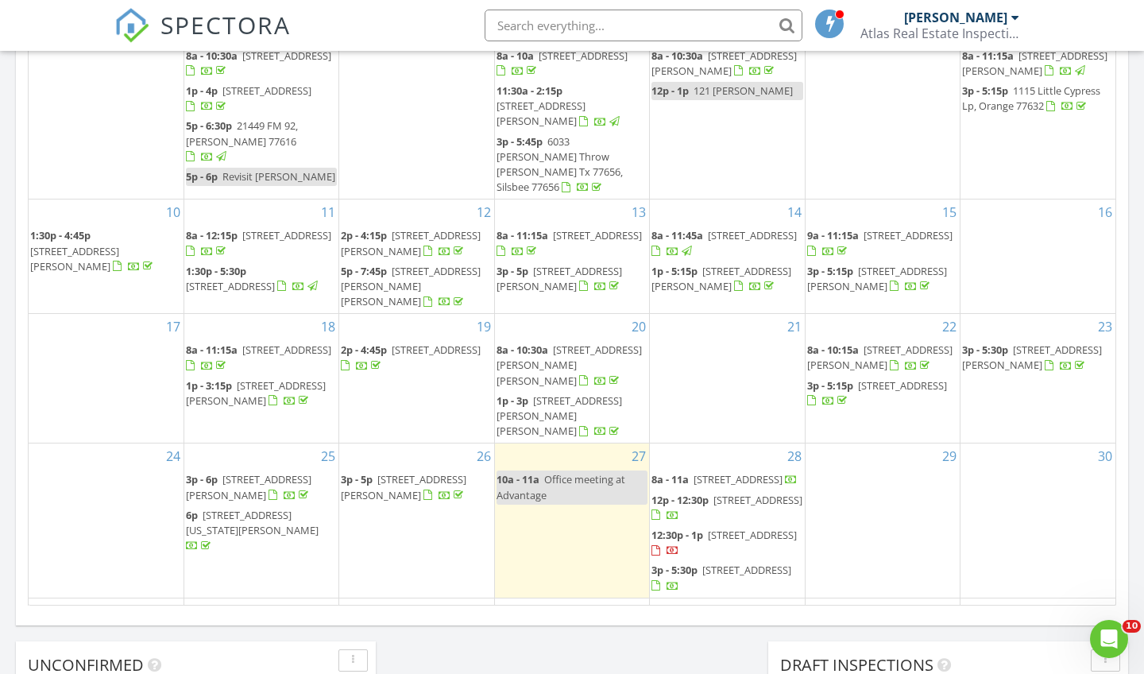
click at [729, 493] on span "815 S 3rd St, Nederland 77627" at bounding box center [757, 500] width 89 height 14
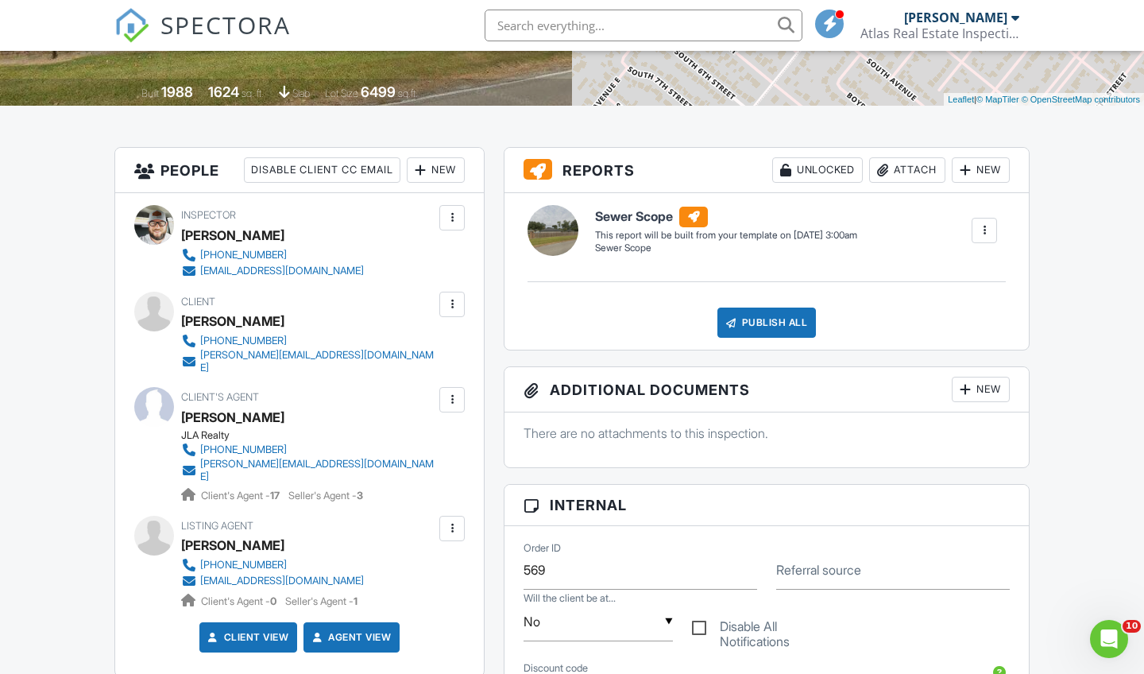
scroll to position [314, 0]
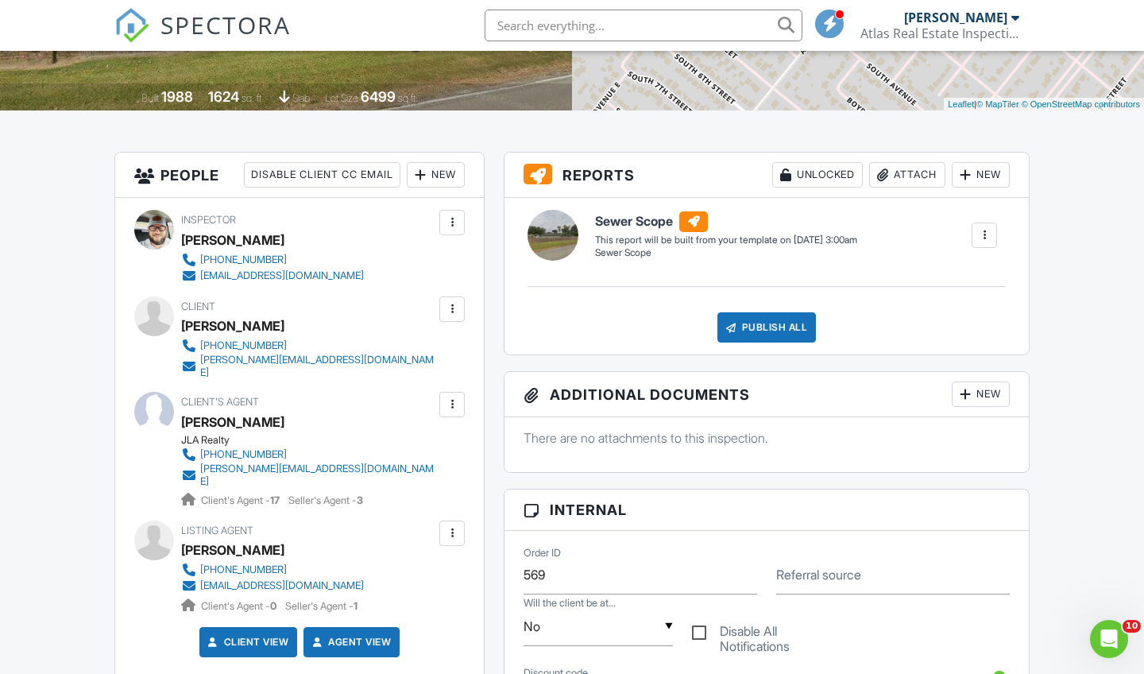
click at [452, 406] on div at bounding box center [451, 404] width 25 height 25
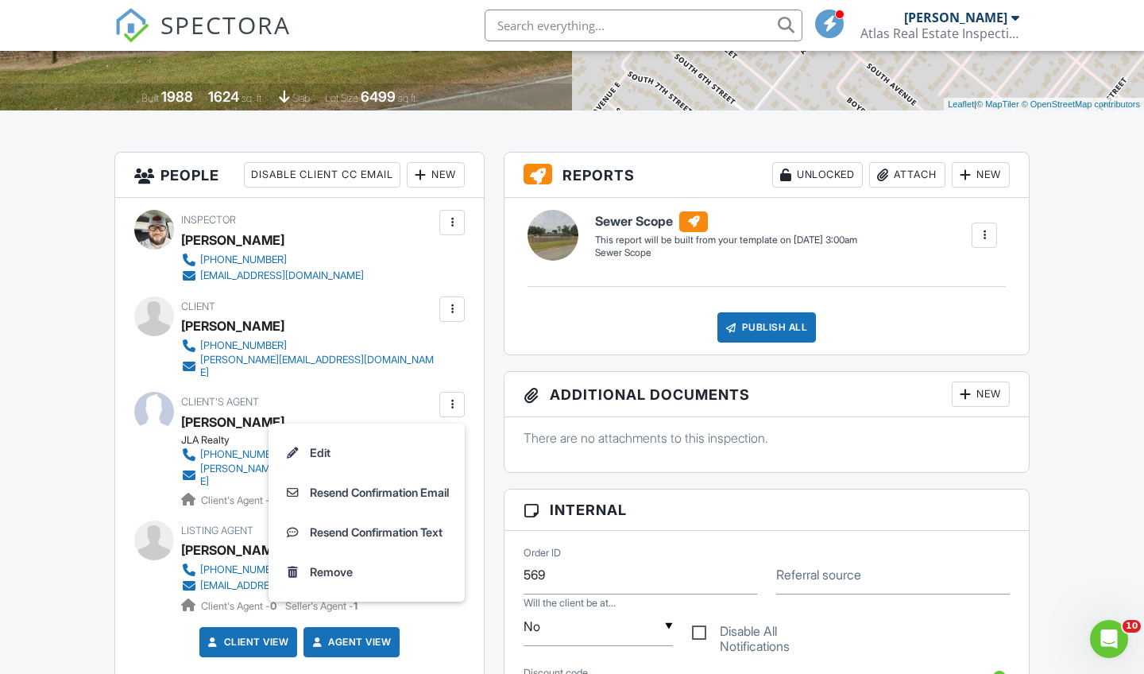
click at [423, 326] on div "Client Robert Mamos 818-937-3770 robert@burbankcomputers.com" at bounding box center [346, 337] width 330 height 83
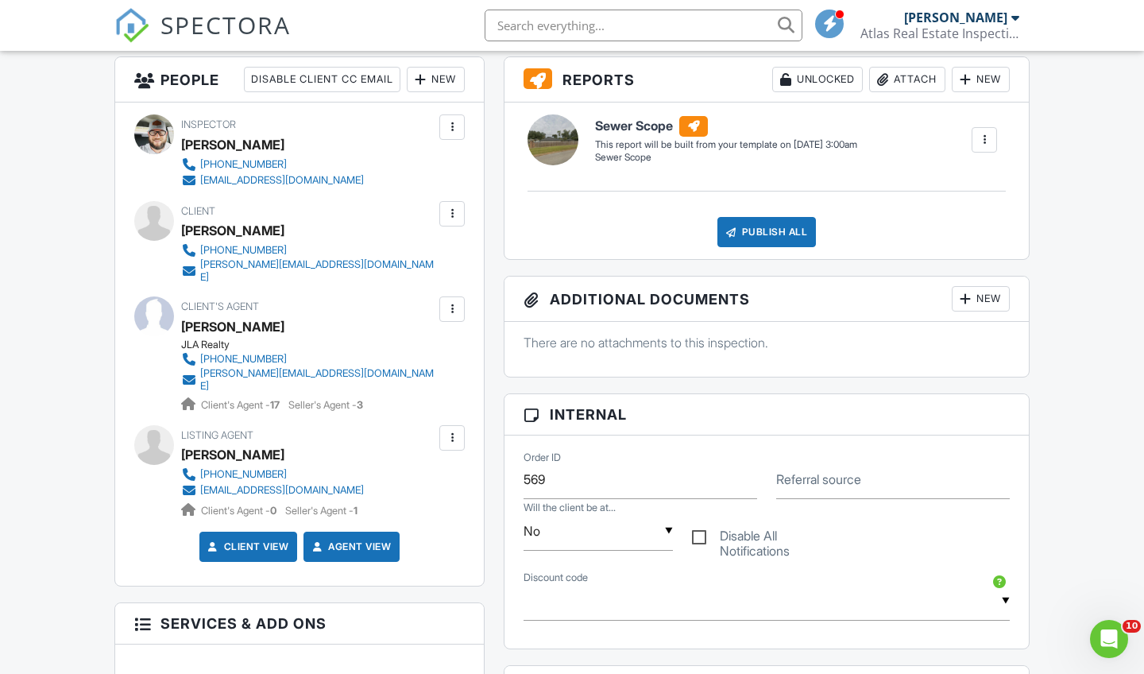
scroll to position [434, 0]
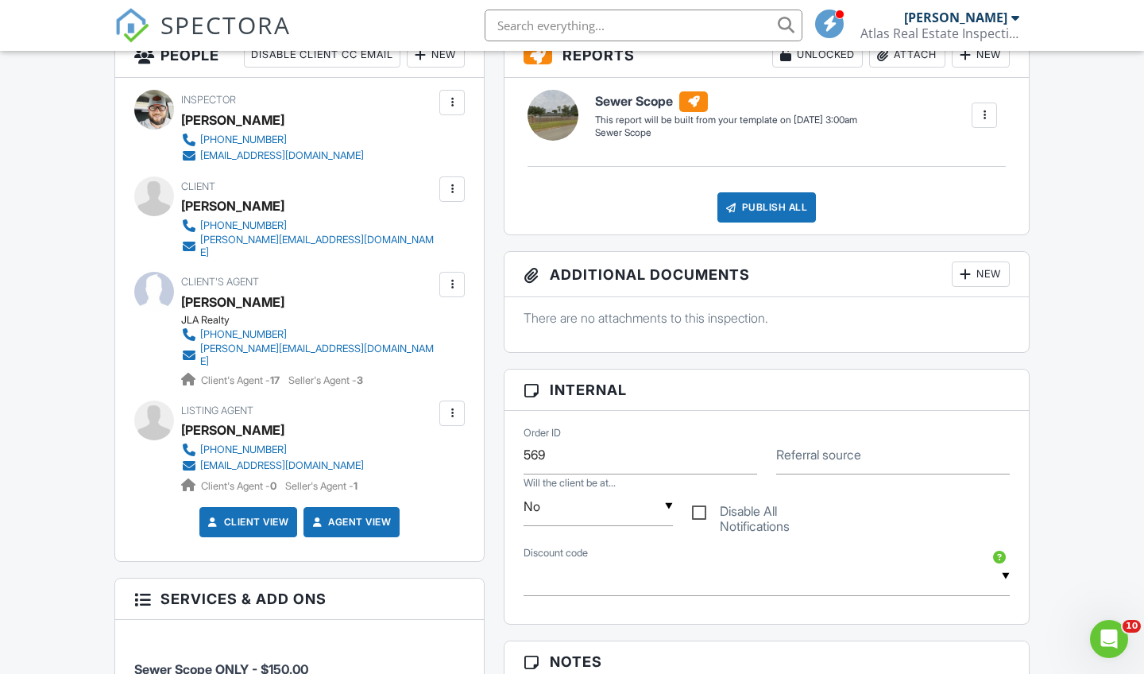
click at [443, 400] on div at bounding box center [451, 412] width 25 height 25
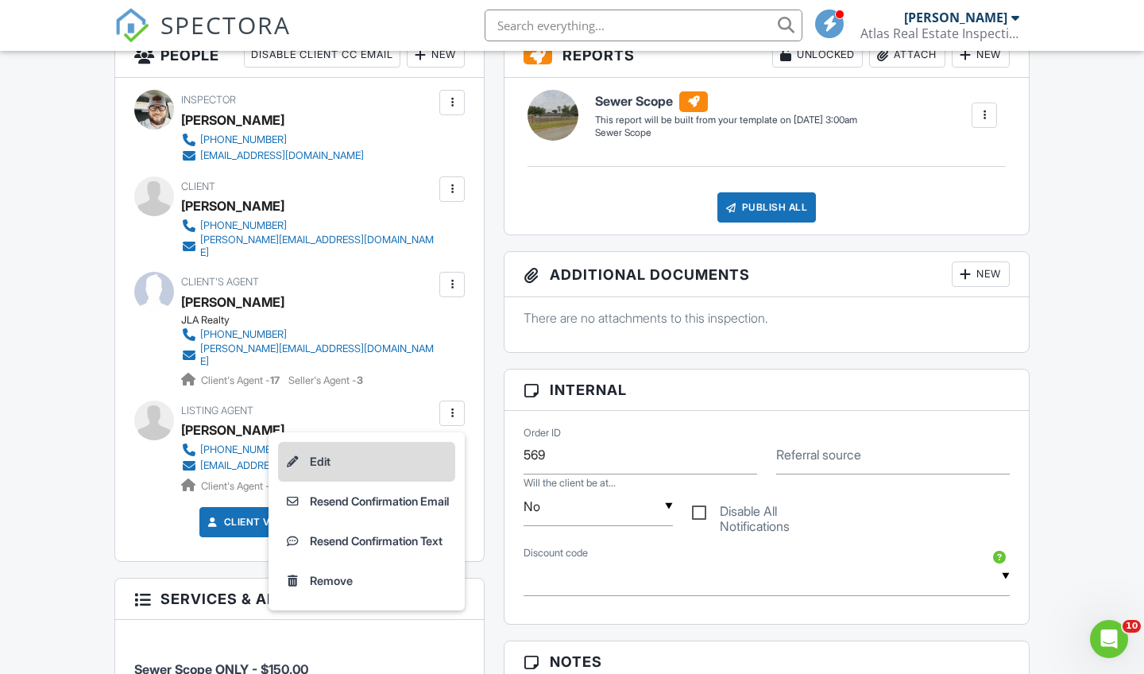
click at [360, 444] on li "Edit" at bounding box center [366, 462] width 177 height 40
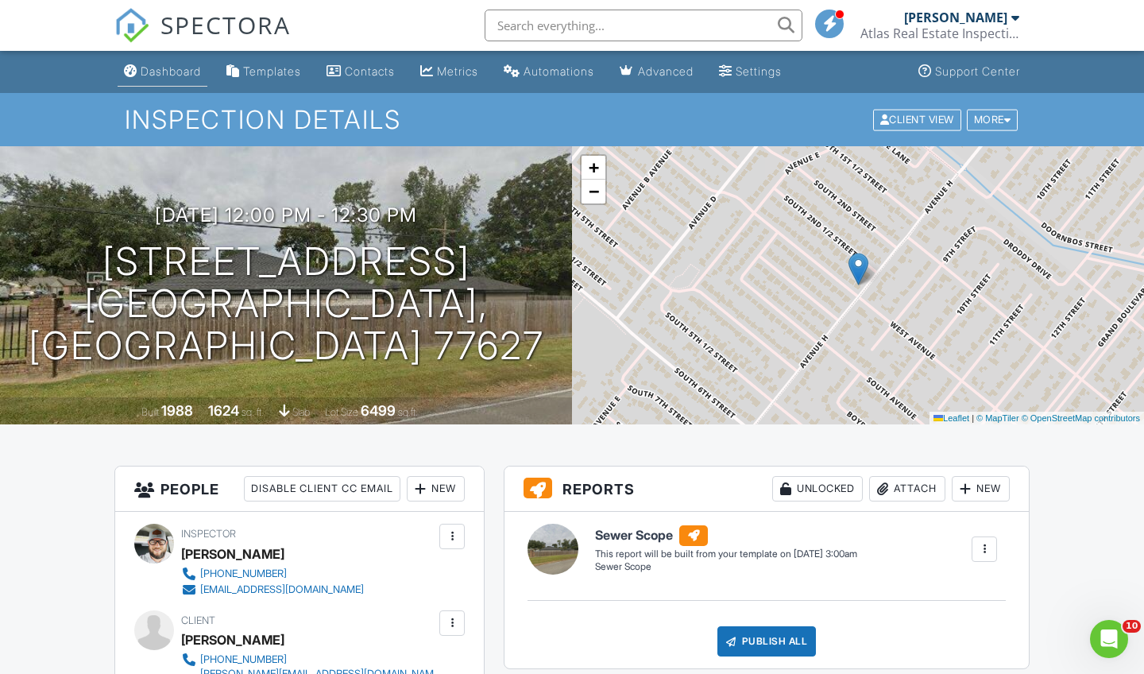
click at [149, 79] on link "Dashboard" at bounding box center [163, 71] width 90 height 29
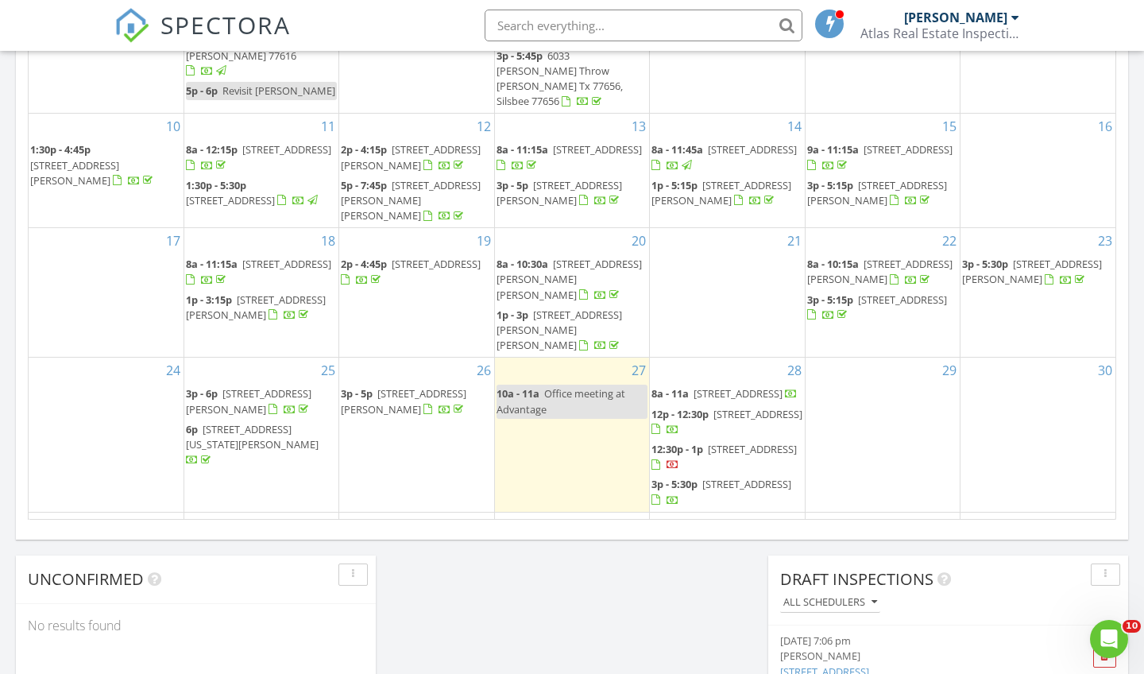
scroll to position [934, 0]
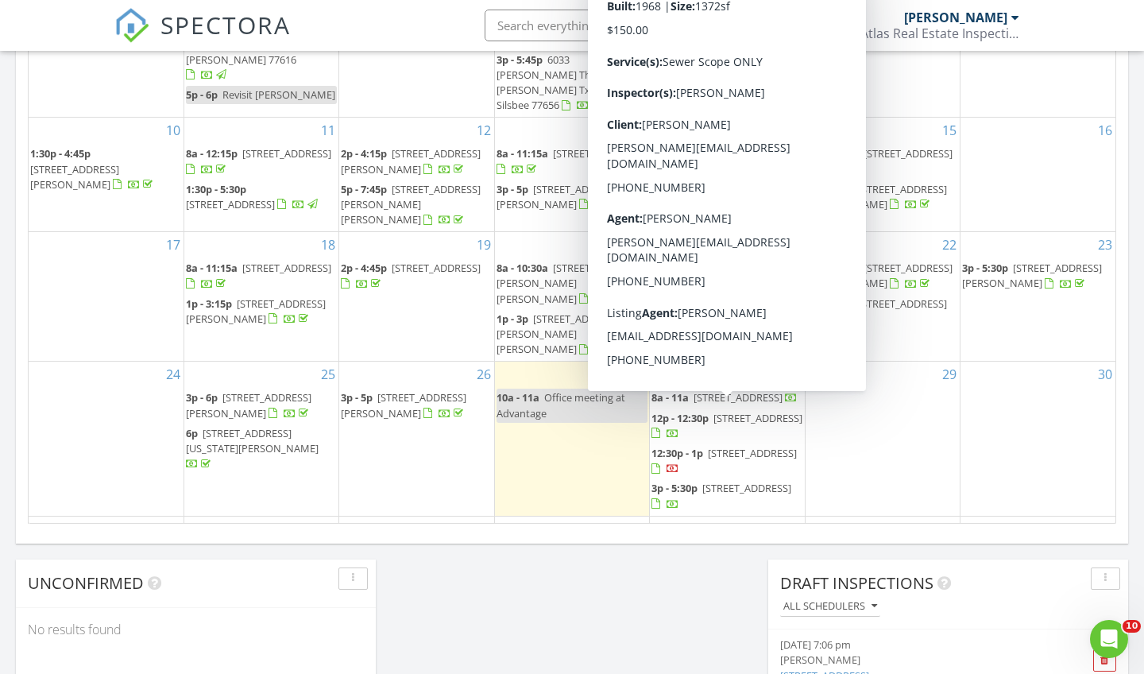
click at [698, 516] on div "4" at bounding box center [727, 542] width 154 height 52
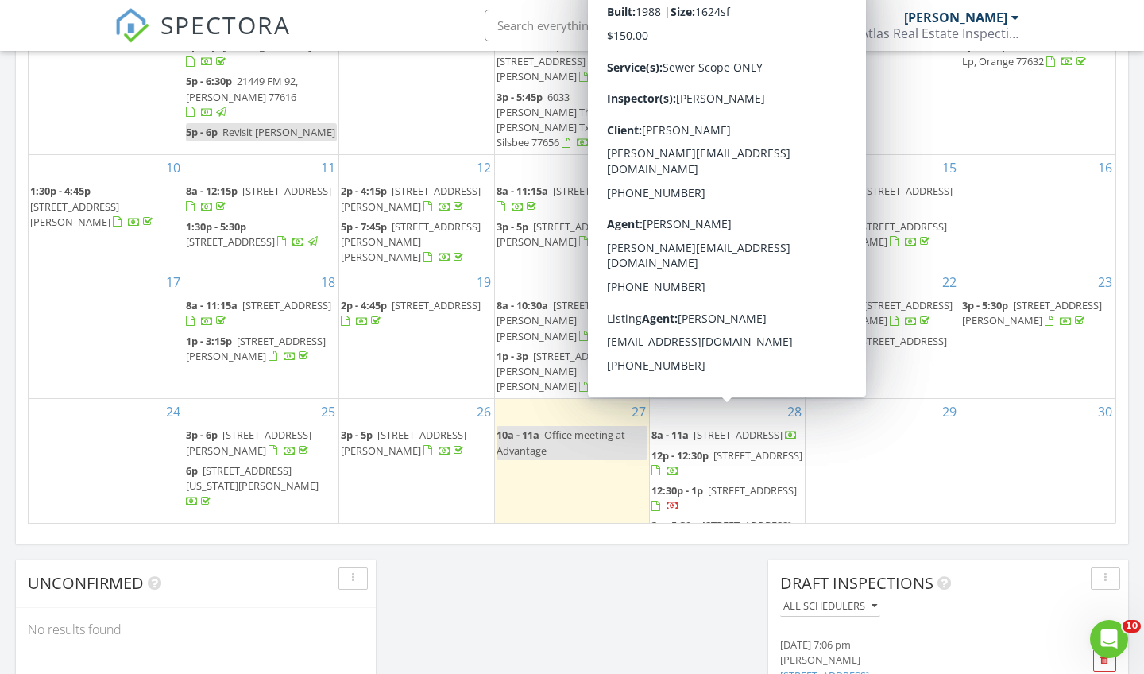
scroll to position [56, 0]
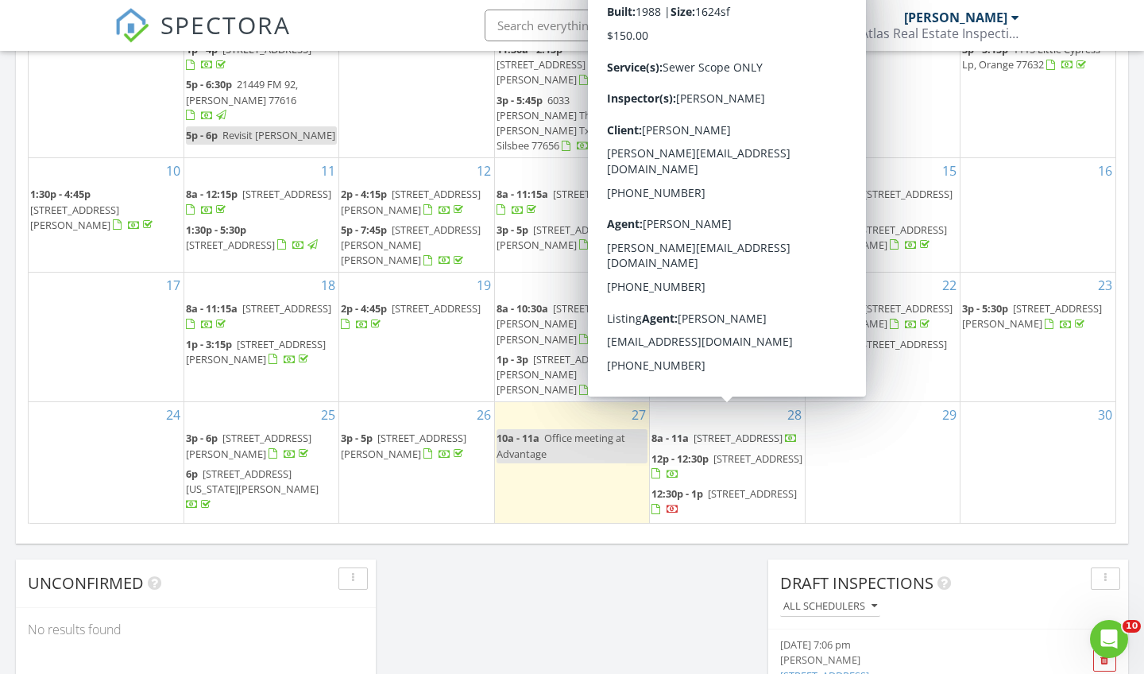
click at [664, 469] on div at bounding box center [657, 475] width 13 height 13
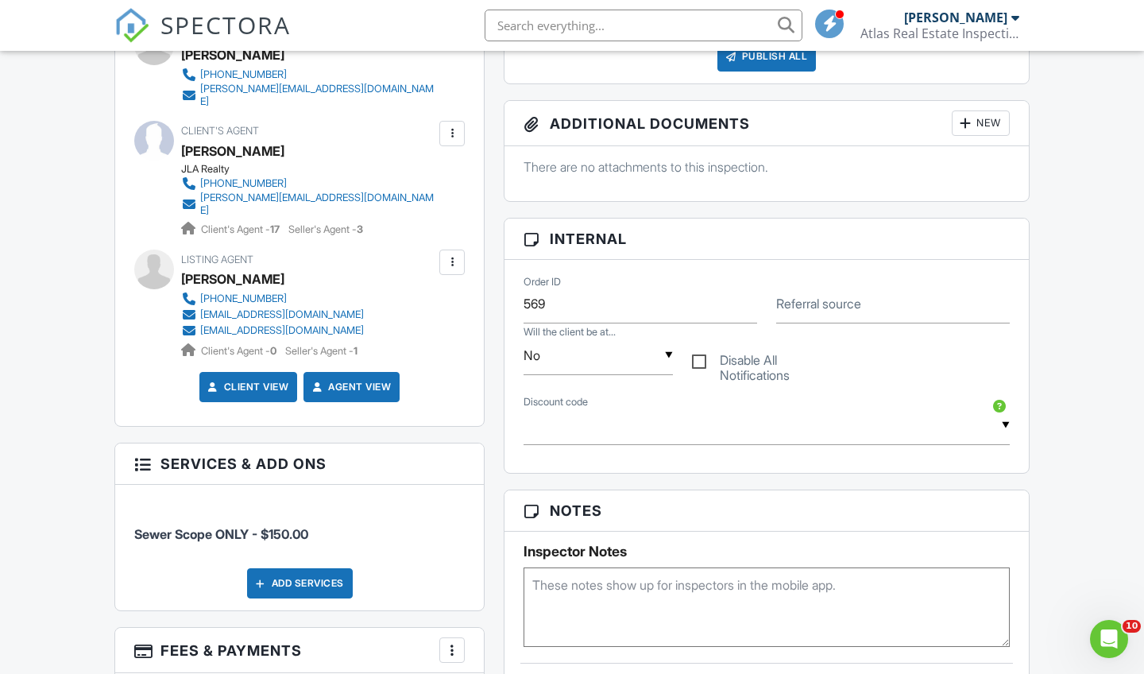
click at [453, 255] on div "Listing Agent Mozelle Cobb 409-748-9969 successfulinfo@gmail.com mozellecobb@ao…" at bounding box center [299, 304] width 330 height 110
click at [450, 254] on div at bounding box center [452, 262] width 16 height 16
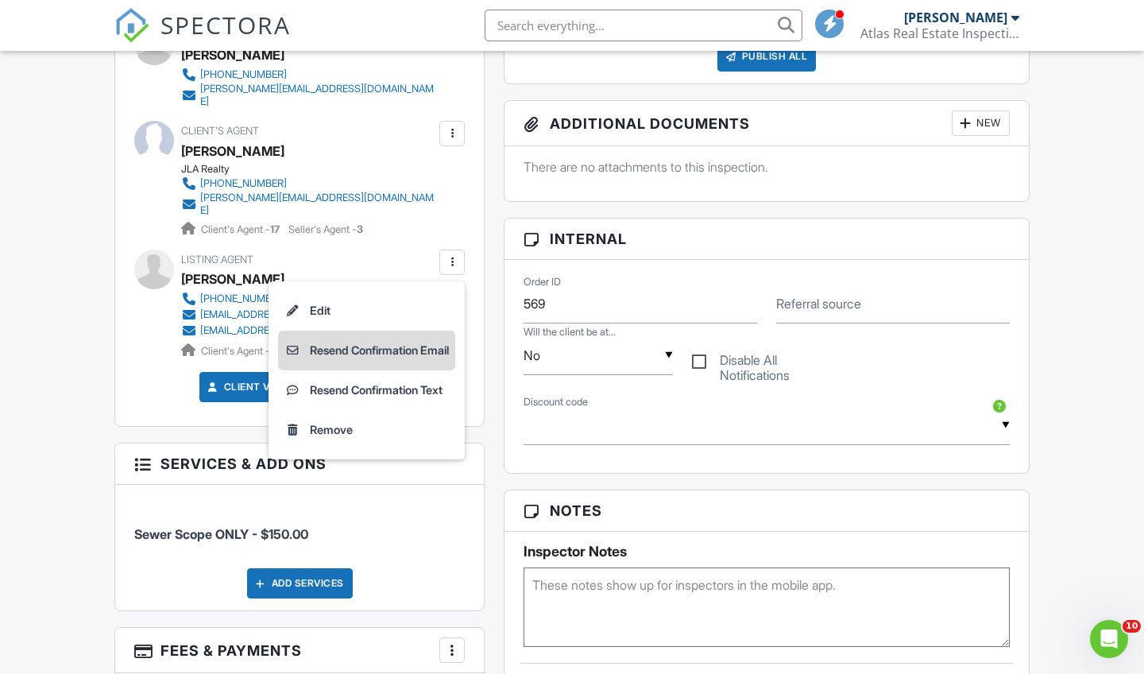
click at [388, 330] on li "Resend Confirmation Email" at bounding box center [366, 350] width 177 height 40
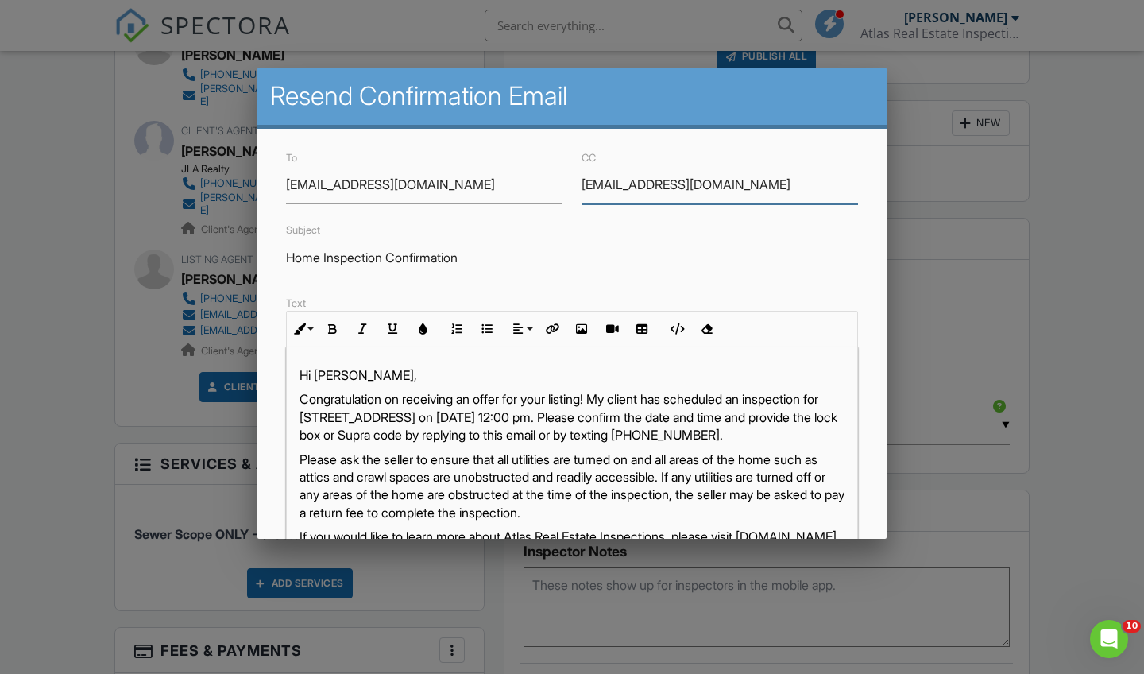
drag, startPoint x: 722, startPoint y: 187, endPoint x: 564, endPoint y: 185, distance: 158.1
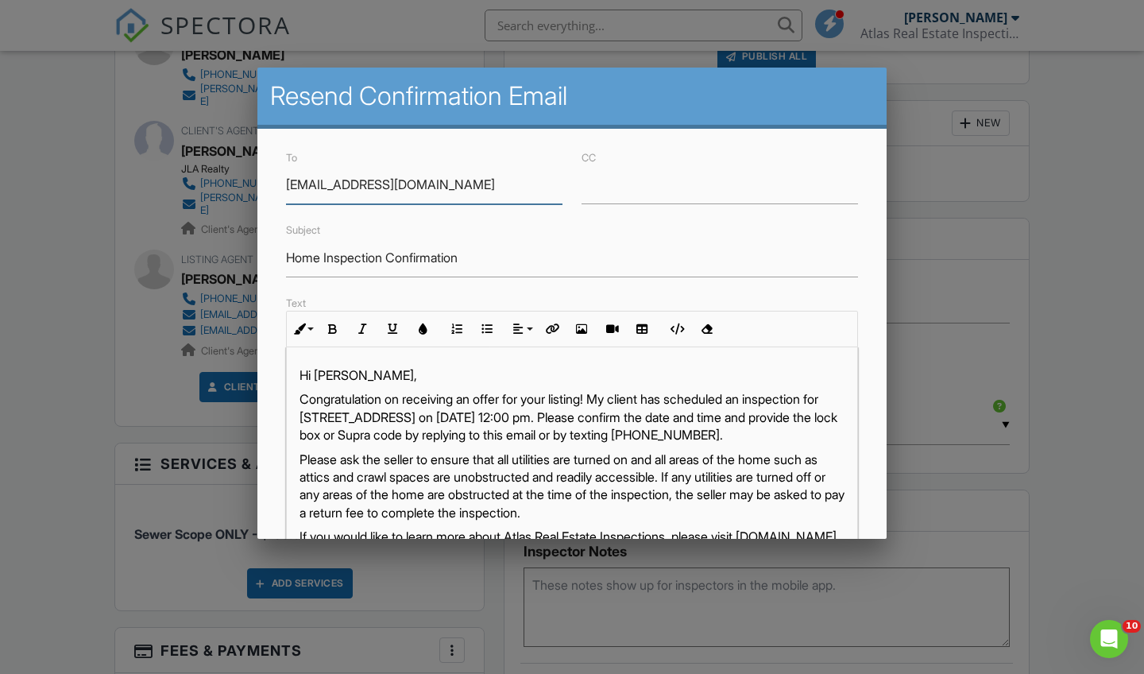
drag, startPoint x: 457, startPoint y: 180, endPoint x: 179, endPoint y: 194, distance: 278.4
click at [179, 194] on body "SPECTORA Dallas Colton Atlas Real Estate Inspections PLLC Role: Inspector Chang…" at bounding box center [572, 685] width 1144 height 2541
type input "s"
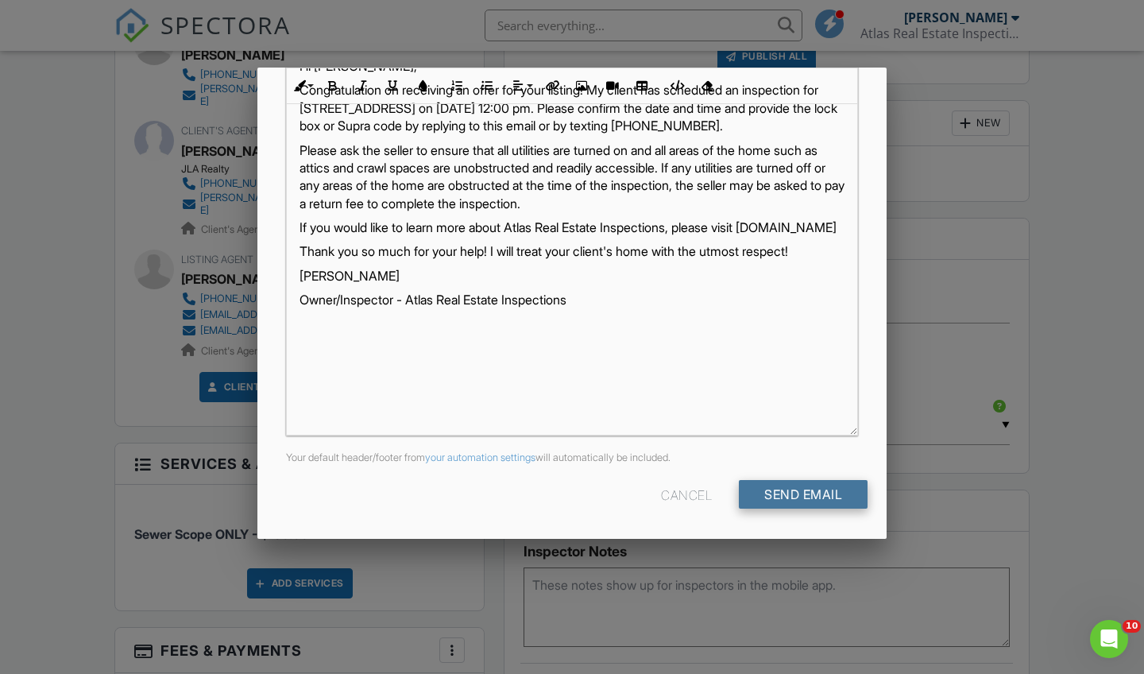
scroll to position [308, 0]
type input "mozellecobb@aol.com"
click at [802, 492] on input "Send Email" at bounding box center [803, 495] width 129 height 29
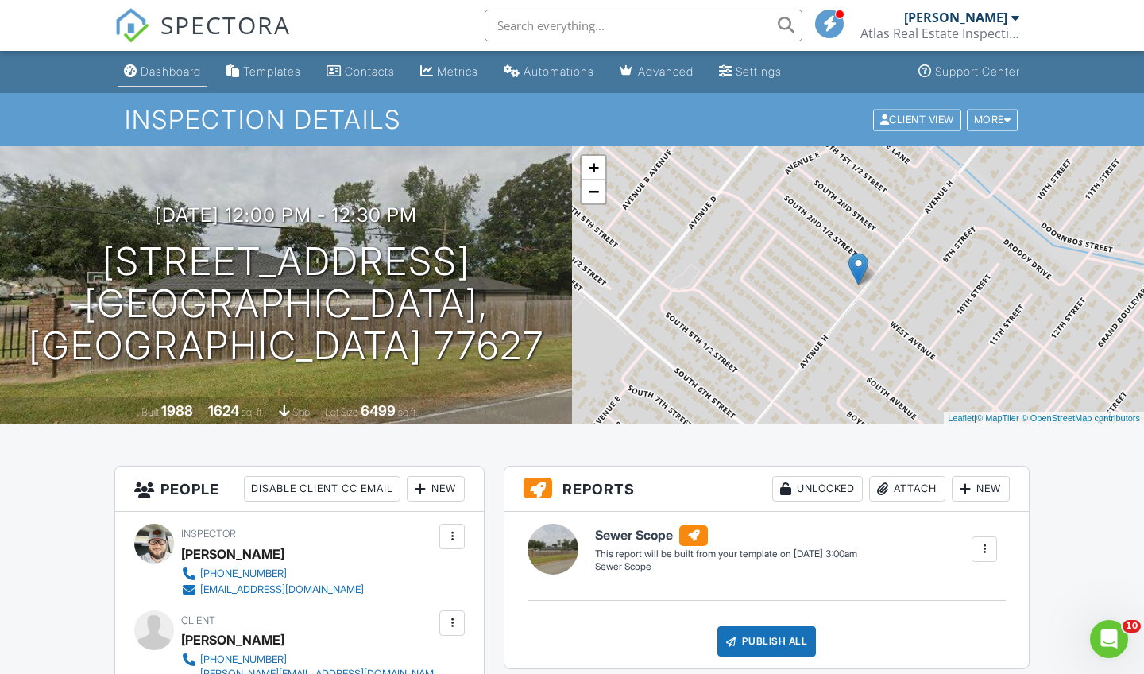
click at [176, 83] on link "Dashboard" at bounding box center [163, 71] width 90 height 29
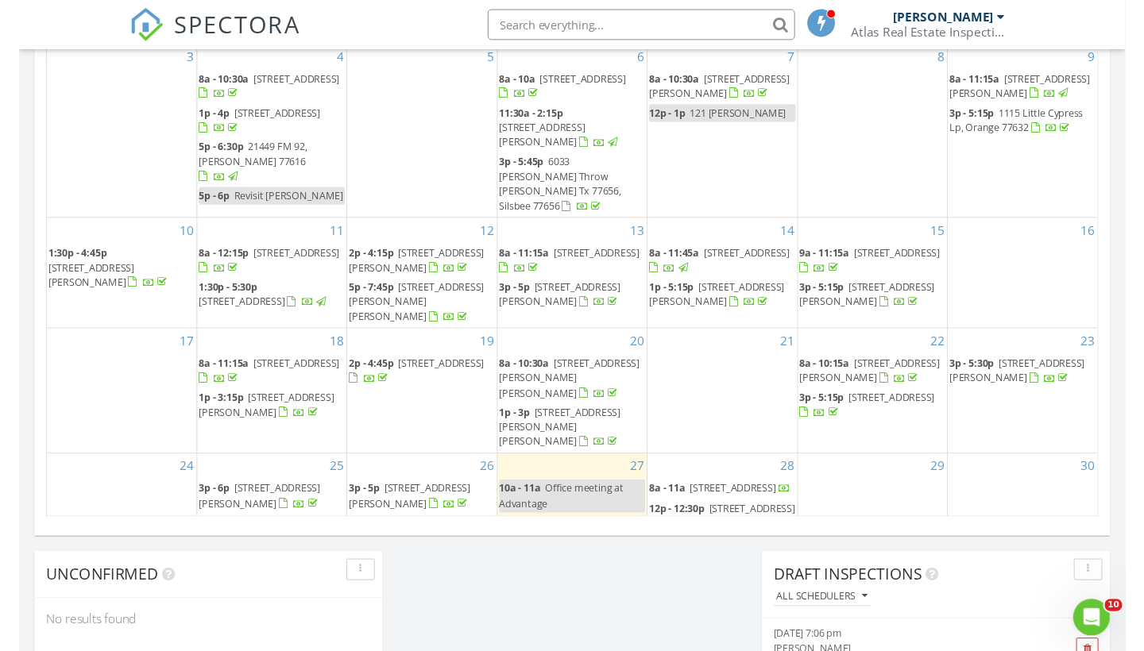
scroll to position [904, 0]
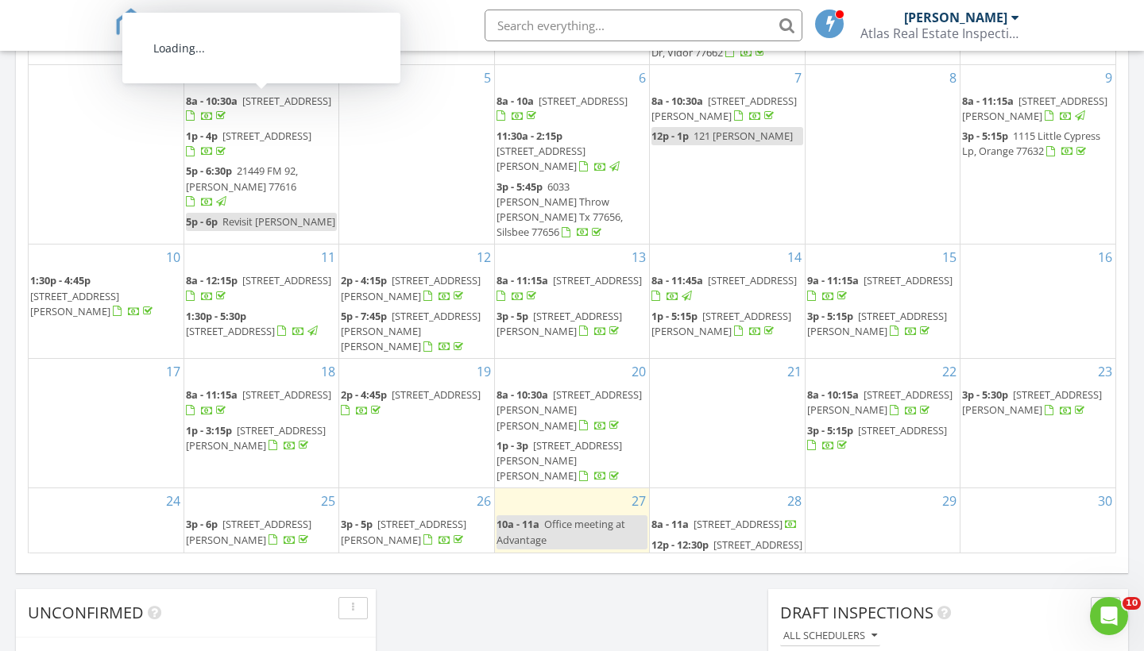
click at [575, 28] on input "text" at bounding box center [644, 26] width 318 height 32
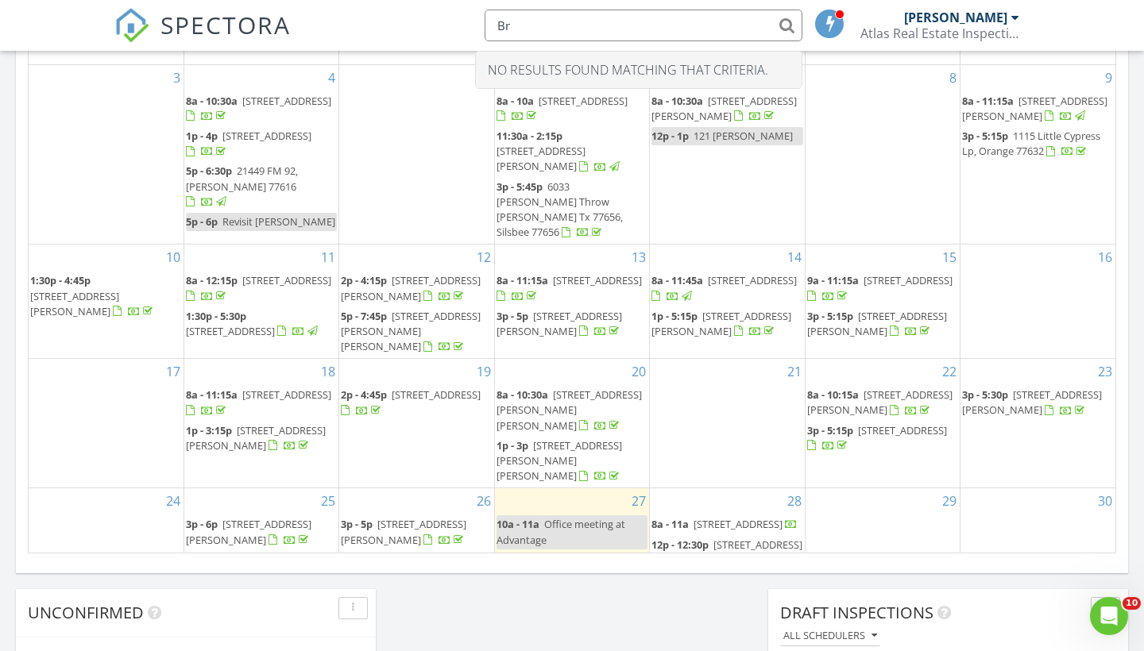
type input "B"
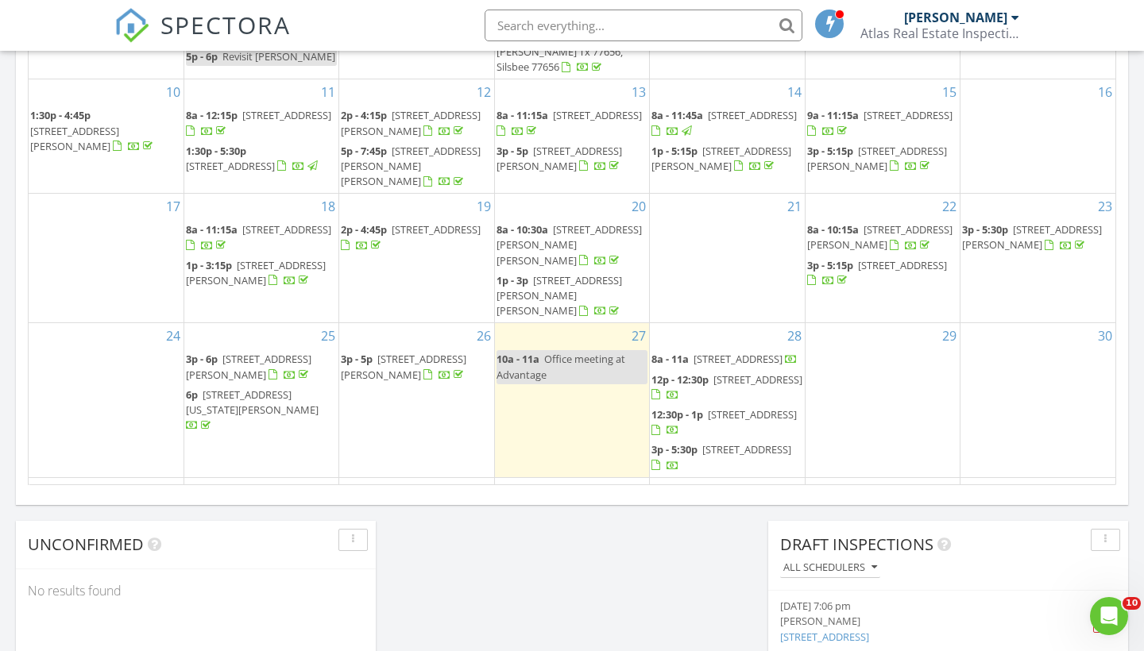
scroll to position [994, 0]
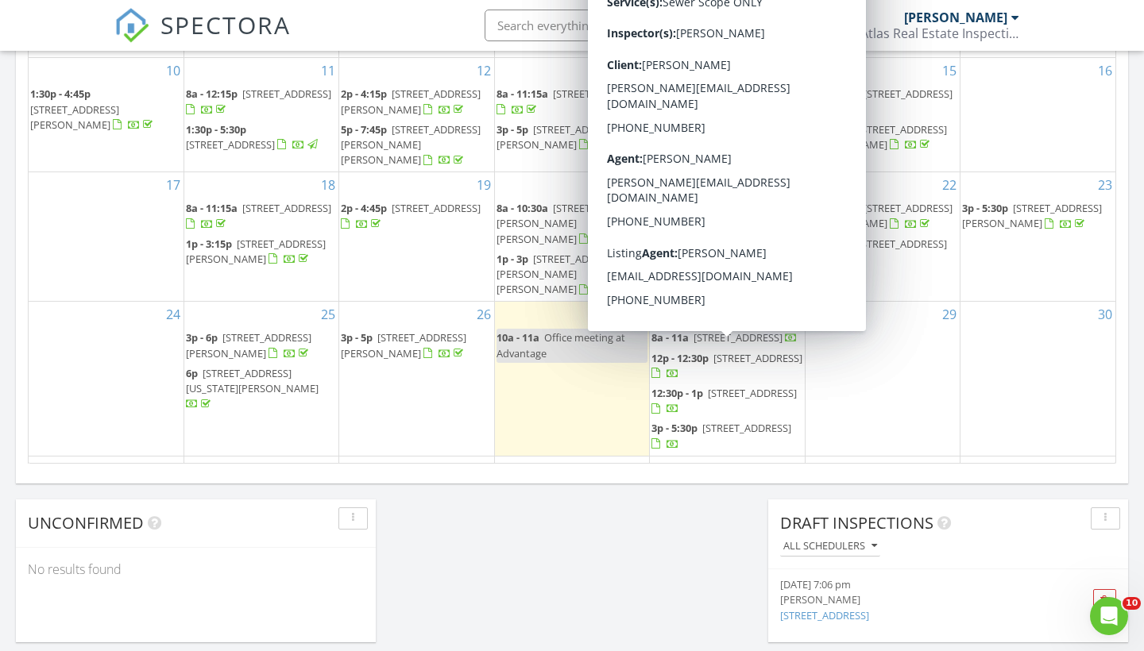
click at [617, 457] on div "3" at bounding box center [572, 483] width 154 height 52
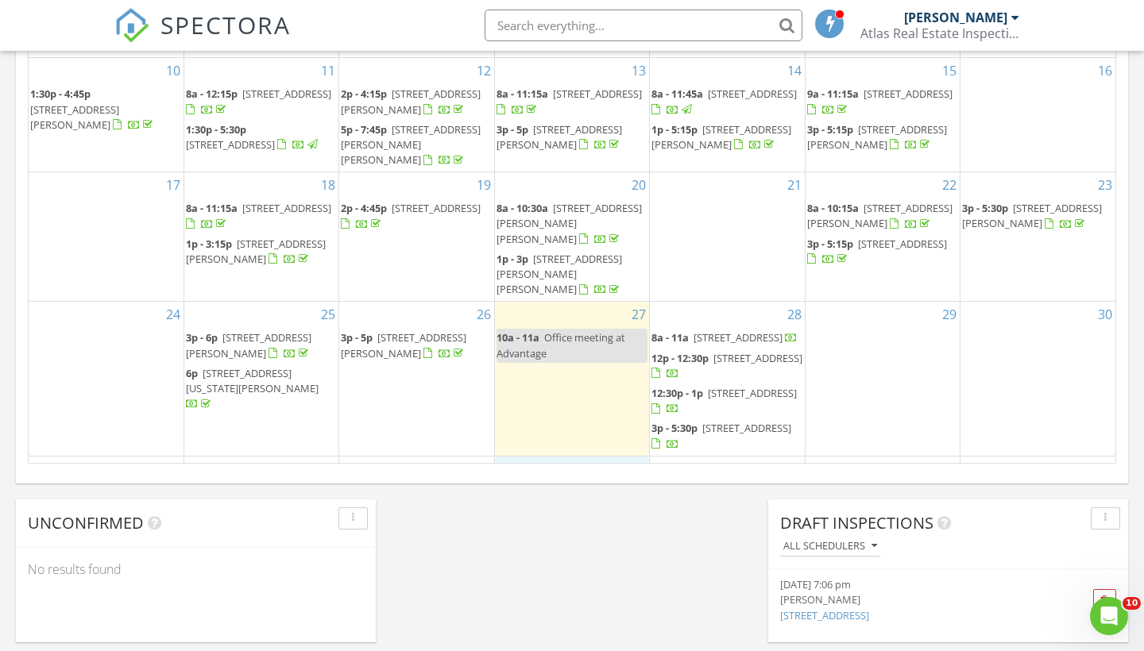
click at [878, 364] on div "29" at bounding box center [883, 378] width 154 height 153
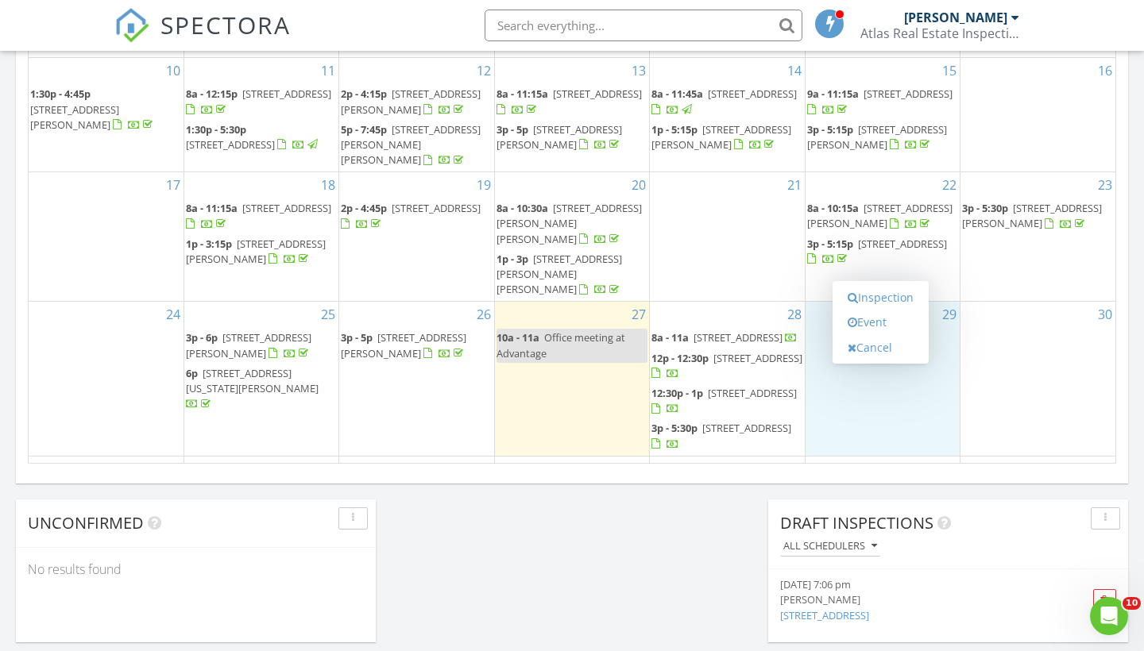
click at [751, 457] on div "4" at bounding box center [727, 483] width 154 height 52
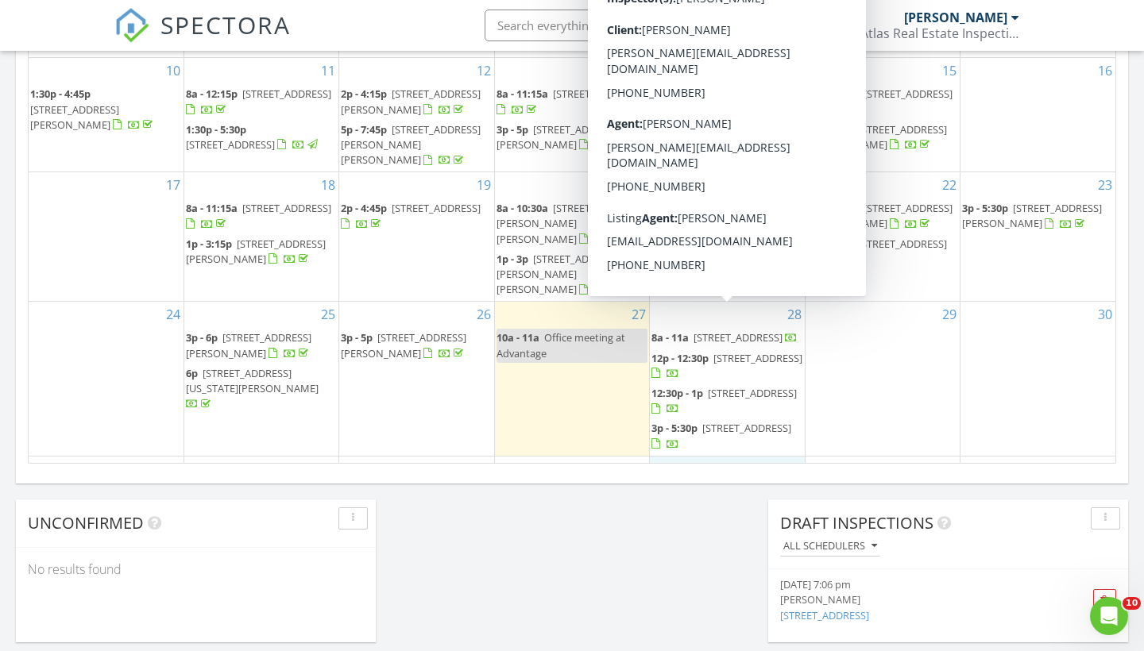
click at [753, 351] on span "[STREET_ADDRESS]" at bounding box center [757, 358] width 89 height 14
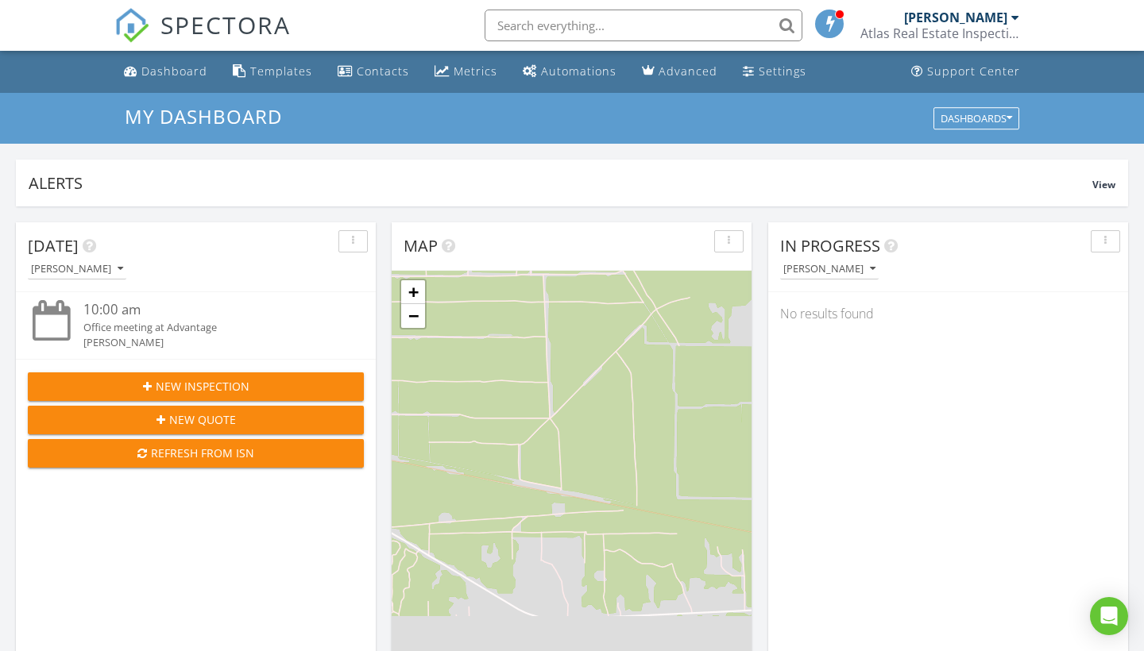
scroll to position [1447, 1145]
click at [791, 73] on div "Settings" at bounding box center [783, 71] width 48 height 15
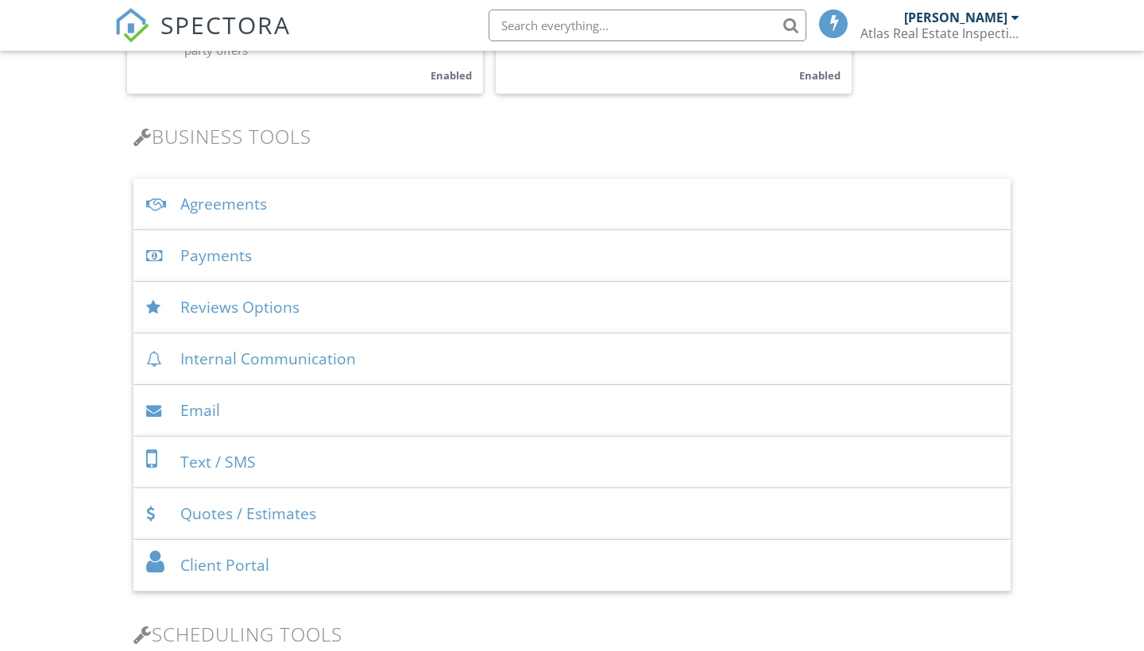
scroll to position [470, 0]
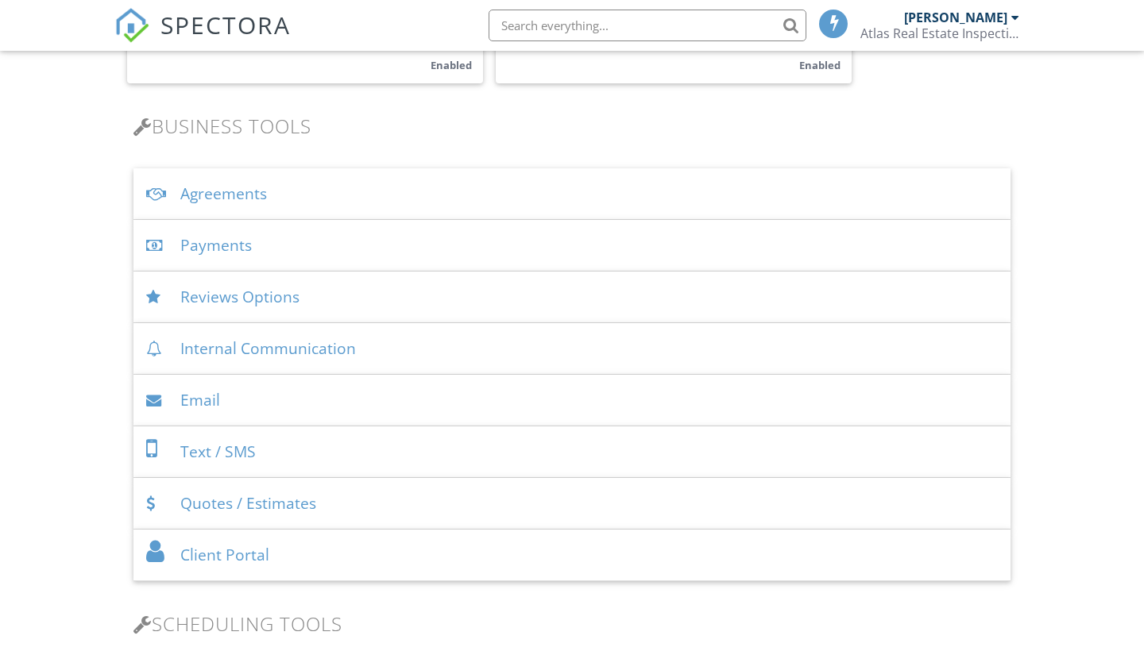
click at [291, 209] on div "Agreements" at bounding box center [571, 194] width 877 height 52
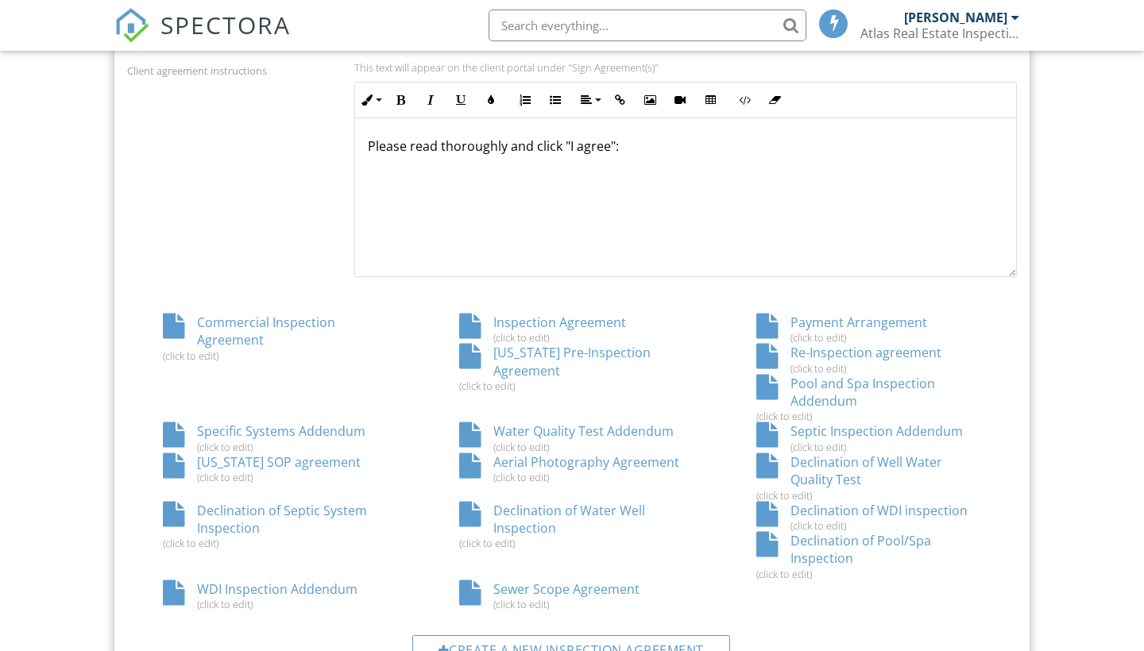
scroll to position [824, 0]
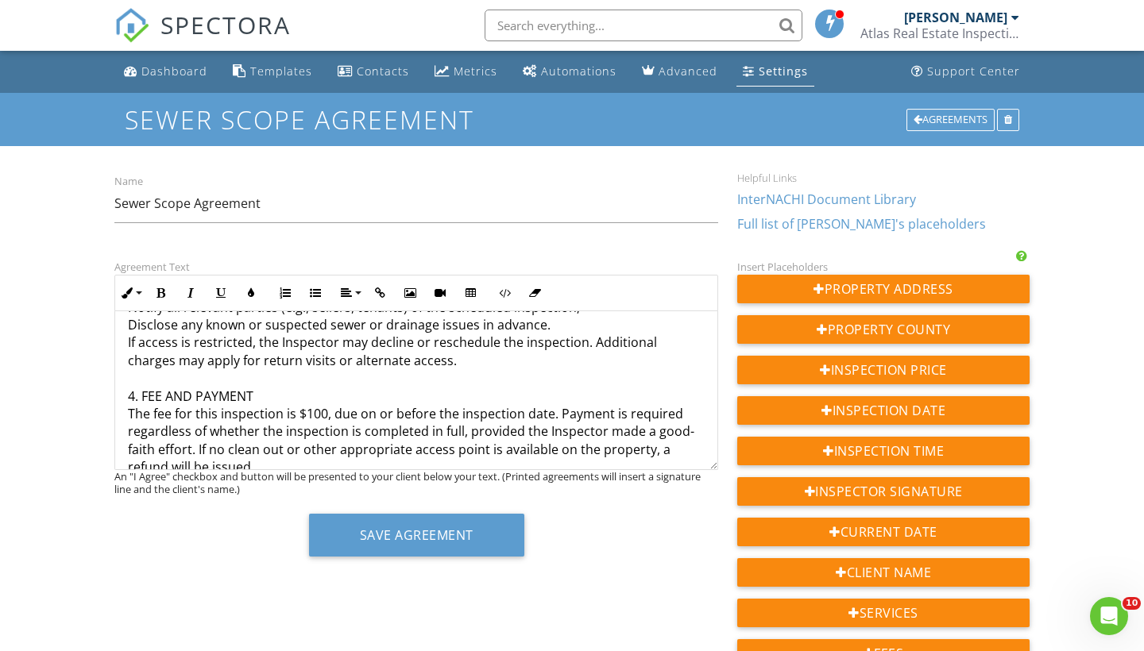
scroll to position [931, 0]
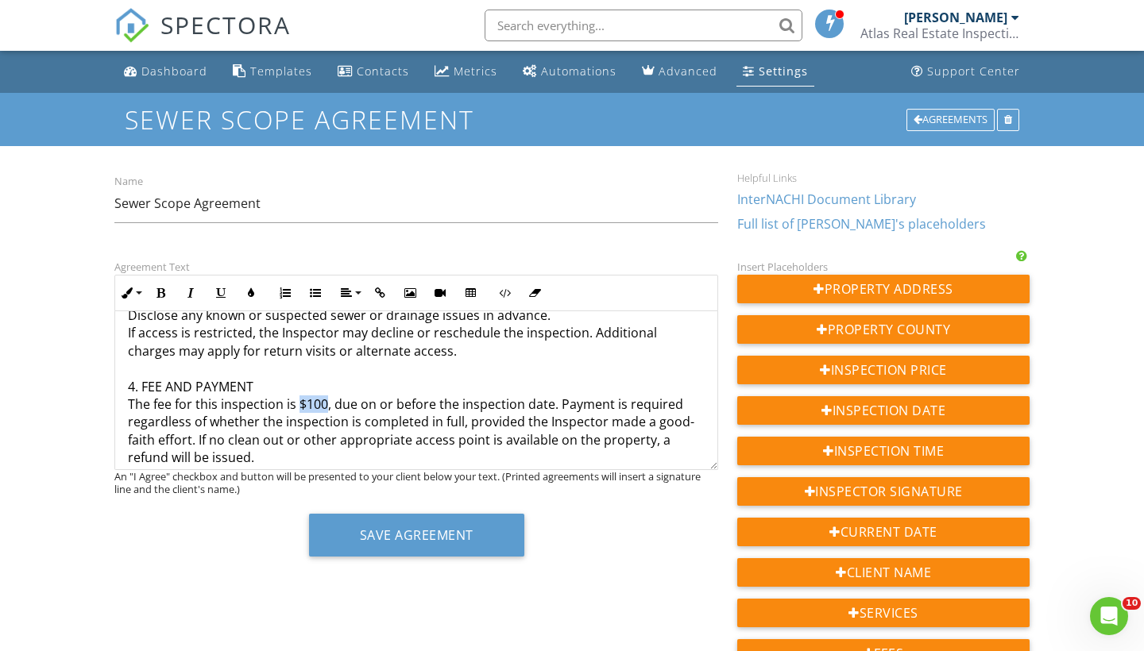
drag, startPoint x: 296, startPoint y: 367, endPoint x: 325, endPoint y: 370, distance: 28.8
click at [325, 370] on p "SEWER SCOPE INSPECTION AGREEMENT ([US_STATE] Real Estate Commission Compliance …" at bounding box center [416, 137] width 577 height 1476
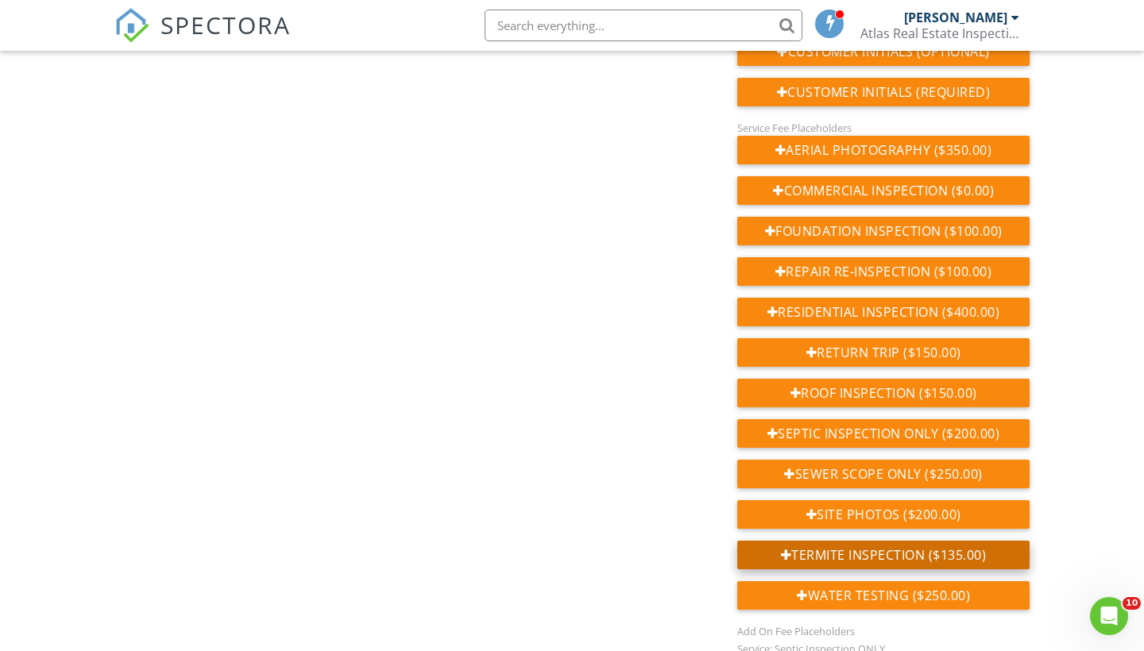
scroll to position [778, 0]
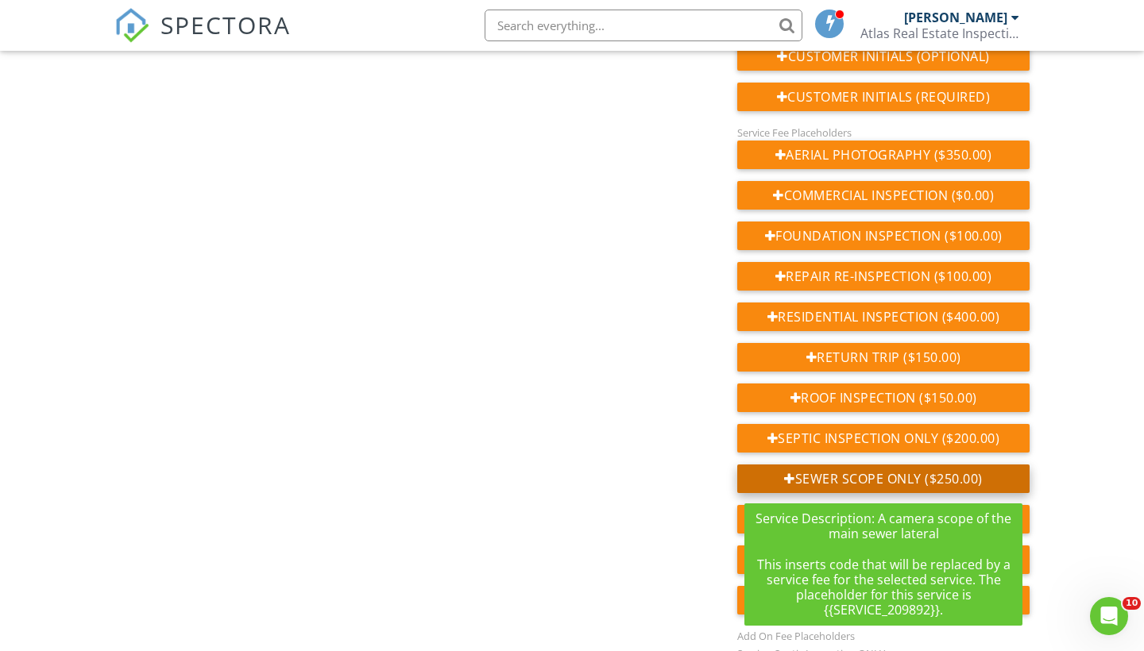
click at [869, 484] on div "Sewer Scope ONLY ($250.00)" at bounding box center [883, 479] width 292 height 29
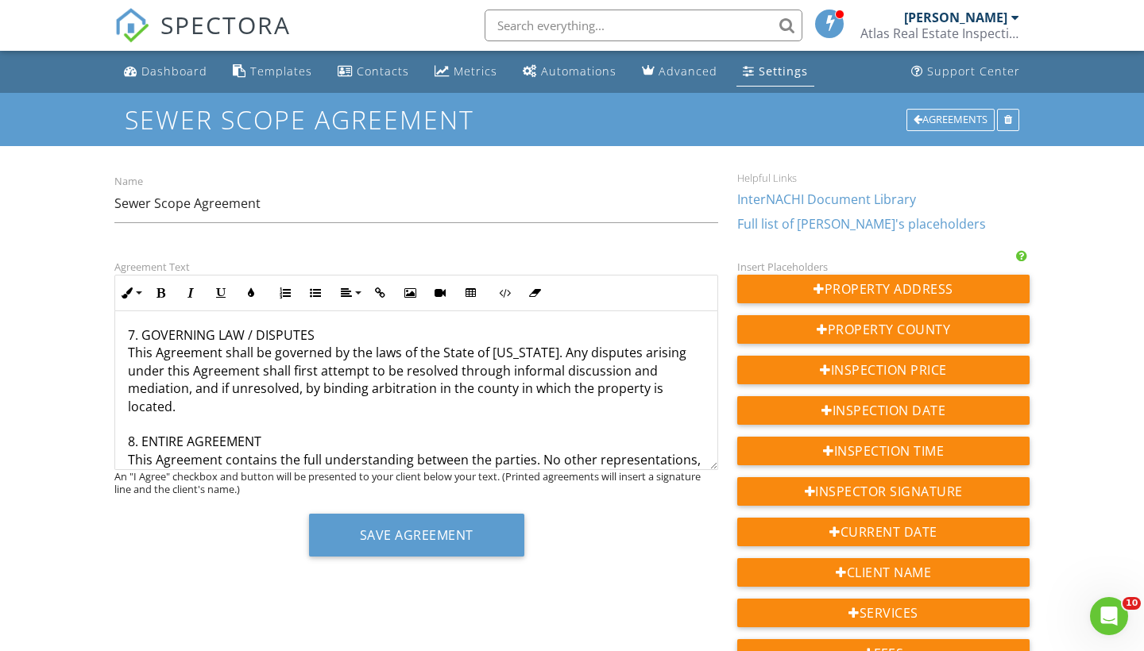
scroll to position [1320, 0]
drag, startPoint x: 252, startPoint y: 443, endPoint x: 101, endPoint y: 446, distance: 151.0
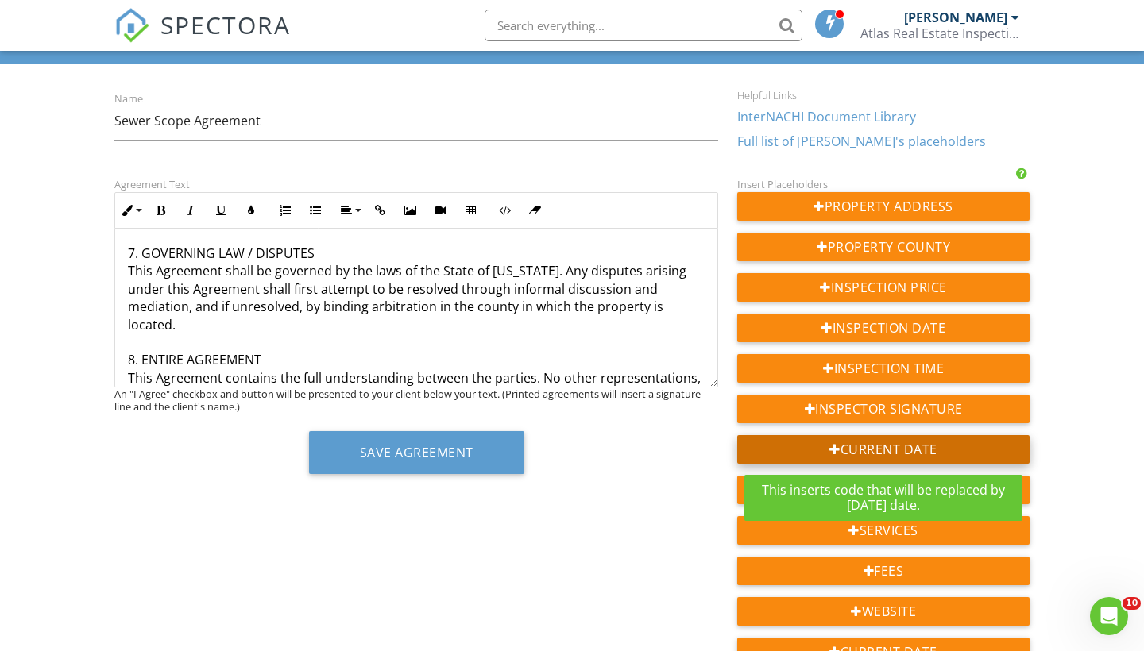
scroll to position [85, 0]
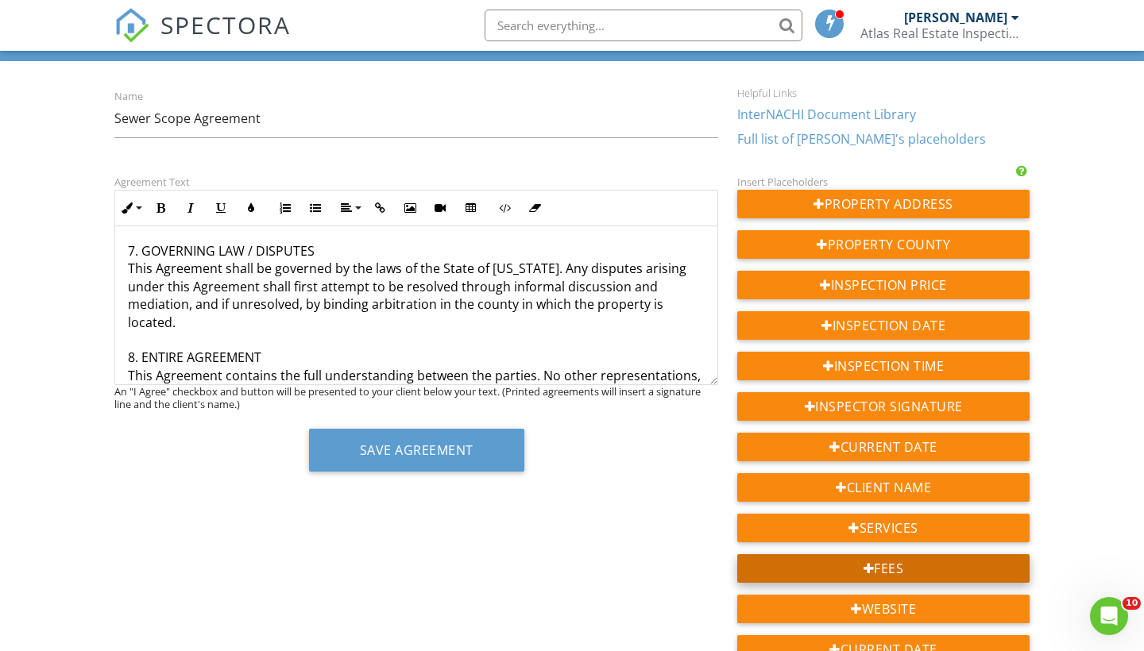
click at [941, 564] on div "Fees" at bounding box center [883, 569] width 292 height 29
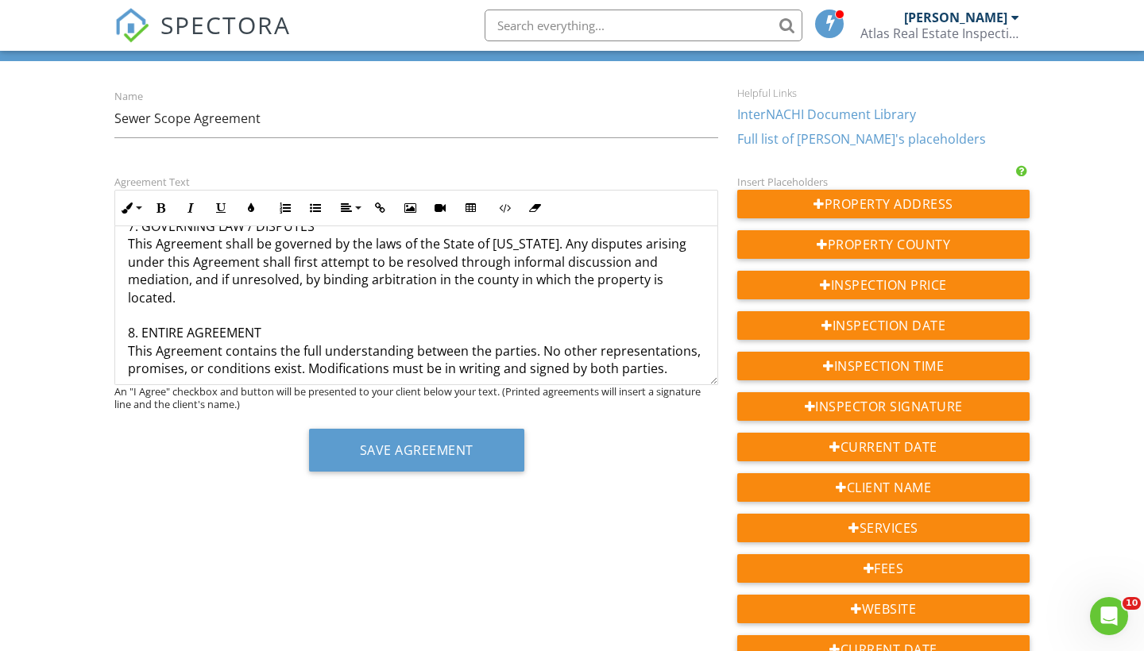
scroll to position [1343, 0]
drag, startPoint x: 192, startPoint y: 356, endPoint x: 24, endPoint y: 356, distance: 168.4
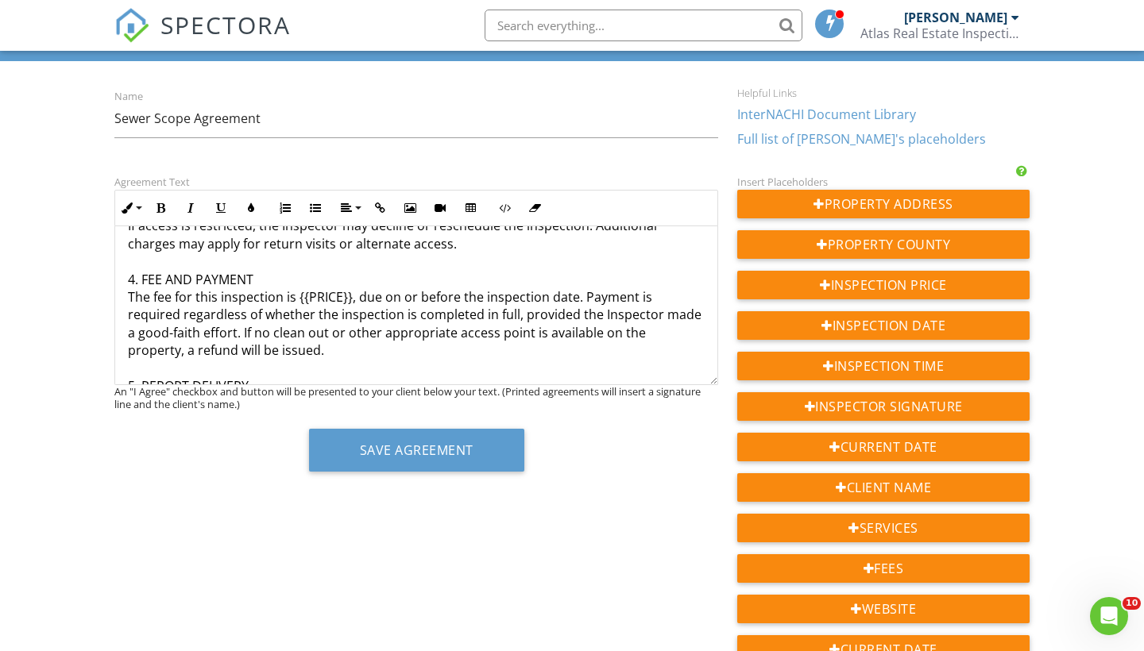
scroll to position [937, 0]
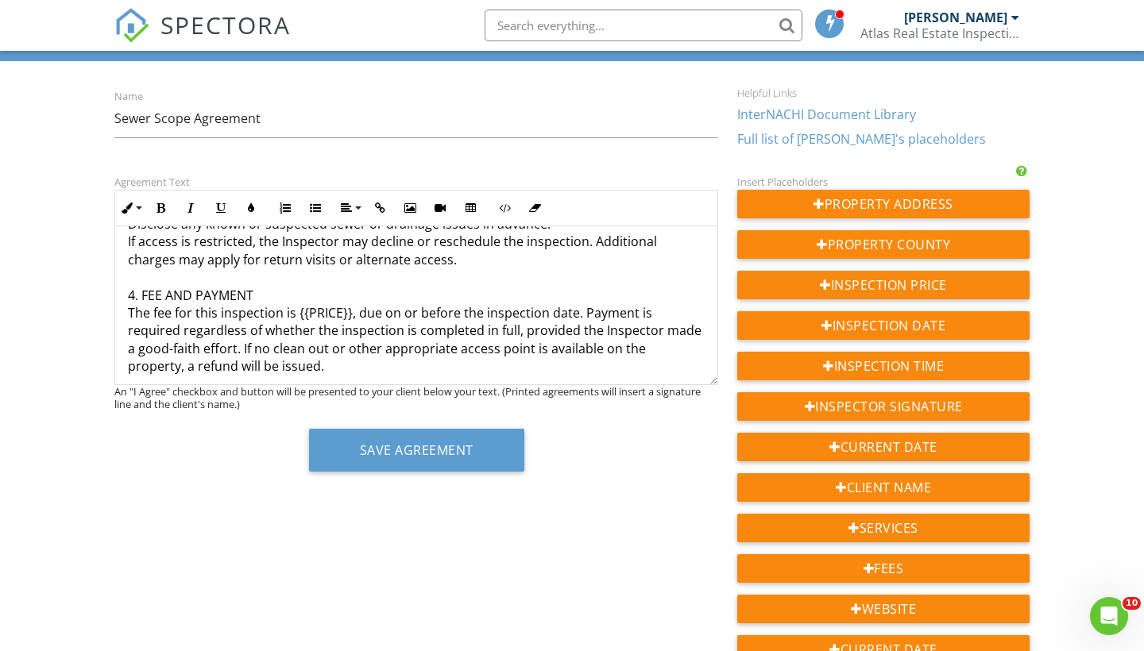
click at [330, 279] on p "SEWER SCOPE INSPECTION AGREEMENT (Texas Real Estate Commission Compliance Versi…" at bounding box center [416, 46] width 577 height 1476
click at [381, 346] on p "SEWER SCOPE INSPECTION AGREEMENT (Texas Real Estate Commission Compliance Versi…" at bounding box center [416, 46] width 577 height 1476
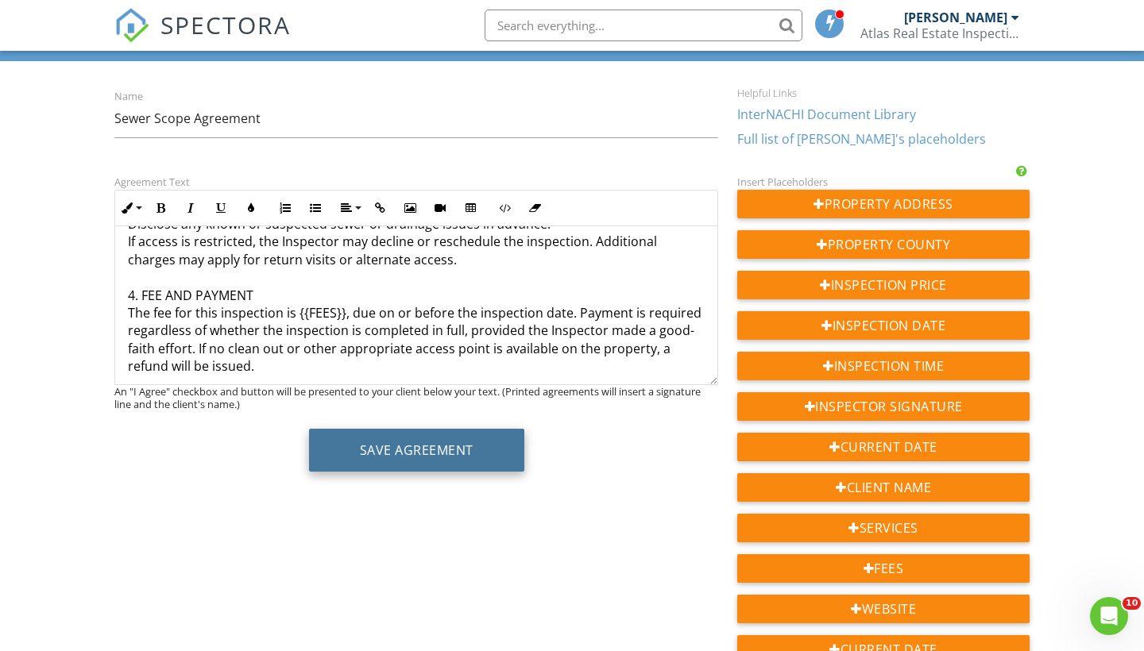
click at [478, 459] on button "Save Agreement" at bounding box center [416, 450] width 215 height 43
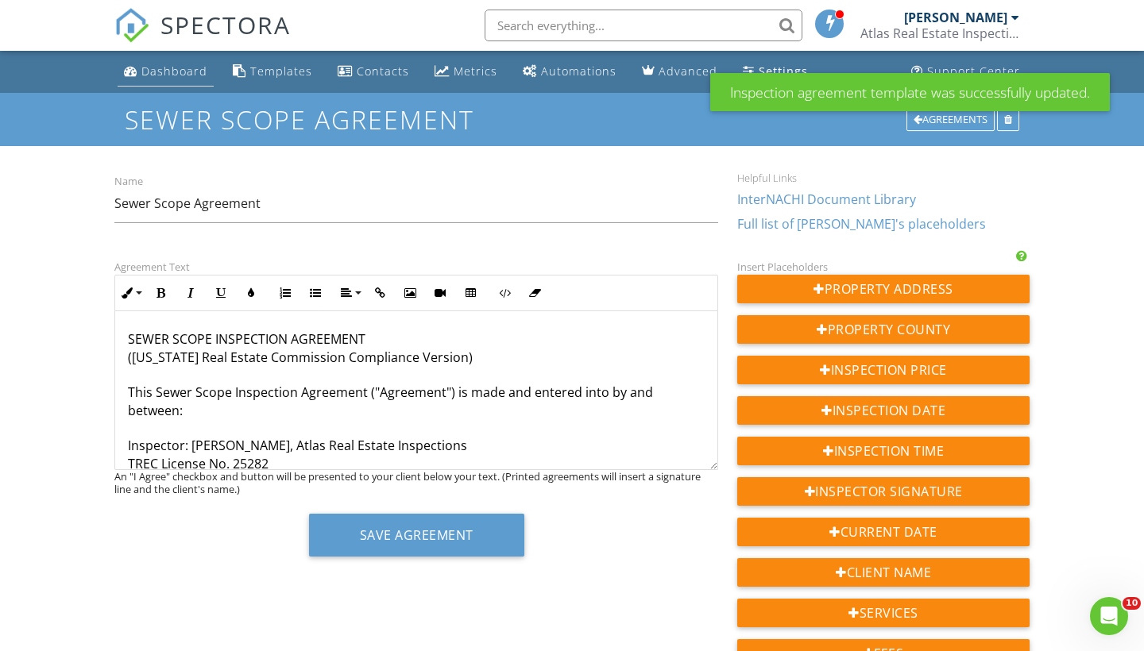
click at [158, 72] on div "Dashboard" at bounding box center [174, 71] width 66 height 15
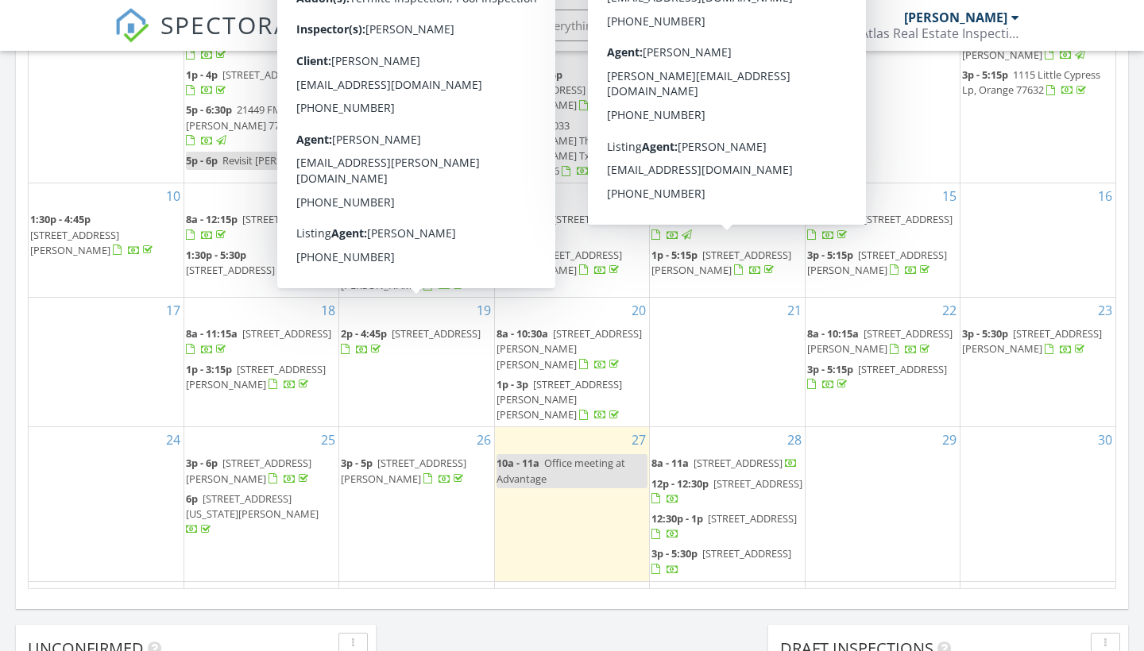
scroll to position [873, 0]
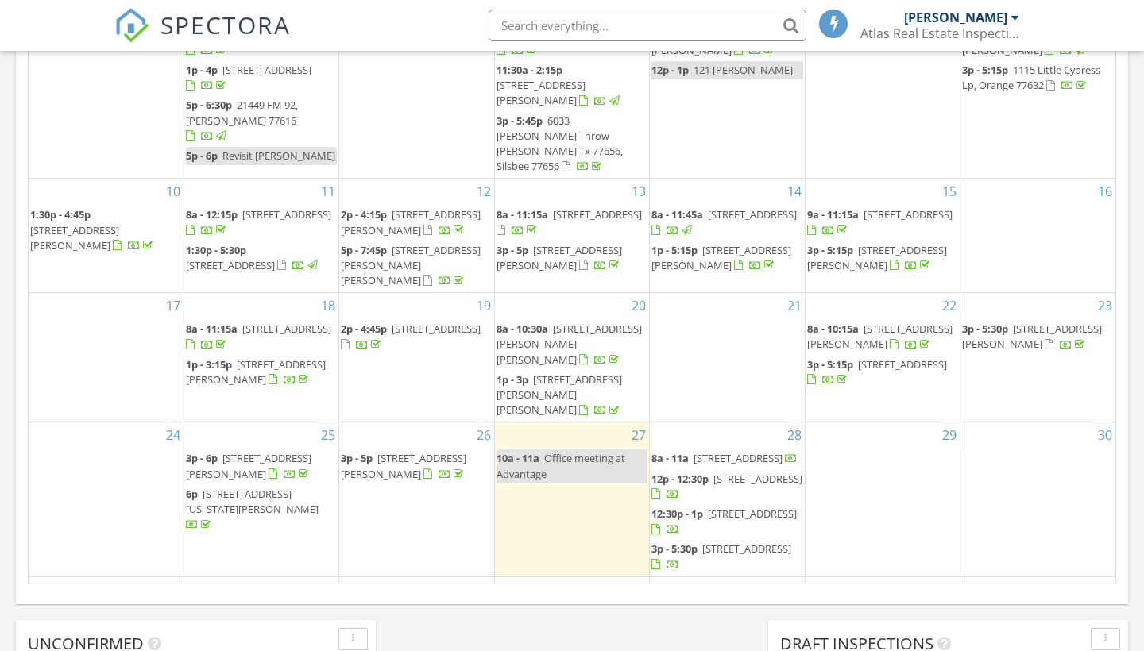
click at [712, 472] on link "12p - 12:30p [STREET_ADDRESS]" at bounding box center [726, 486] width 151 height 29
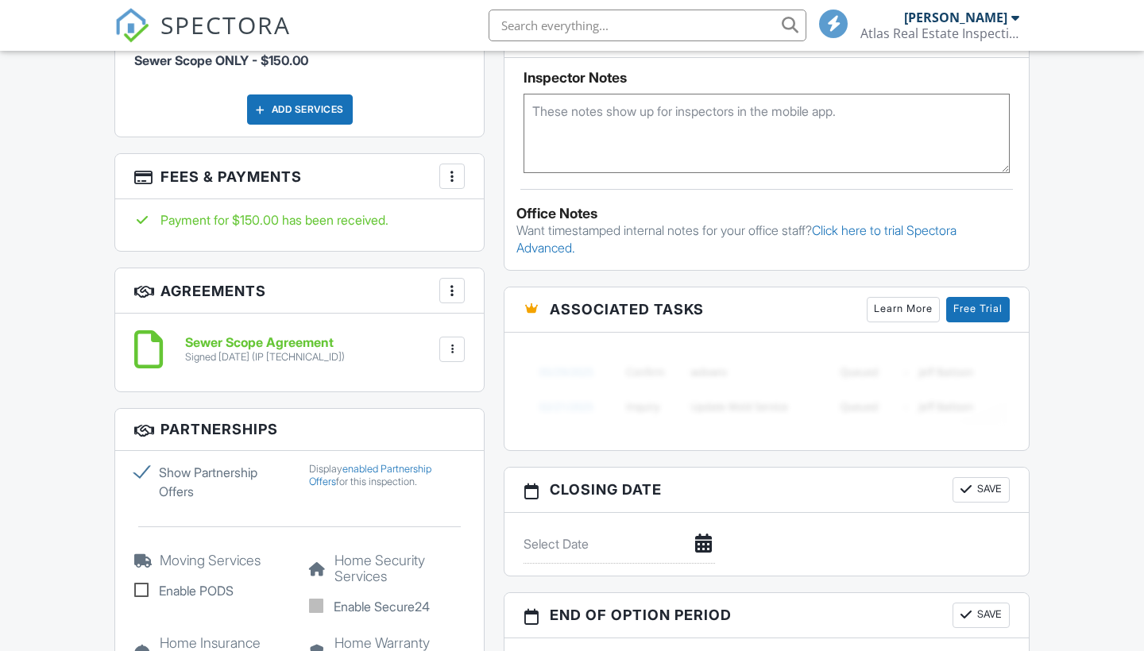
scroll to position [1095, 0]
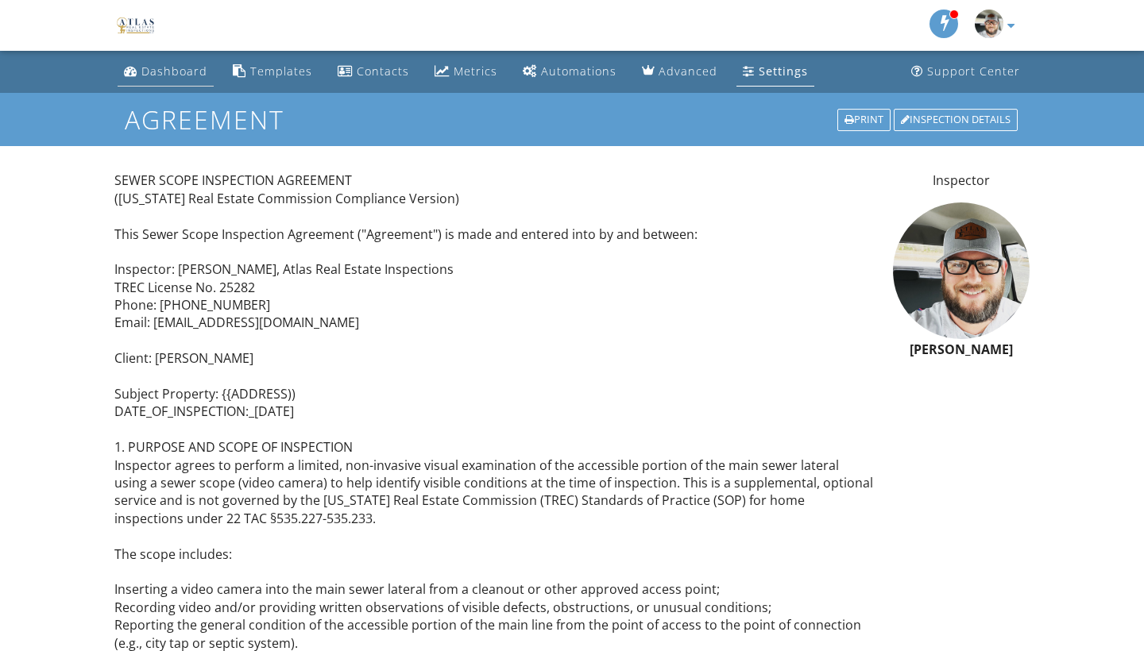
click at [172, 73] on div "Dashboard" at bounding box center [174, 71] width 66 height 15
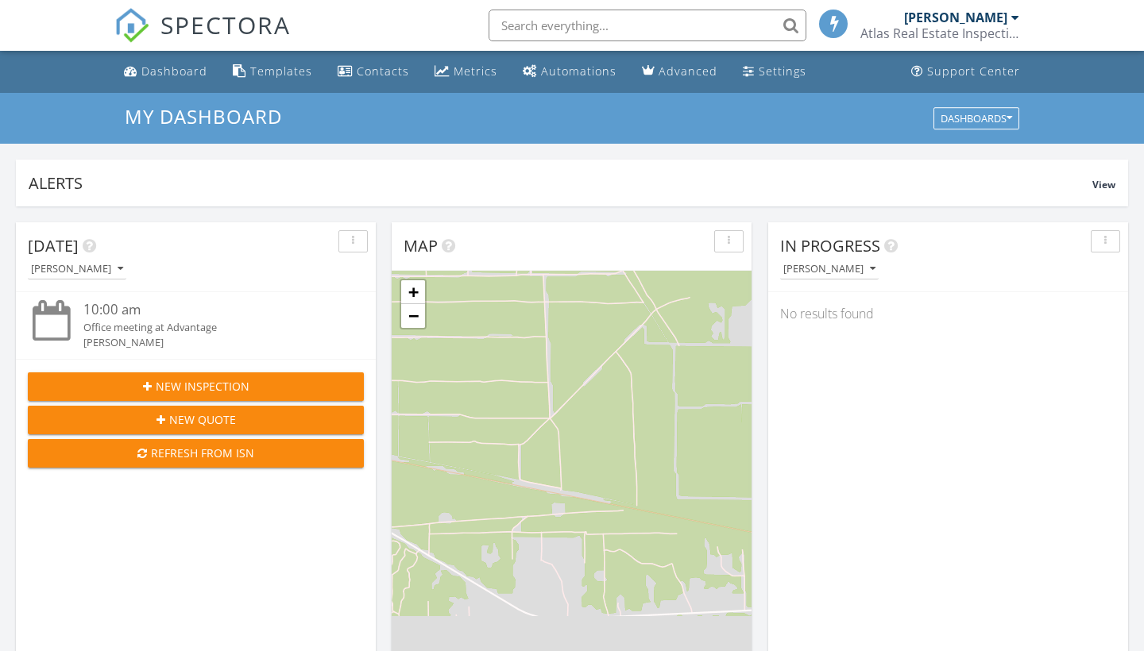
scroll to position [1447, 1145]
click at [152, 72] on div "Dashboard" at bounding box center [174, 71] width 66 height 15
click at [984, 23] on div "[PERSON_NAME]" at bounding box center [955, 18] width 103 height 16
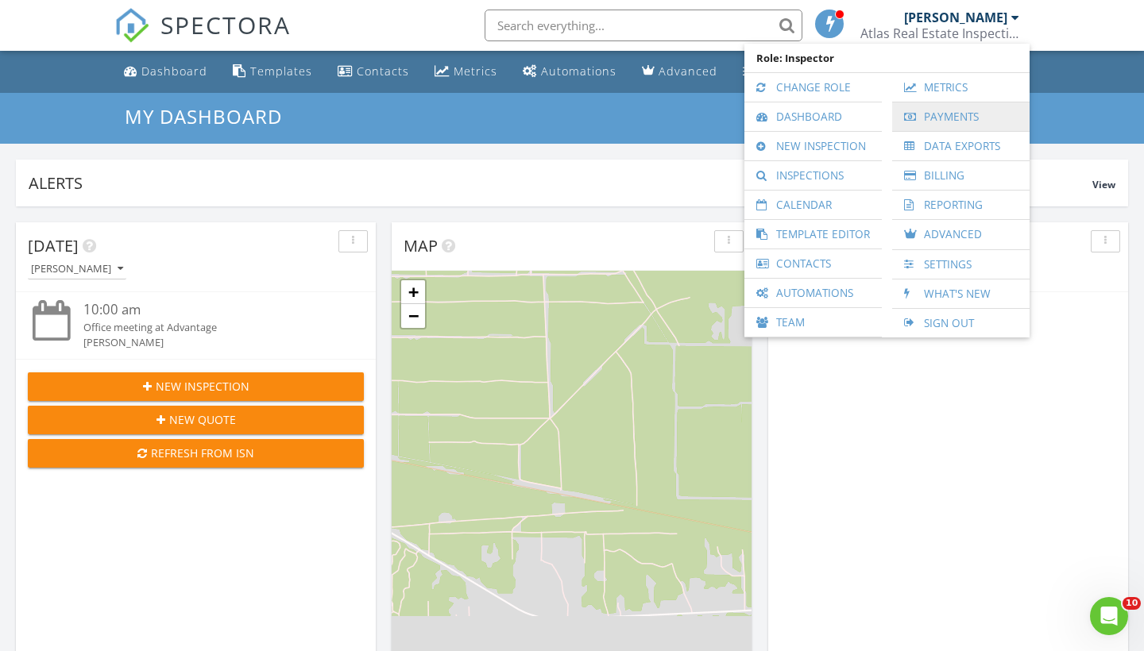
click at [981, 122] on link "Payments" at bounding box center [961, 116] width 122 height 29
